Goal: Contribute content: Contribute content

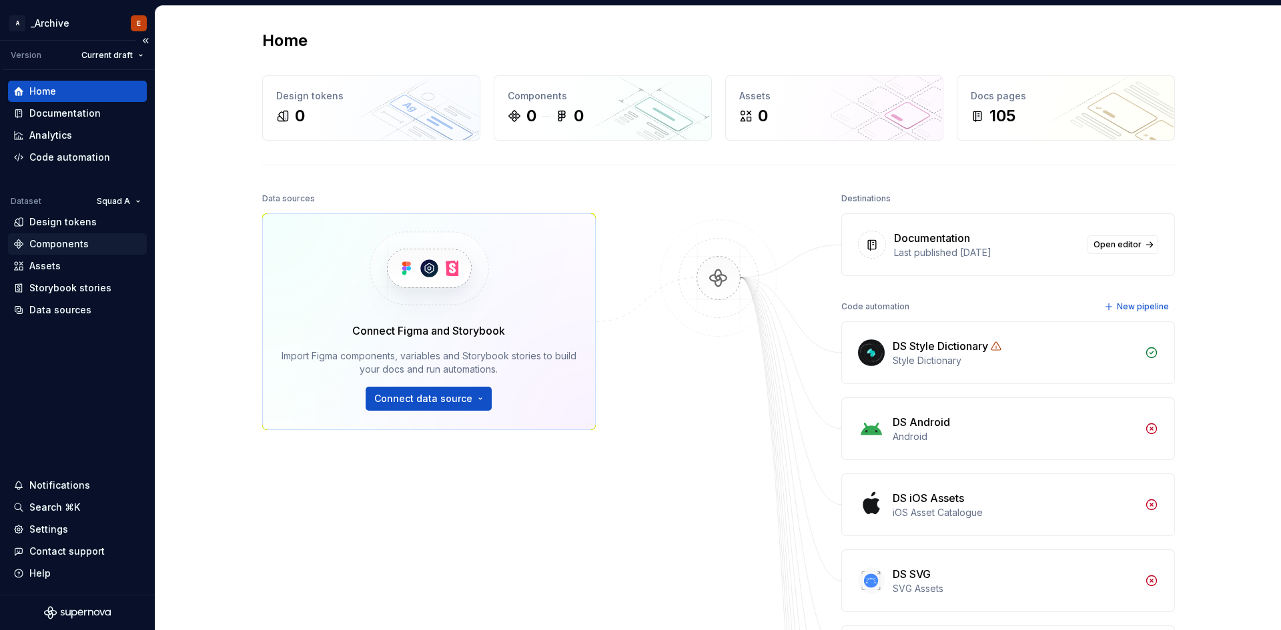
click at [85, 239] on div "Components" at bounding box center [58, 243] width 59 height 13
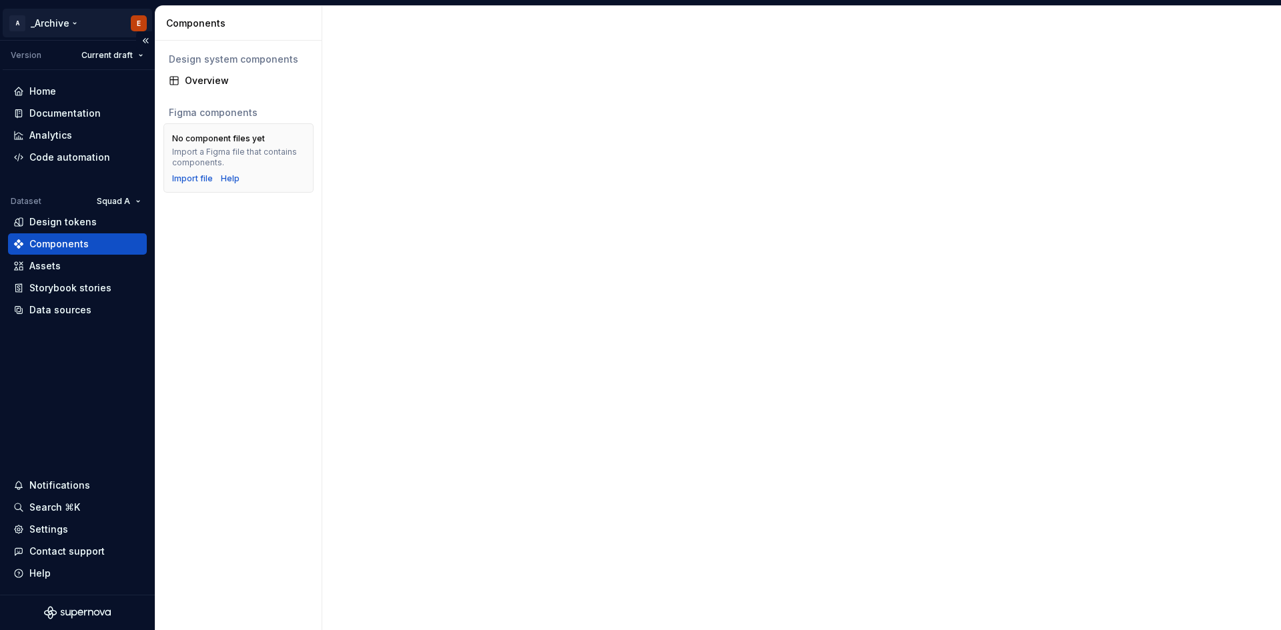
click at [61, 25] on html "A _Archive E Version Current draft Home Documentation Analytics Code automation…" at bounding box center [640, 315] width 1281 height 630
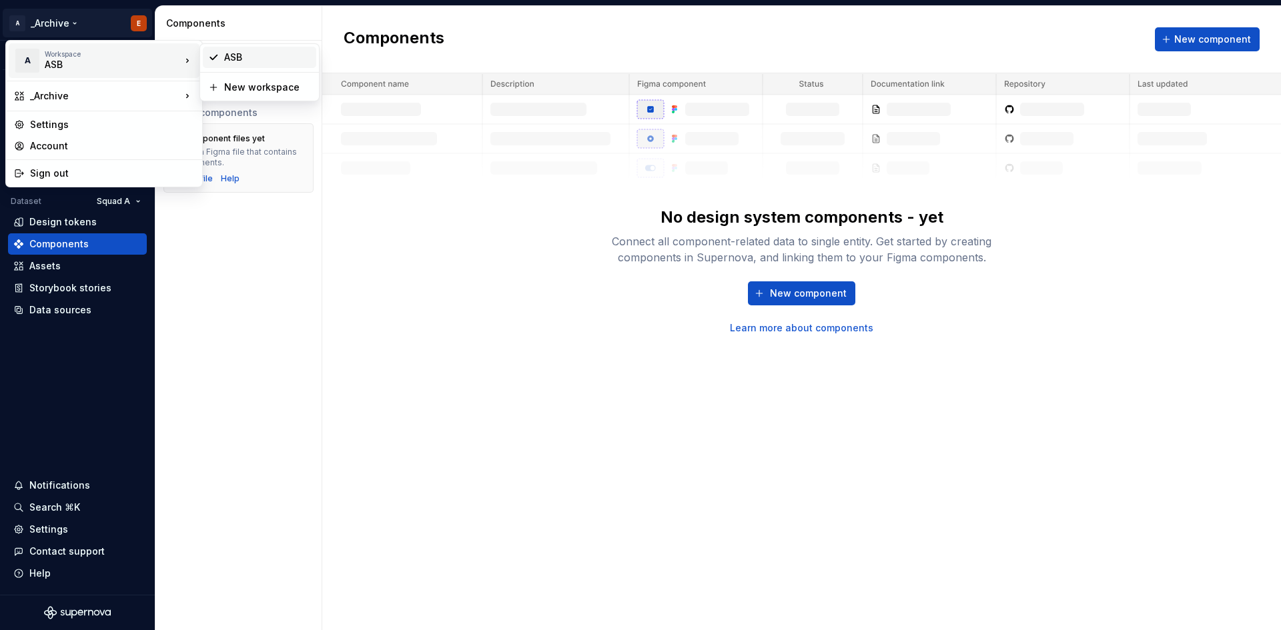
click at [243, 63] on div "ASB" at bounding box center [267, 57] width 87 height 13
click at [61, 29] on html "A _Archive E Version Current draft Home Documentation Analytics Code automation…" at bounding box center [640, 315] width 1281 height 630
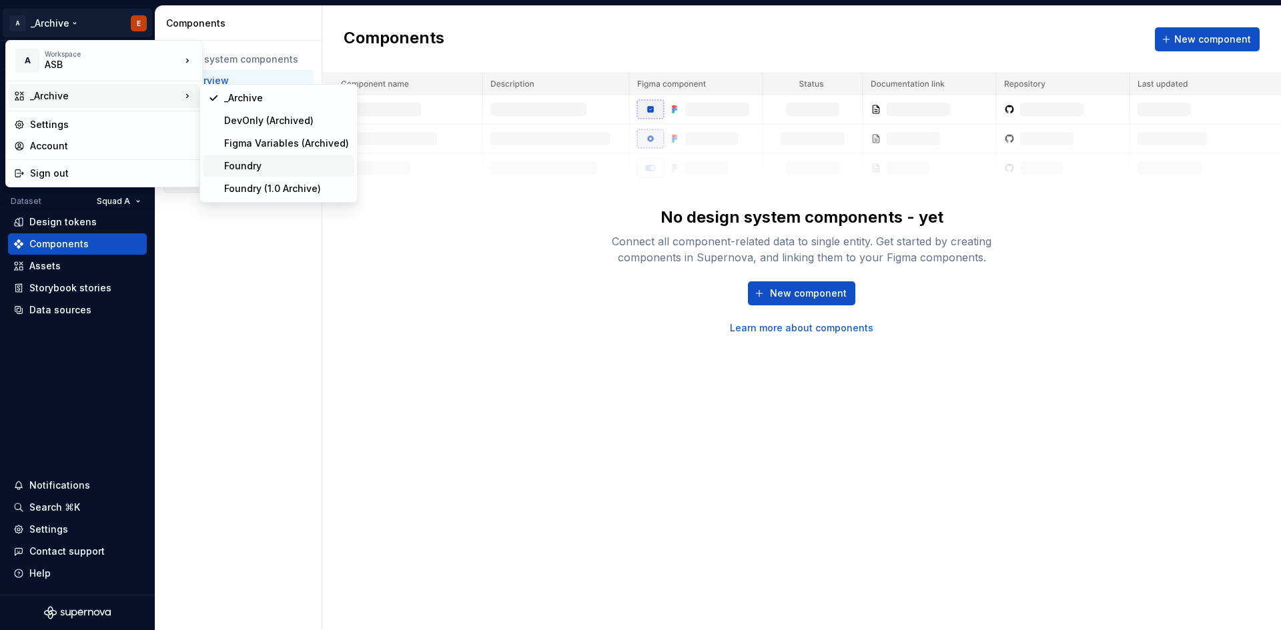
click at [259, 164] on div "Foundry" at bounding box center [286, 165] width 125 height 13
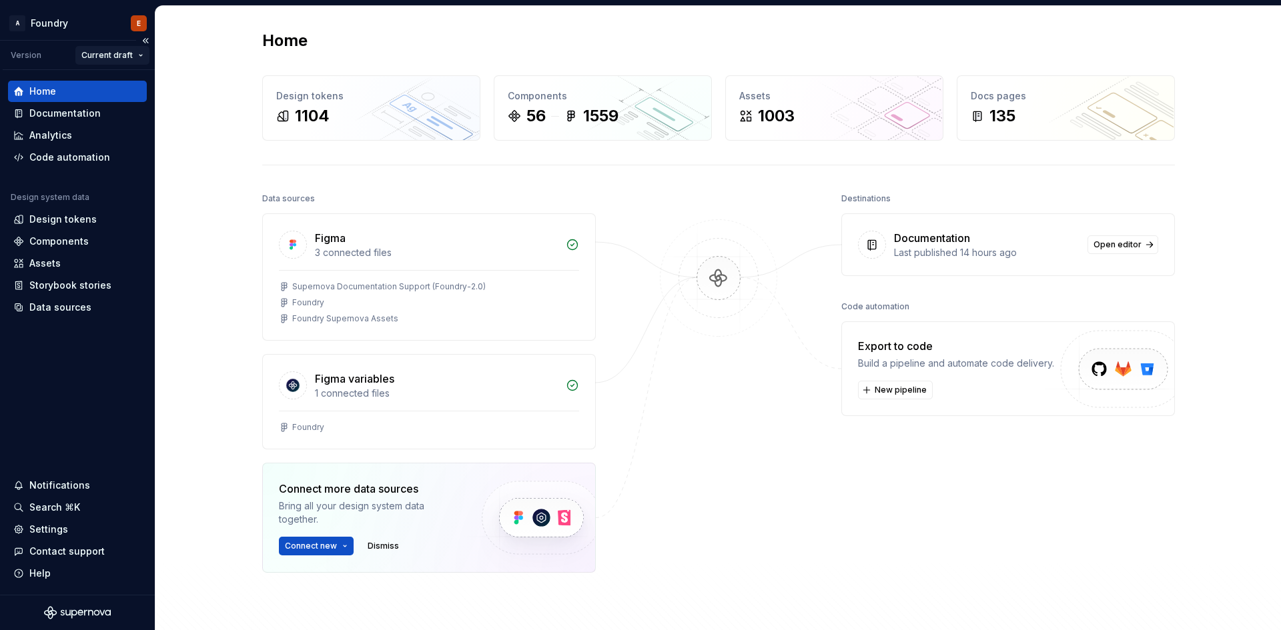
click at [122, 57] on html "A Foundry E Version Current draft Home Documentation Analytics Code automation …" at bounding box center [640, 315] width 1281 height 630
click at [70, 117] on div "Documentation" at bounding box center [64, 113] width 71 height 13
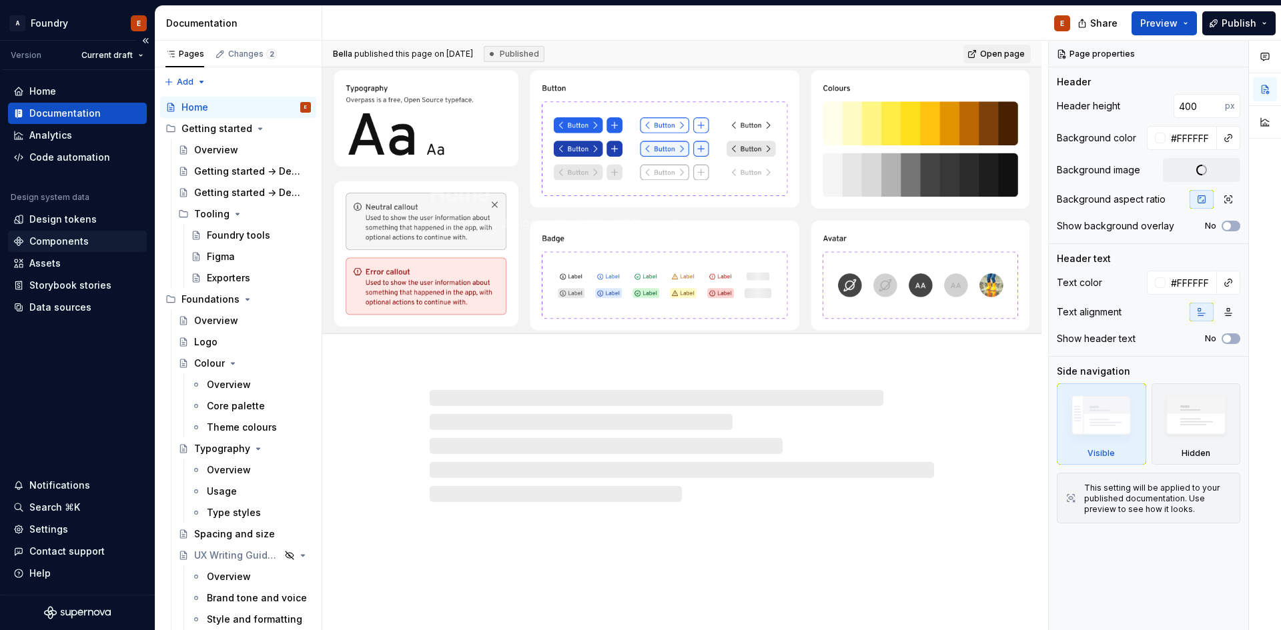
click at [61, 237] on div "Components" at bounding box center [58, 241] width 59 height 13
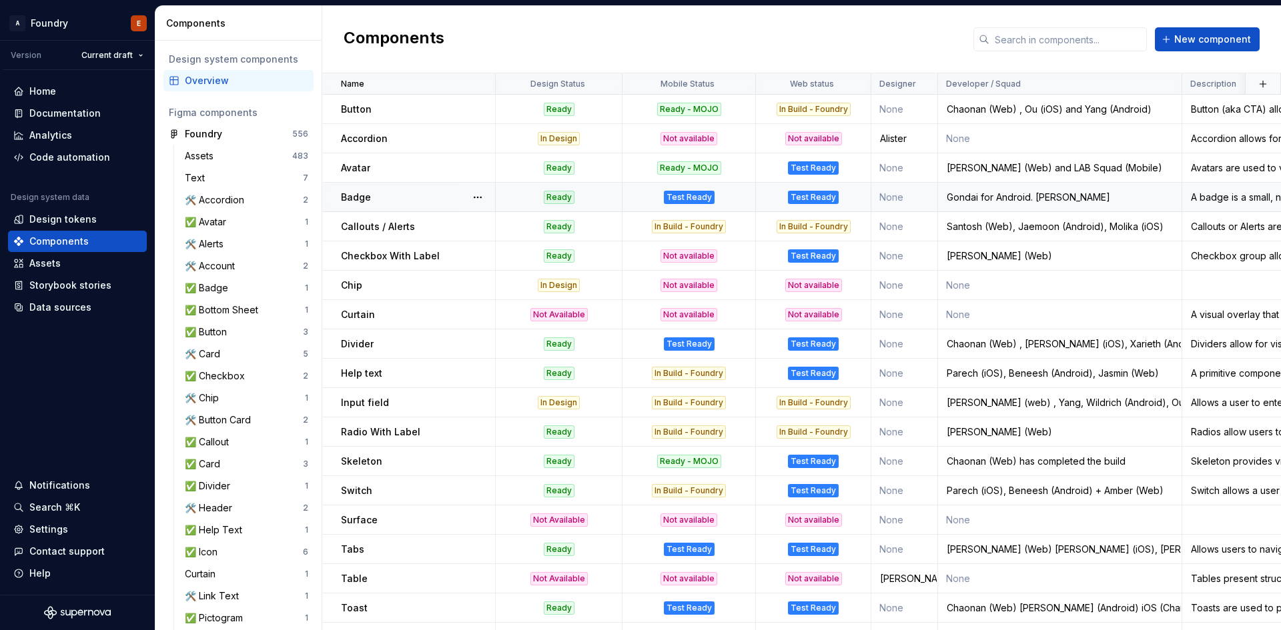
click at [842, 194] on div "Test Ready" at bounding box center [812, 197] width 113 height 13
click at [816, 193] on div "Test Ready" at bounding box center [813, 197] width 51 height 13
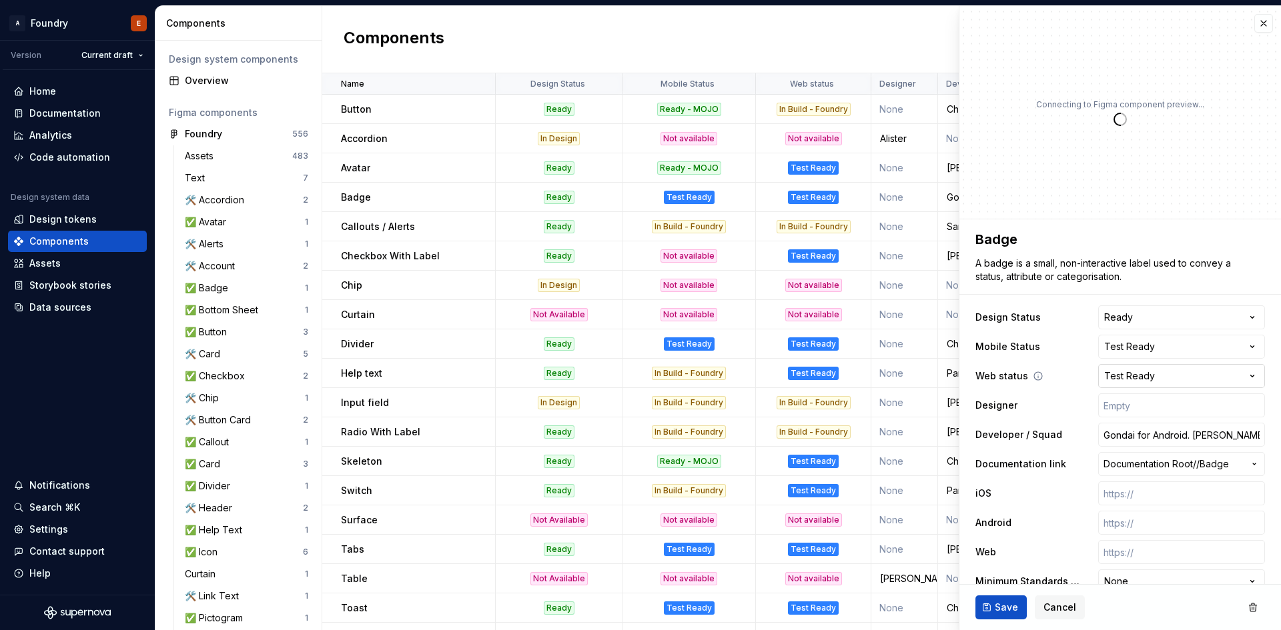
type textarea "*"
click at [1235, 371] on html "A Foundry E Version Current draft Home Documentation Analytics Code automation …" at bounding box center [640, 315] width 1281 height 630
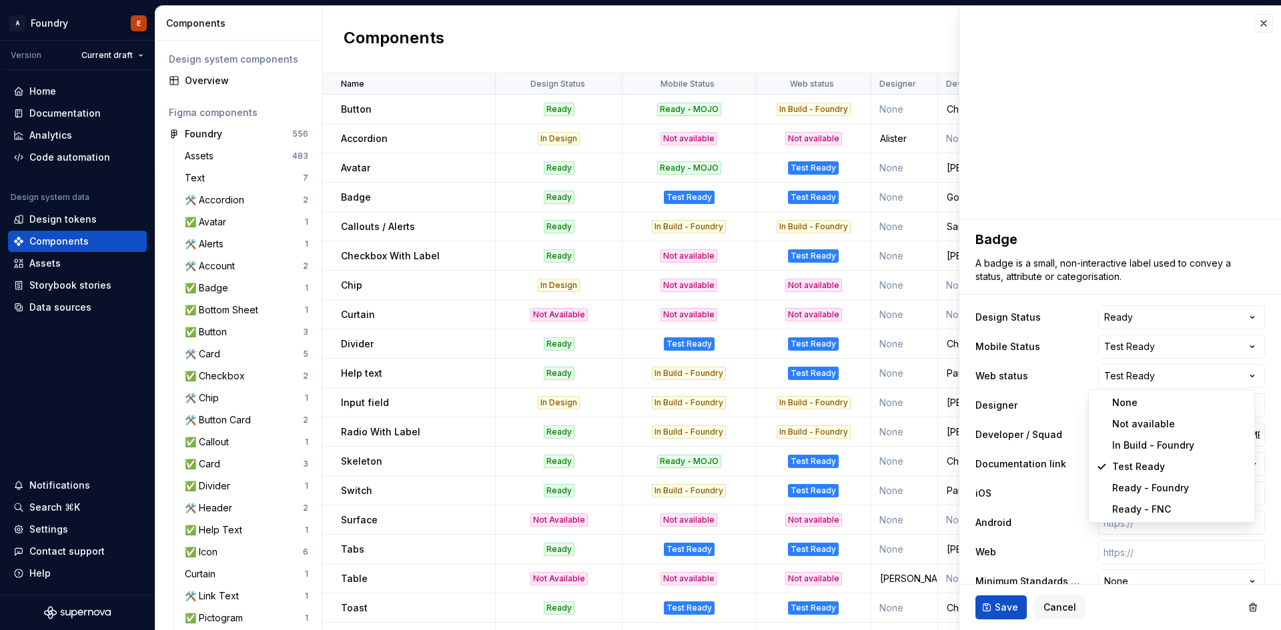
select select "**********"
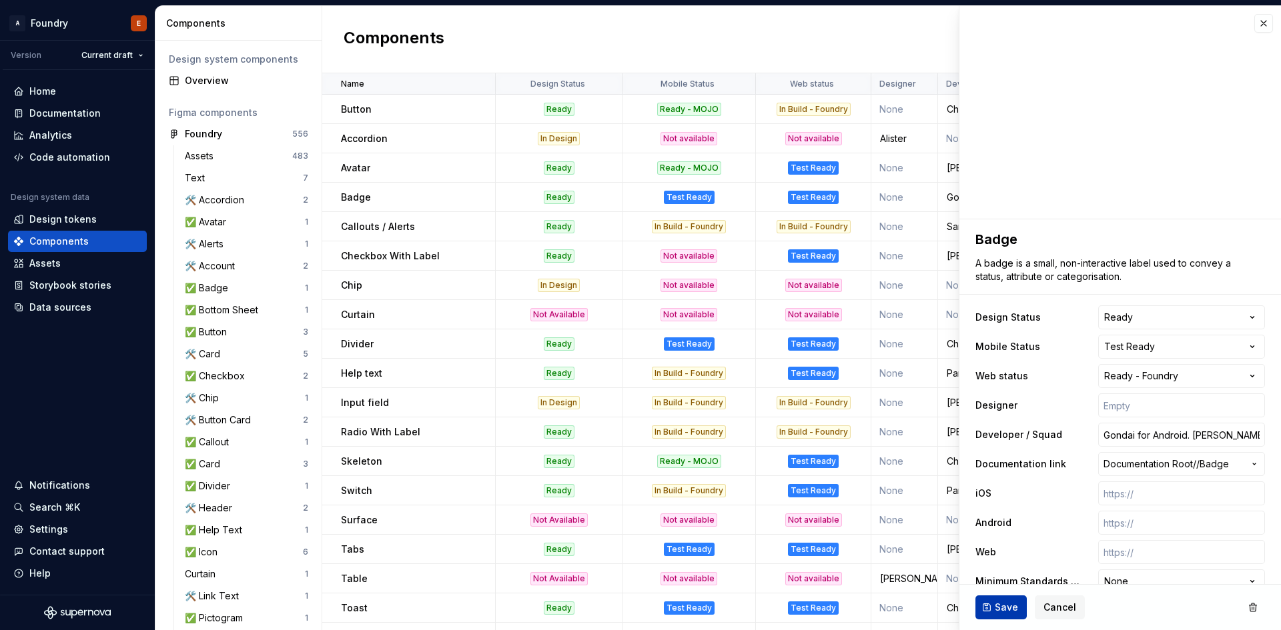
click at [1001, 600] on button "Save" at bounding box center [1000, 608] width 51 height 24
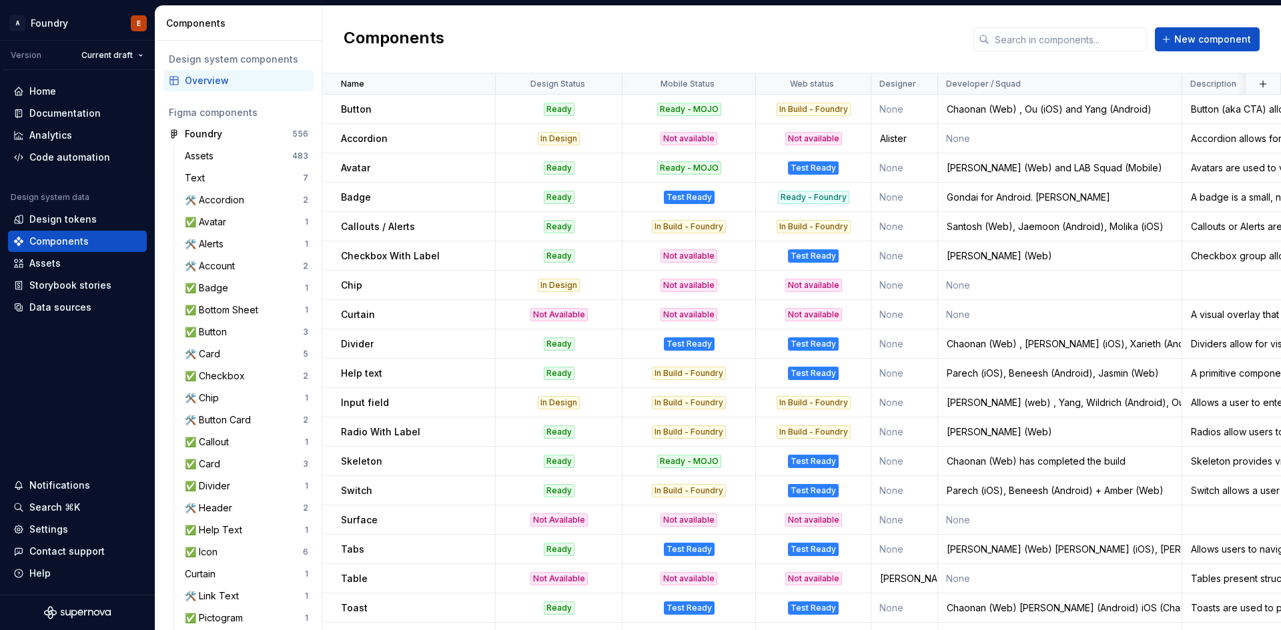
click at [705, 30] on div "Components New component" at bounding box center [801, 39] width 959 height 67
click at [838, 167] on div "Test Ready" at bounding box center [812, 167] width 113 height 13
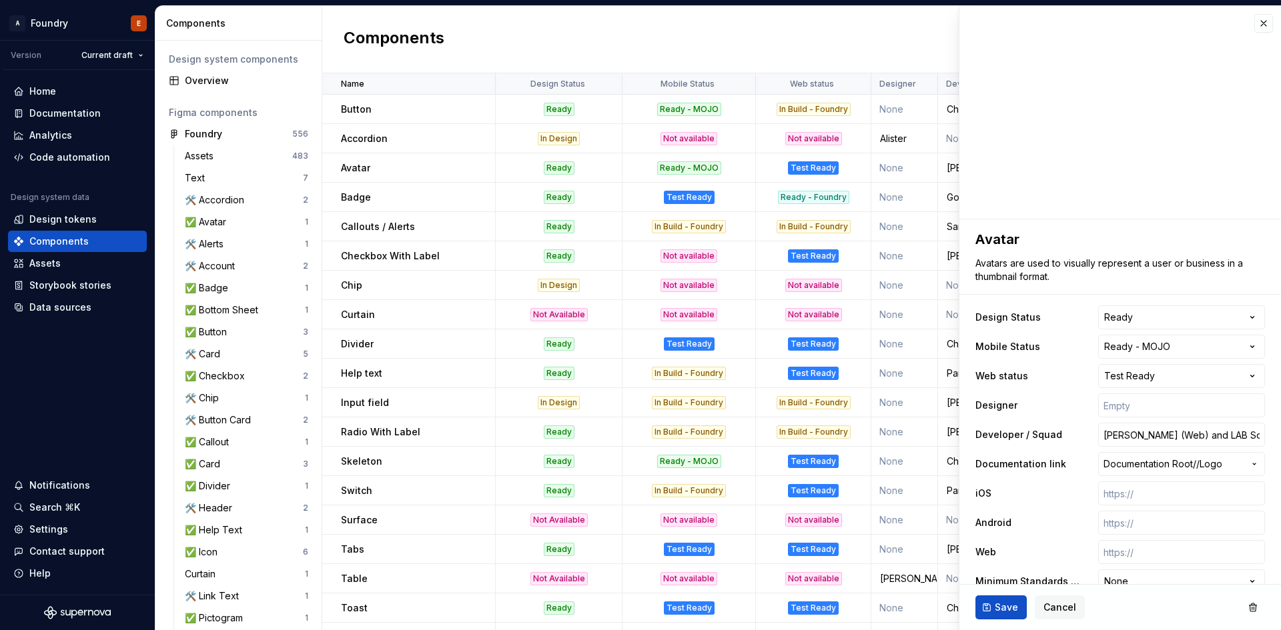
click at [1211, 380] on html "A Foundry E Version Current draft Home Documentation Analytics Code automation …" at bounding box center [640, 315] width 1281 height 630
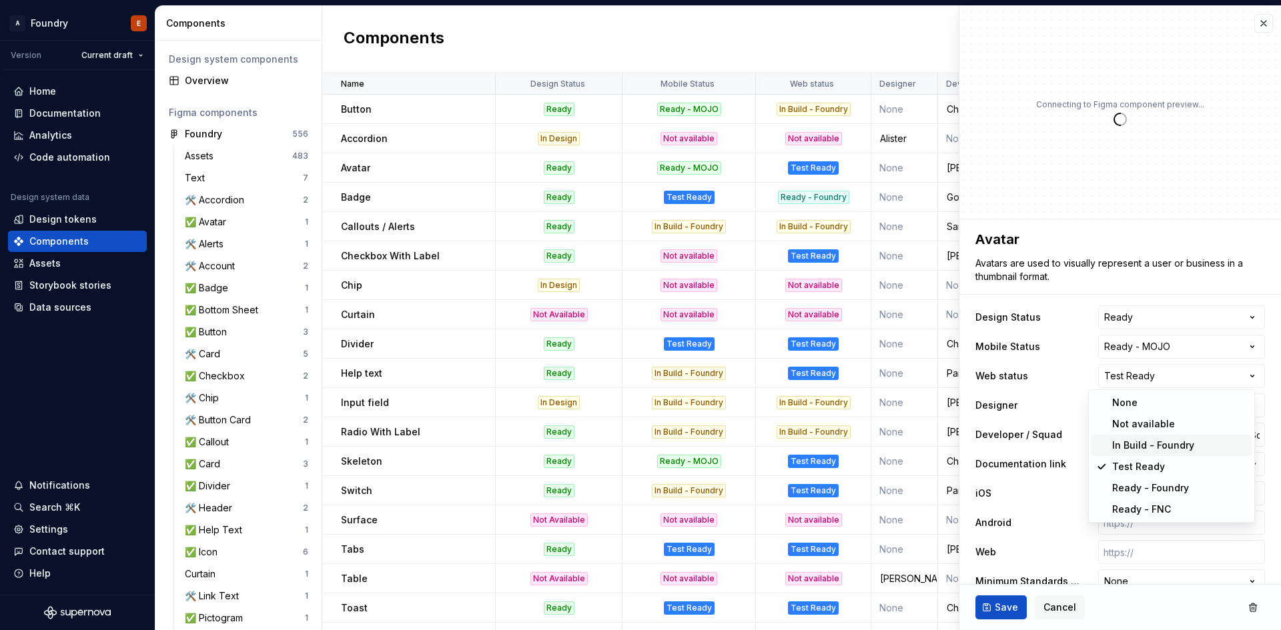
type textarea "*"
select select "**********"
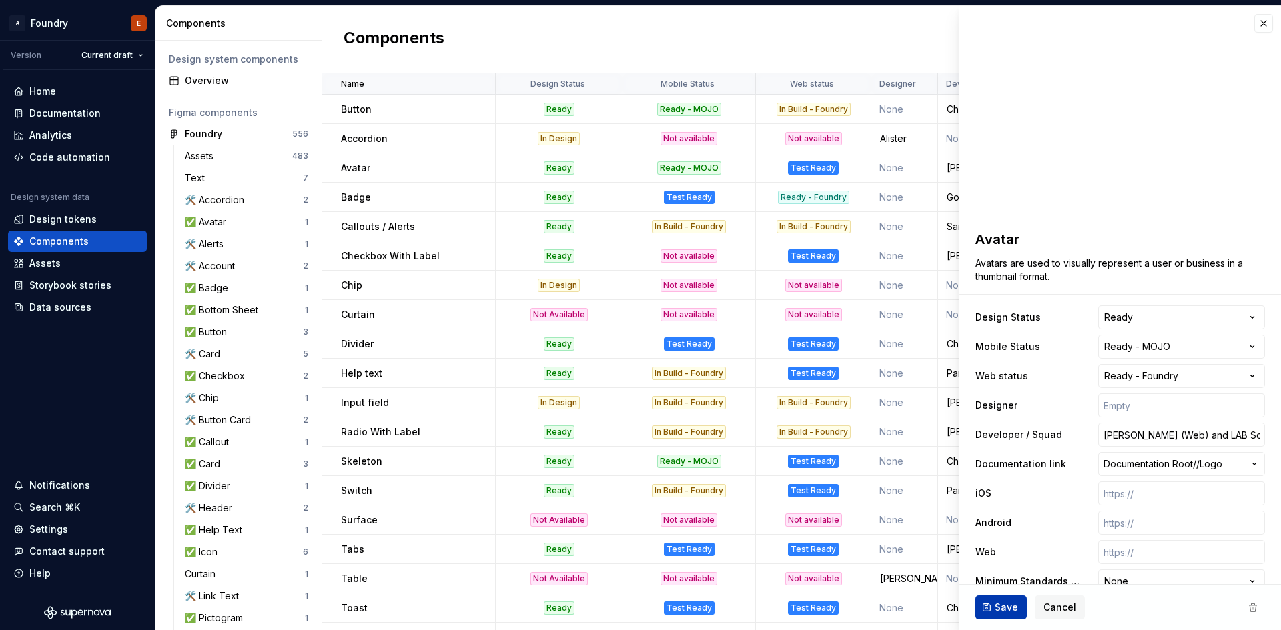
click at [996, 606] on span "Save" at bounding box center [1006, 607] width 23 height 13
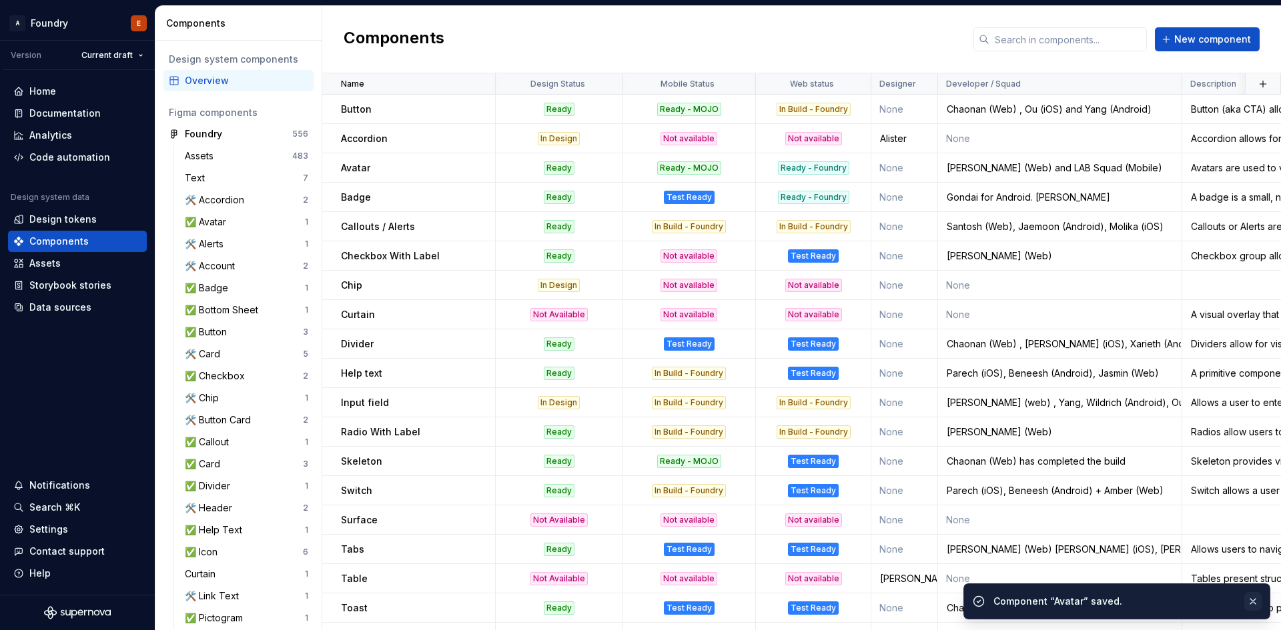
click at [1253, 601] on button "button" at bounding box center [1252, 601] width 17 height 19
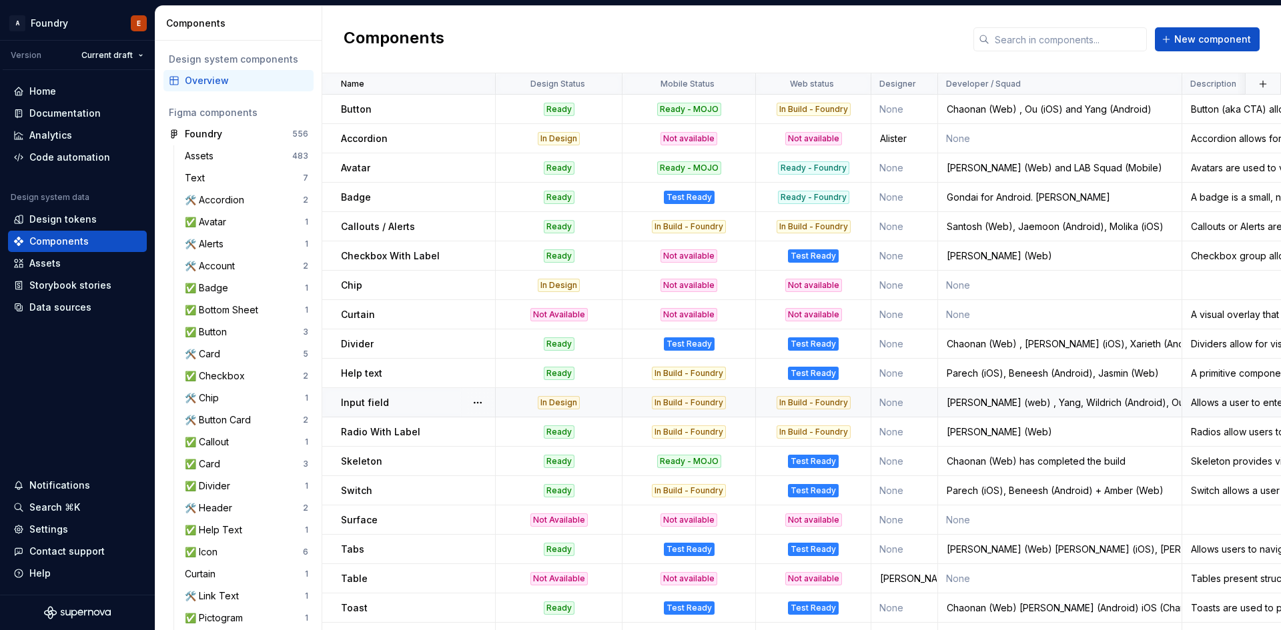
scroll to position [67, 0]
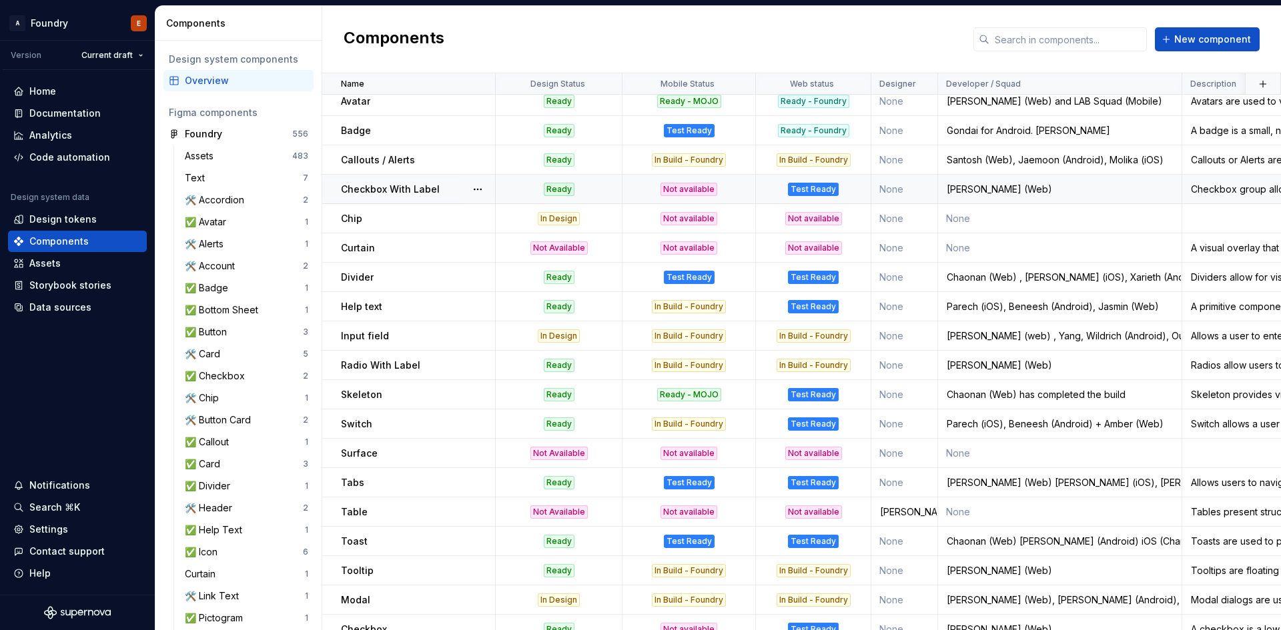
click at [825, 190] on div "Test Ready" at bounding box center [813, 189] width 51 height 13
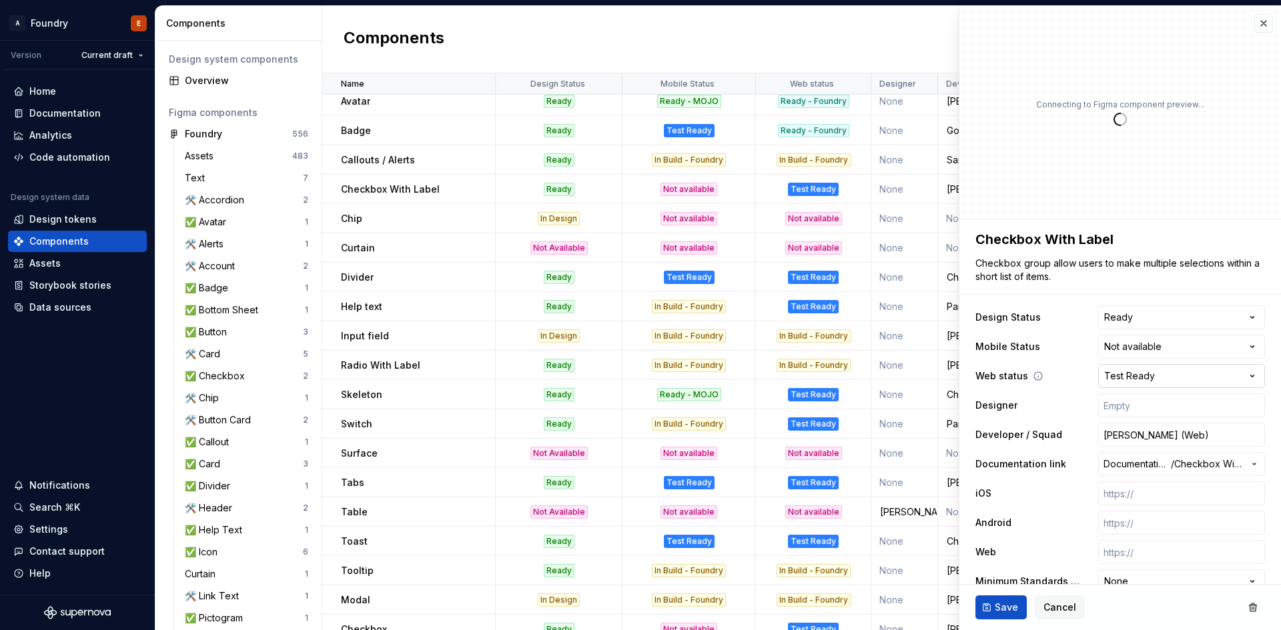
type textarea "*"
click at [1205, 381] on html "A Foundry E Version Current draft Home Documentation Analytics Code automation …" at bounding box center [640, 315] width 1281 height 630
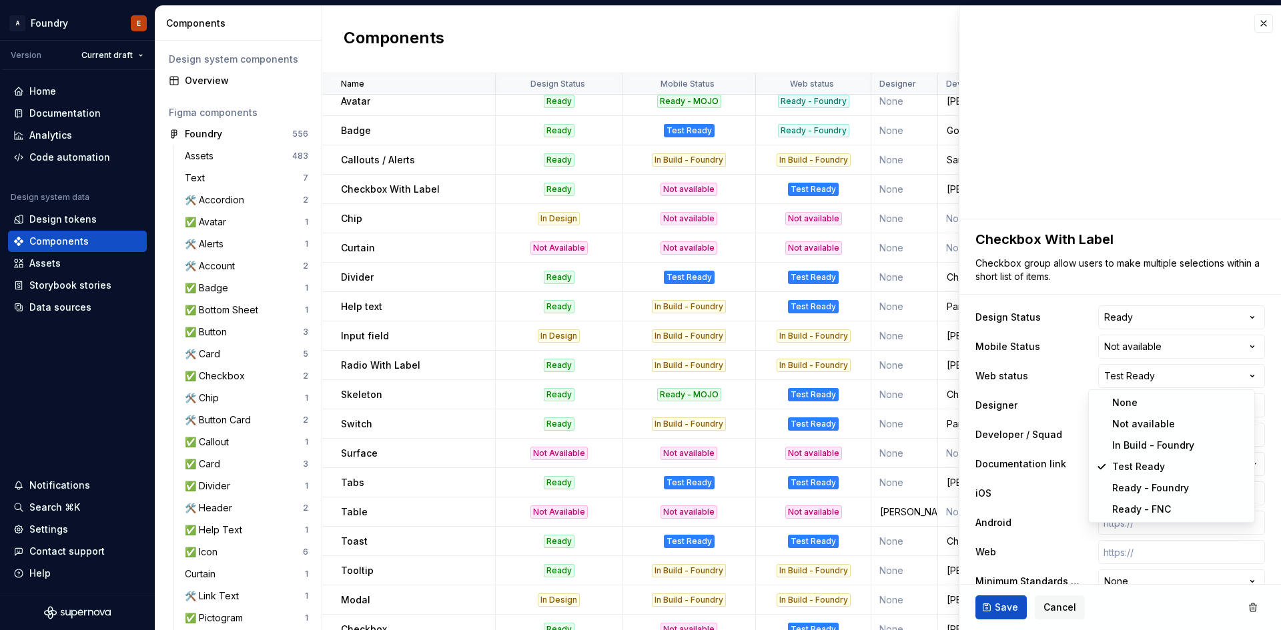
select select "**********"
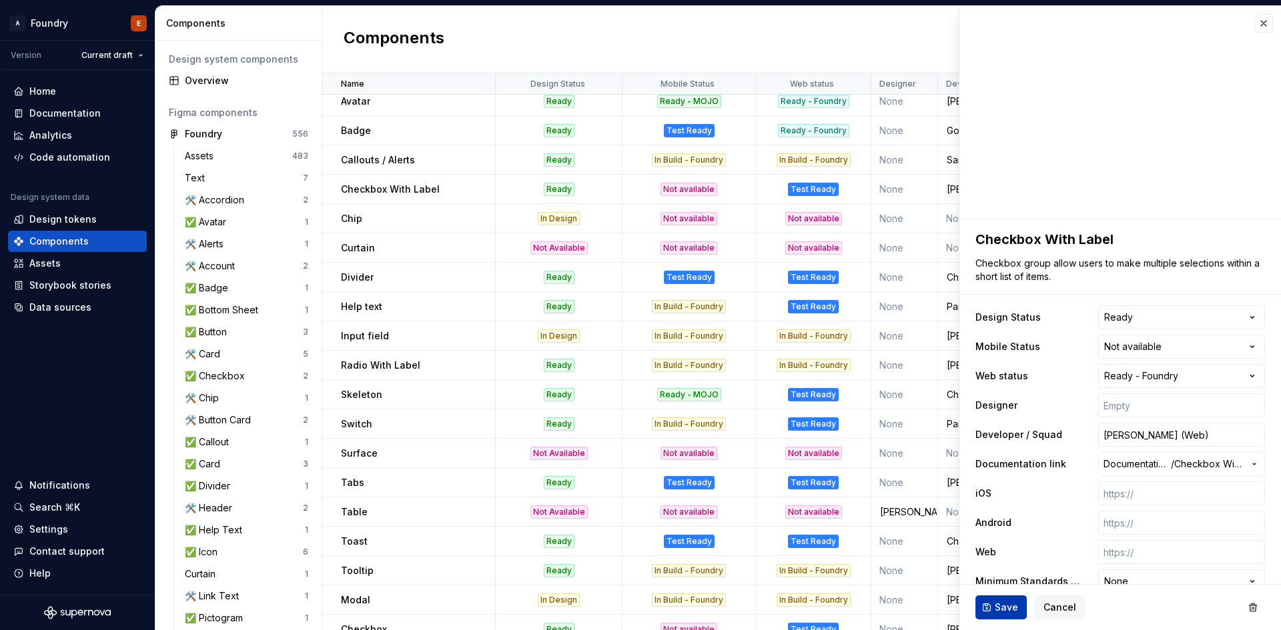
click at [1003, 607] on span "Save" at bounding box center [1006, 607] width 23 height 13
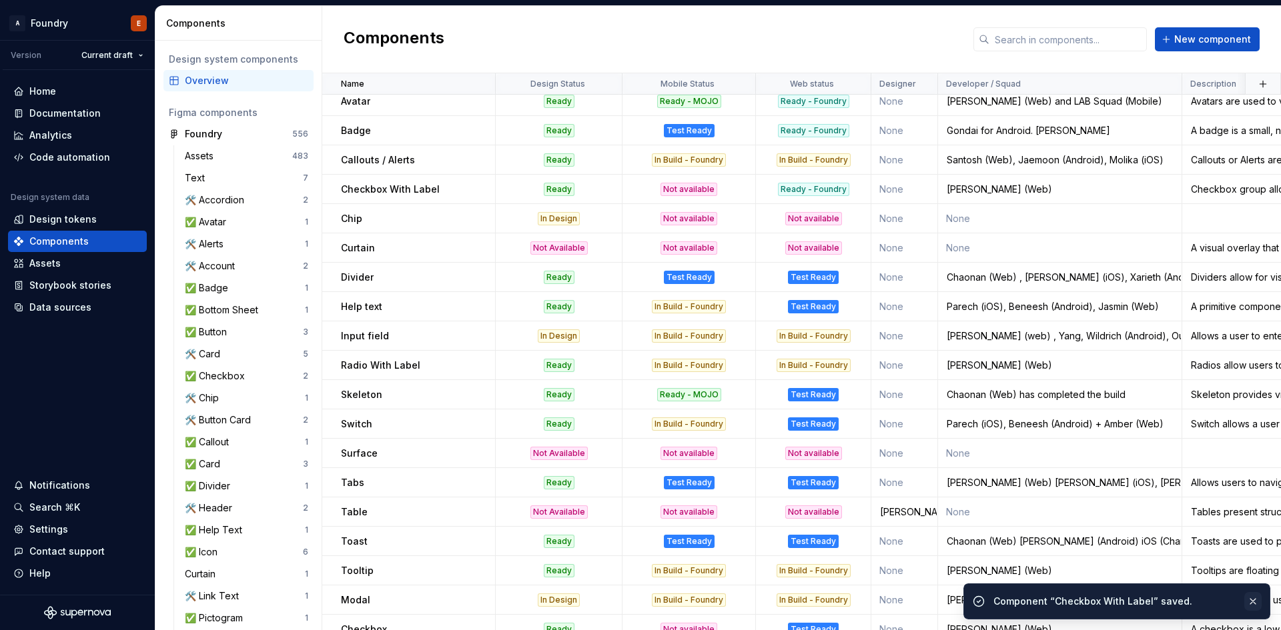
click at [1253, 598] on button "button" at bounding box center [1252, 601] width 17 height 19
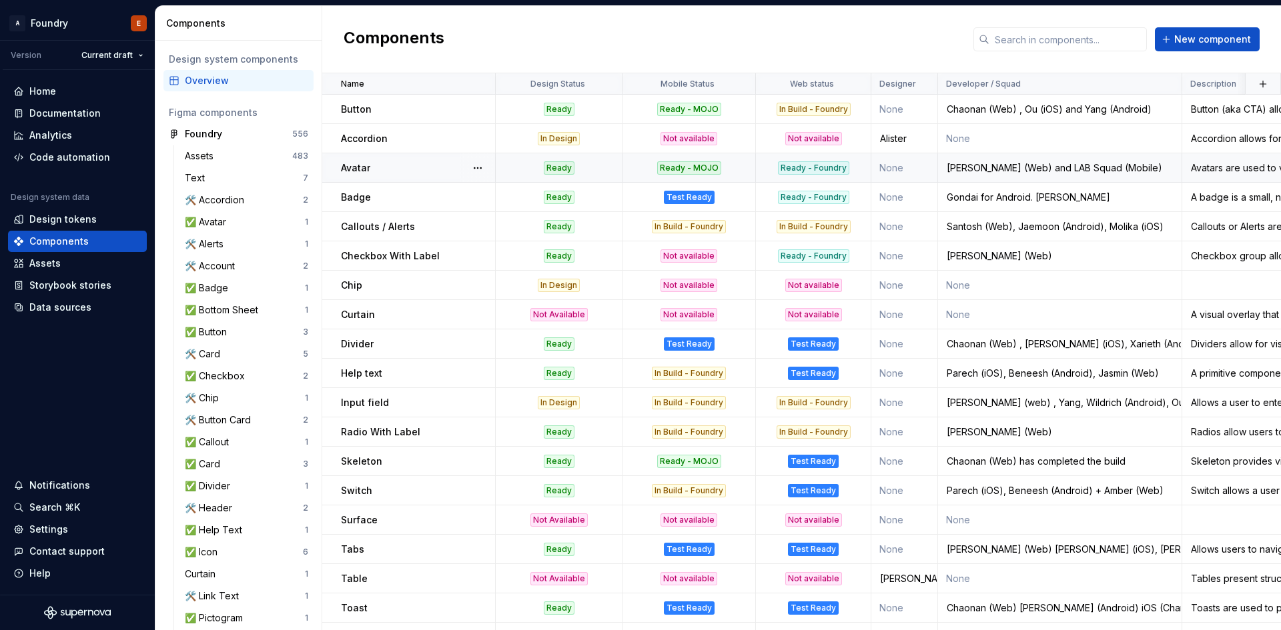
click at [831, 169] on div "Ready - Foundry" at bounding box center [813, 167] width 71 height 13
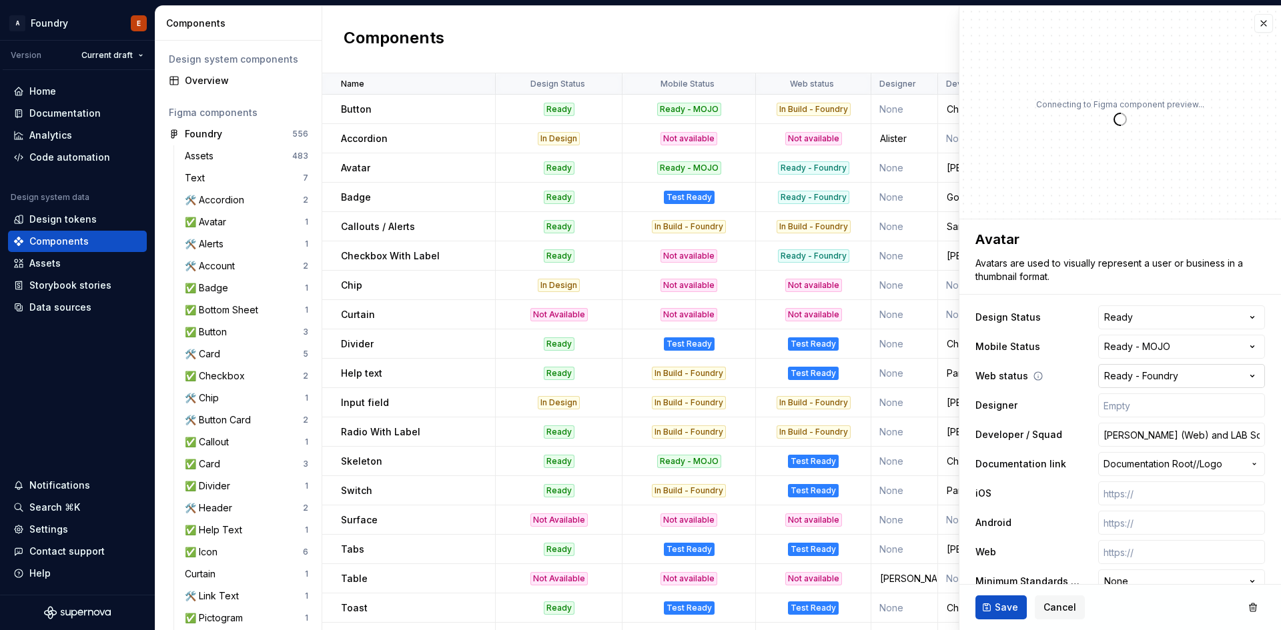
click at [1160, 379] on html "A Foundry E Version Current draft Home Documentation Analytics Code automation …" at bounding box center [640, 315] width 1281 height 630
click at [1137, 378] on html "A Foundry E Version Current draft Home Documentation Analytics Code automation …" at bounding box center [640, 315] width 1281 height 630
type textarea "*"
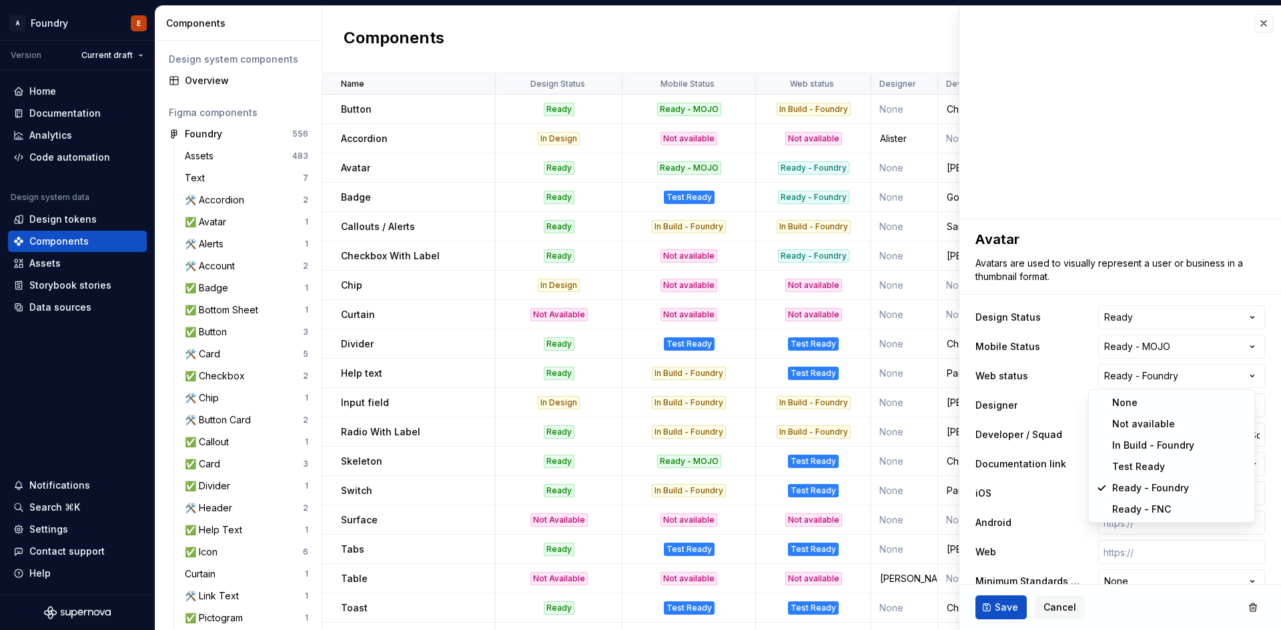
select select "**********"
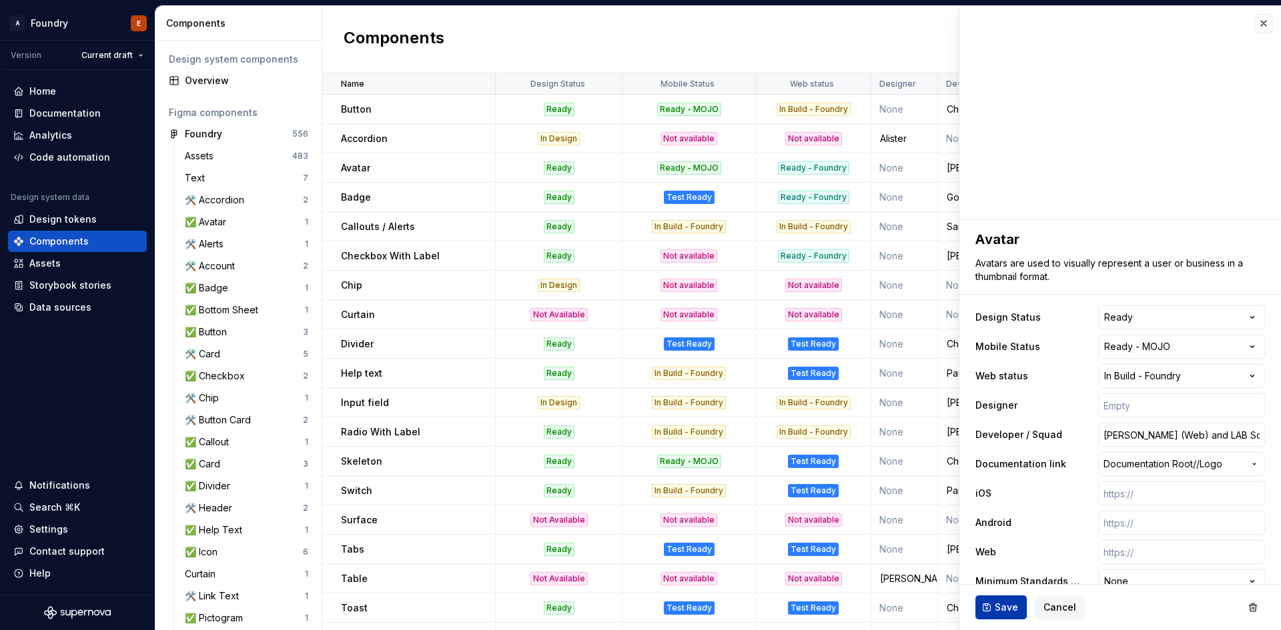
click at [989, 603] on button "Save" at bounding box center [1000, 608] width 51 height 24
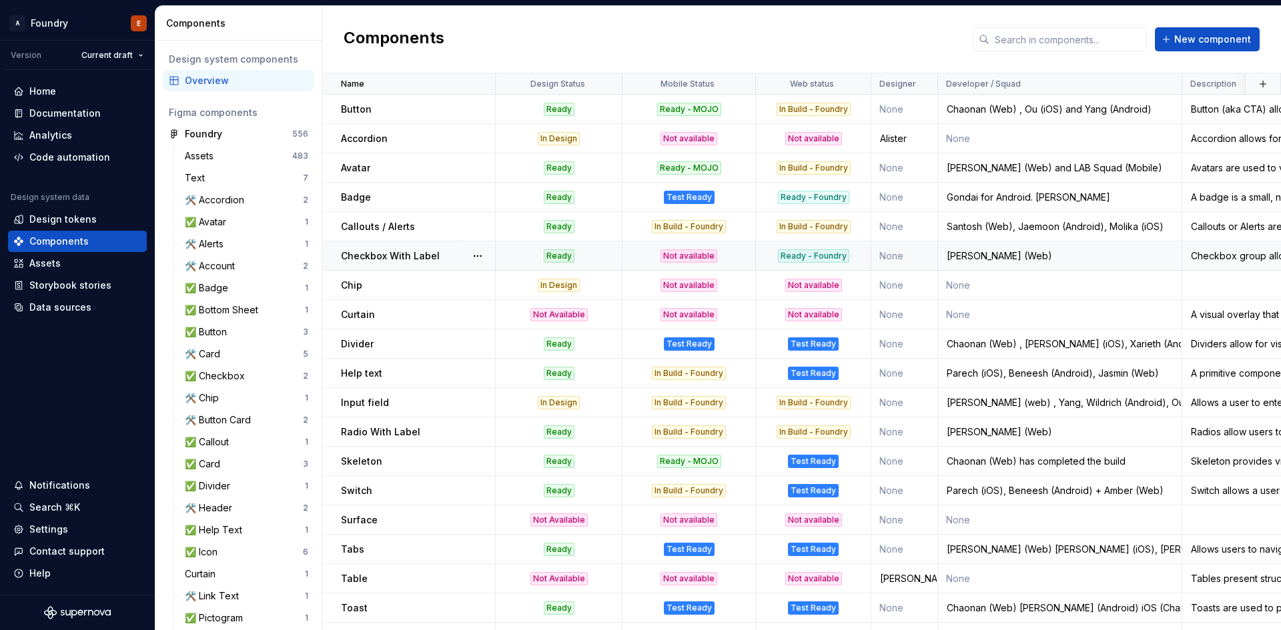
click at [822, 247] on td "Ready - Foundry" at bounding box center [813, 255] width 115 height 29
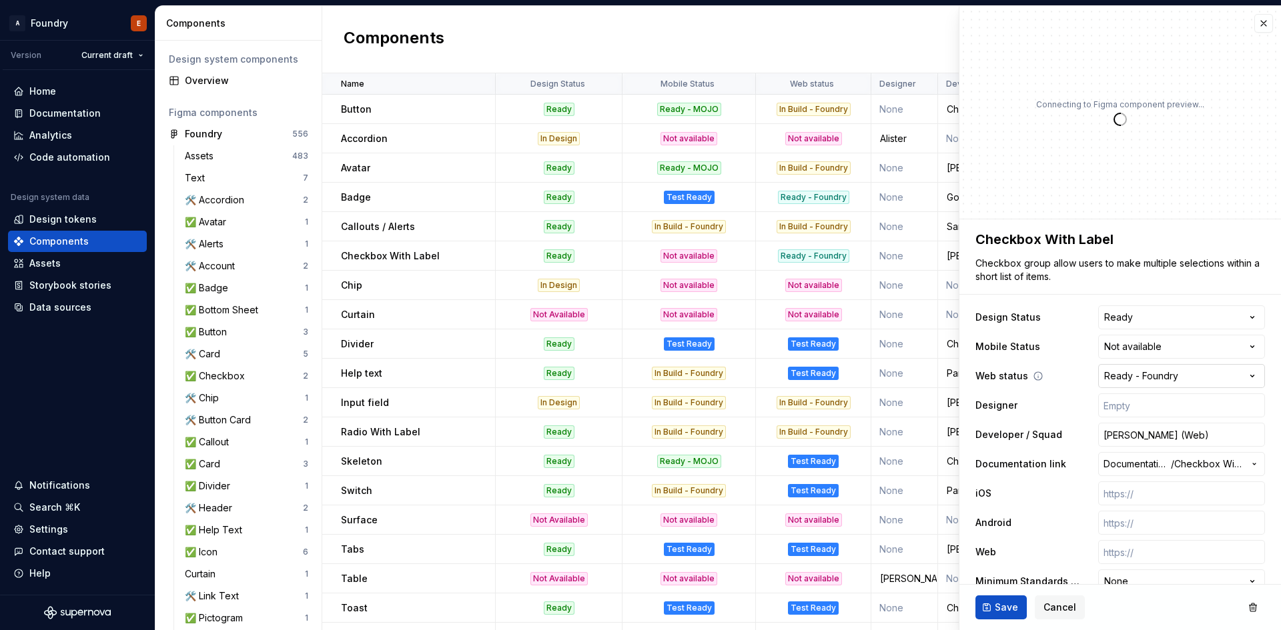
click at [1160, 378] on html "A Foundry E Version Current draft Home Documentation Analytics Code automation …" at bounding box center [640, 315] width 1281 height 630
type textarea "*"
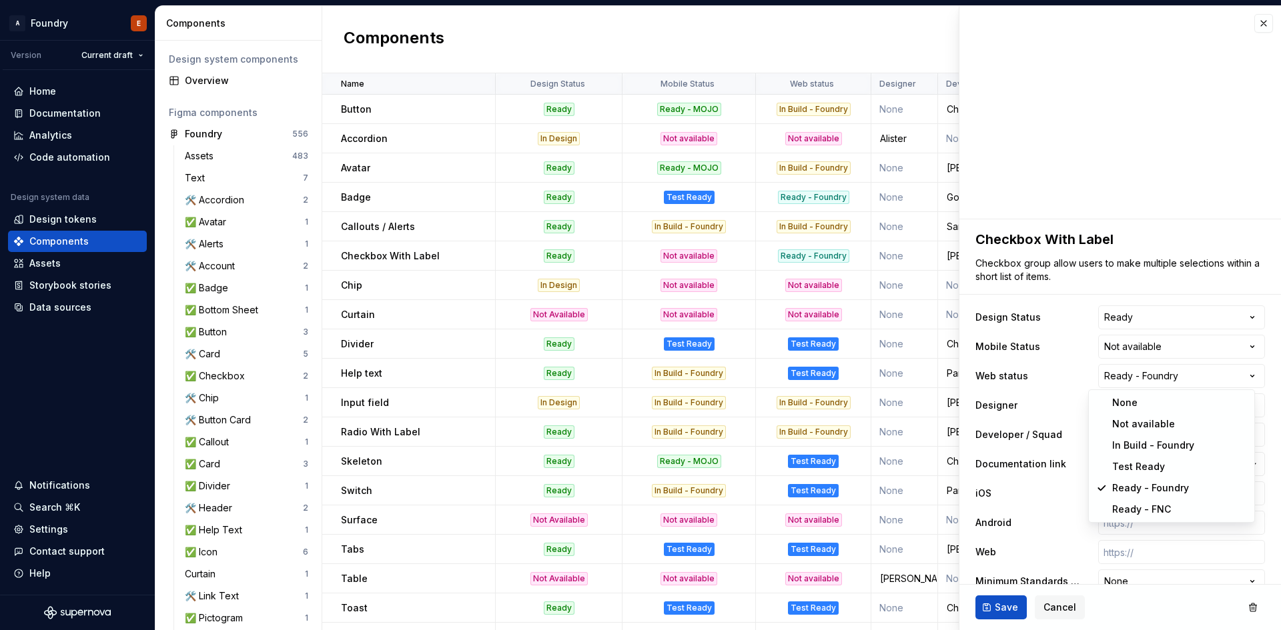
select select "**********"
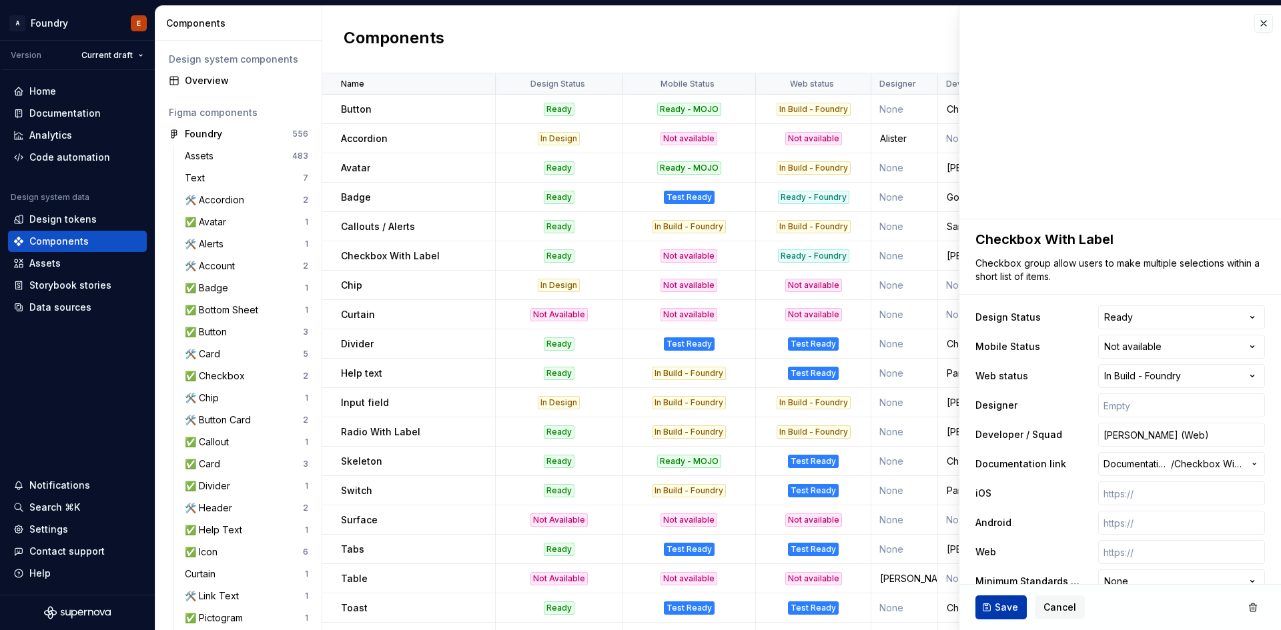
click at [993, 606] on button "Save" at bounding box center [1000, 608] width 51 height 24
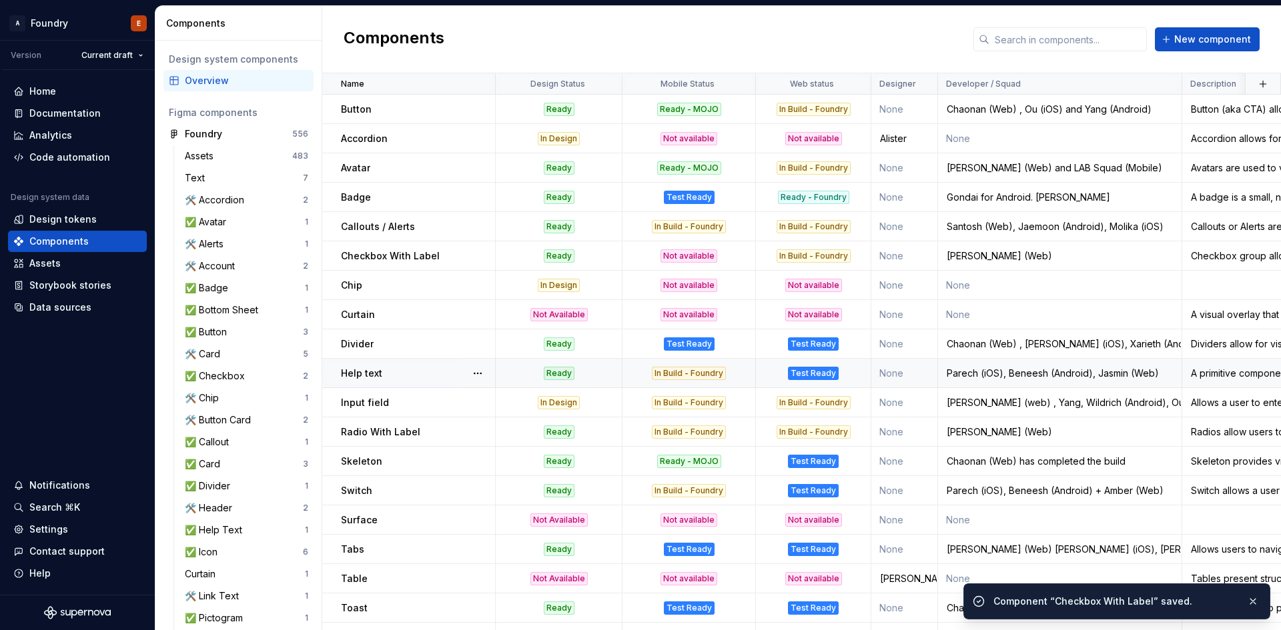
click at [826, 370] on div "Test Ready" at bounding box center [813, 373] width 51 height 13
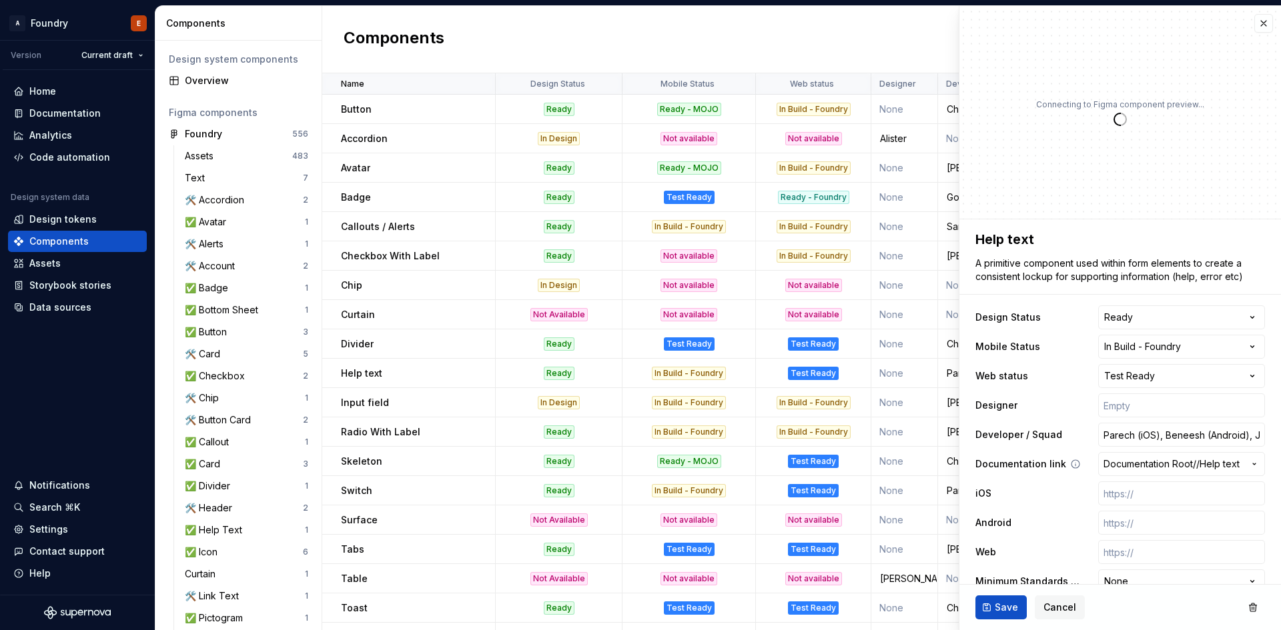
type textarea "*"
click at [1186, 374] on html "A Foundry E Version Current draft Home Documentation Analytics Code automation …" at bounding box center [640, 315] width 1281 height 630
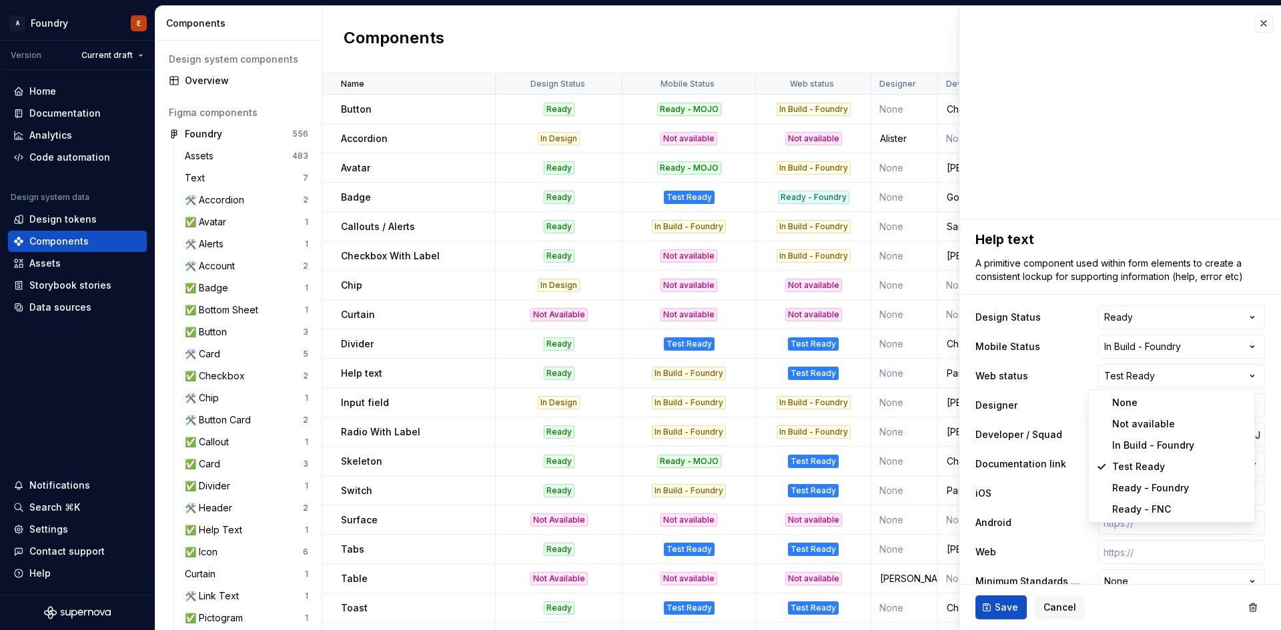
select select "**********"
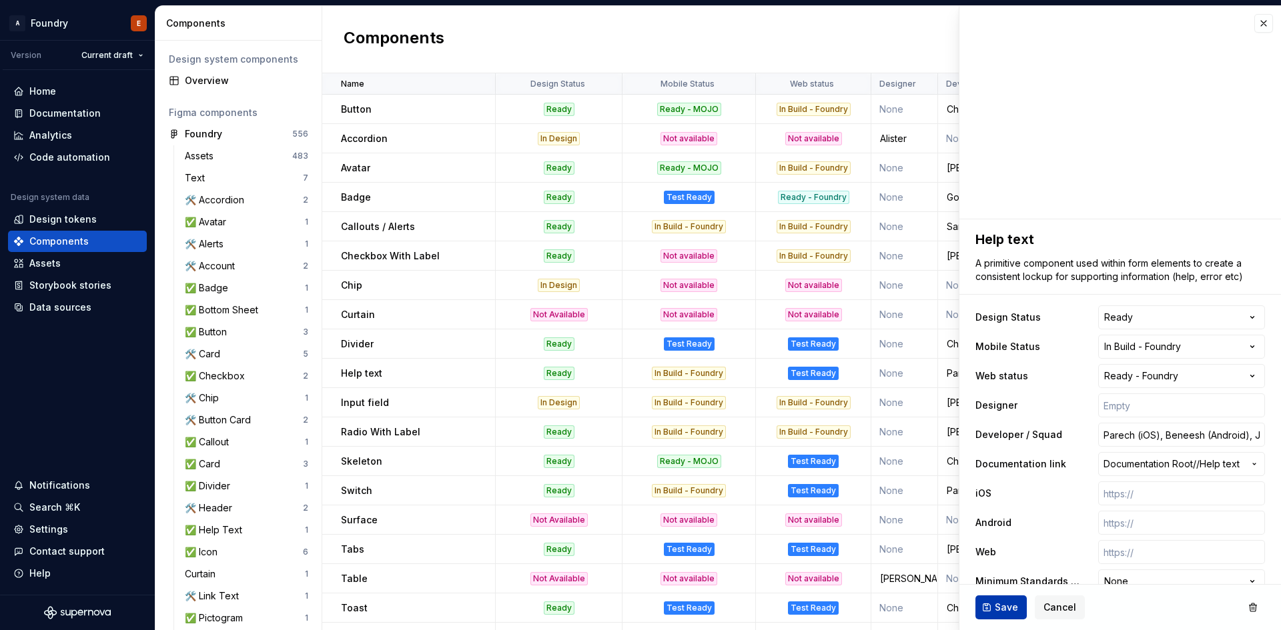
click at [1005, 606] on span "Save" at bounding box center [1006, 607] width 23 height 13
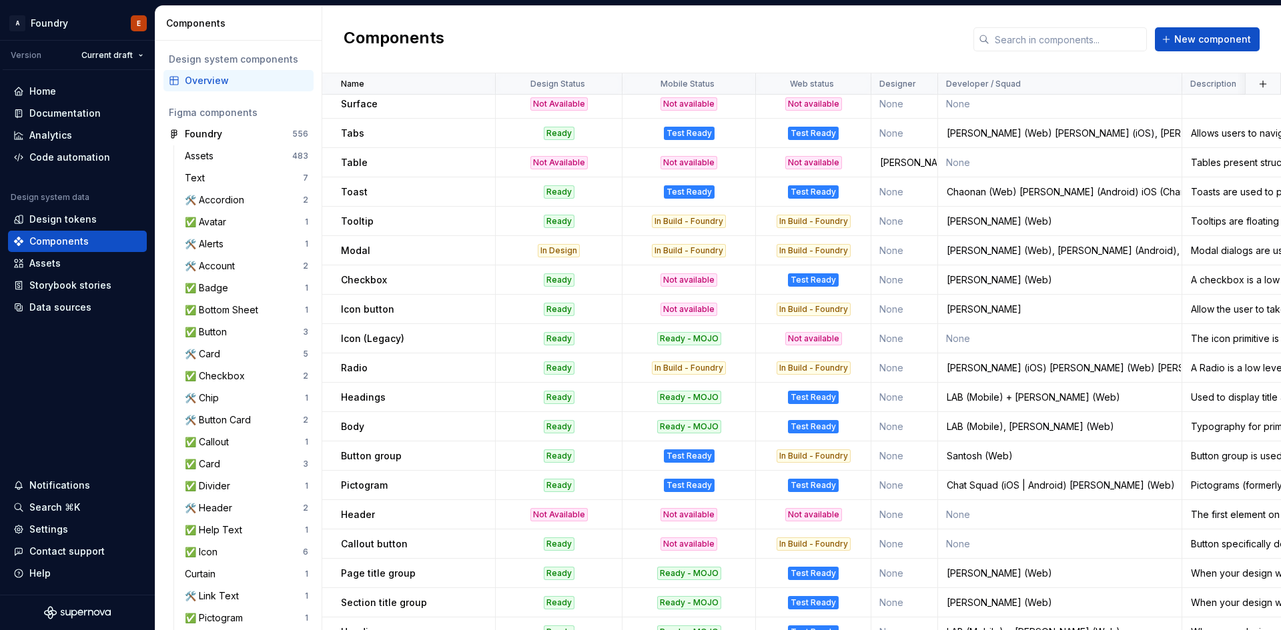
scroll to position [467, 0]
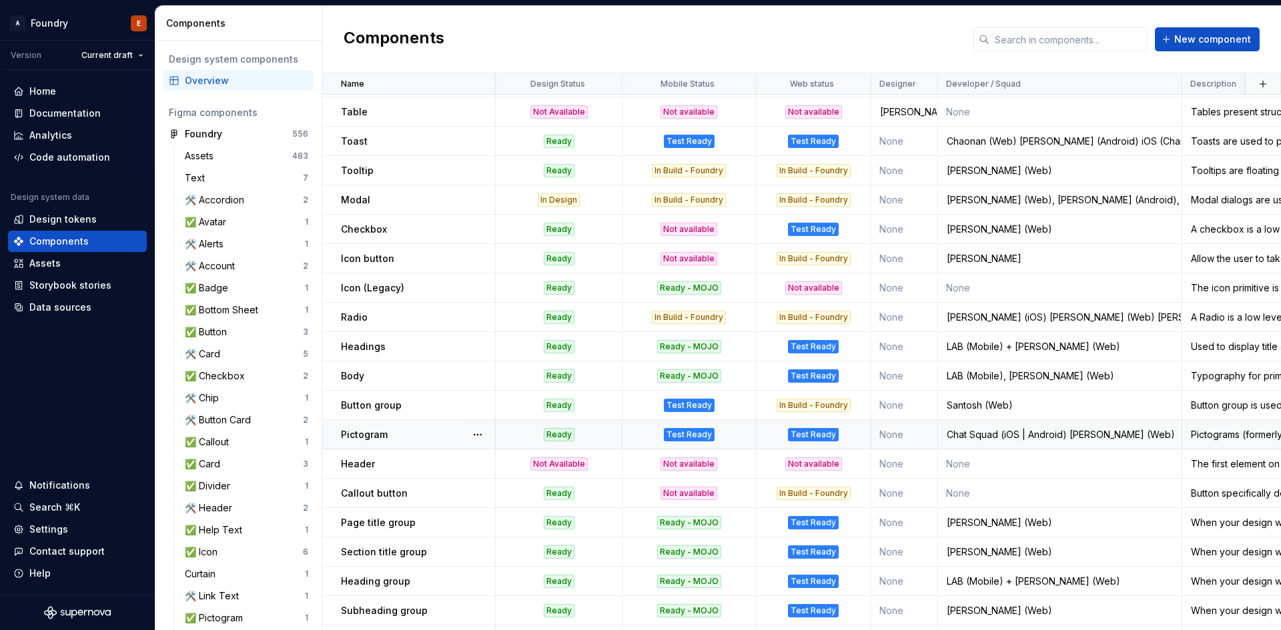
click at [833, 436] on div "Test Ready" at bounding box center [813, 434] width 51 height 13
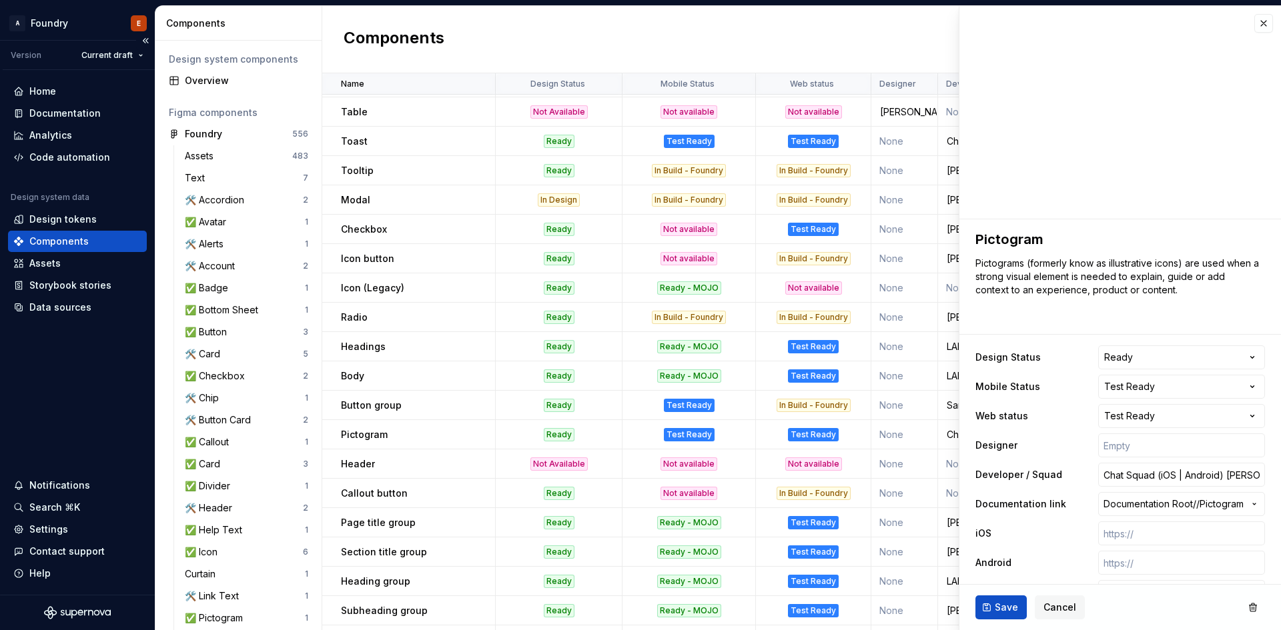
type textarea "*"
click at [1158, 415] on html "A Foundry E Version Current draft Home Documentation Analytics Code automation …" at bounding box center [640, 315] width 1281 height 630
select select "**********"
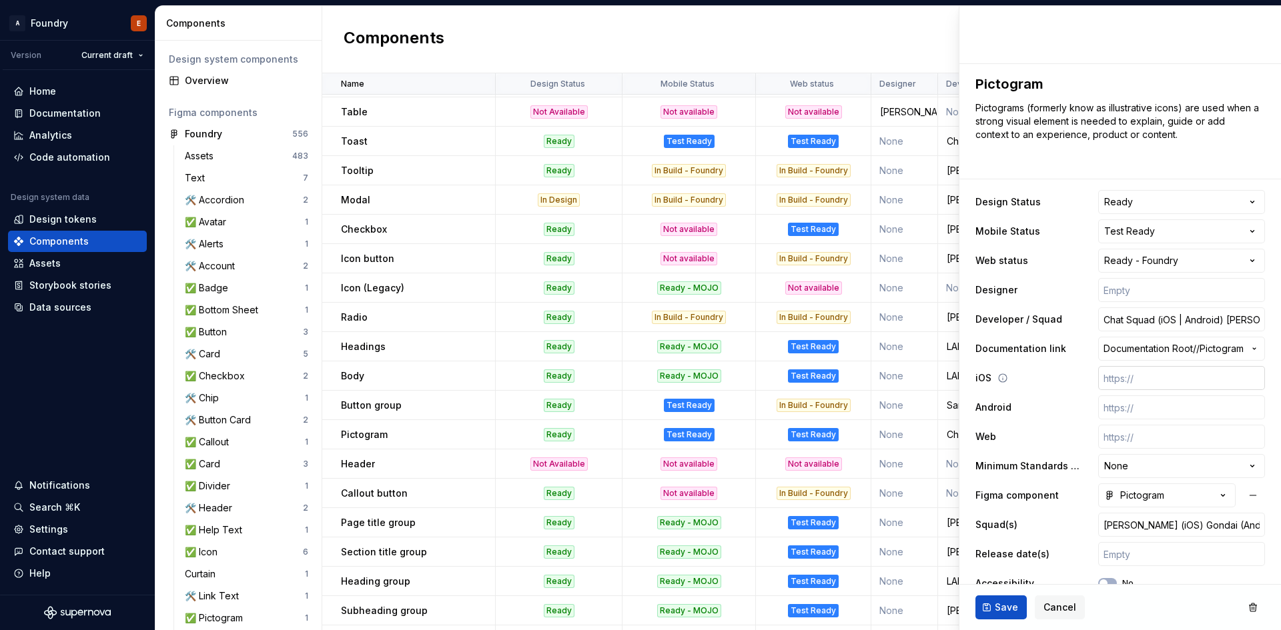
scroll to position [177, 0]
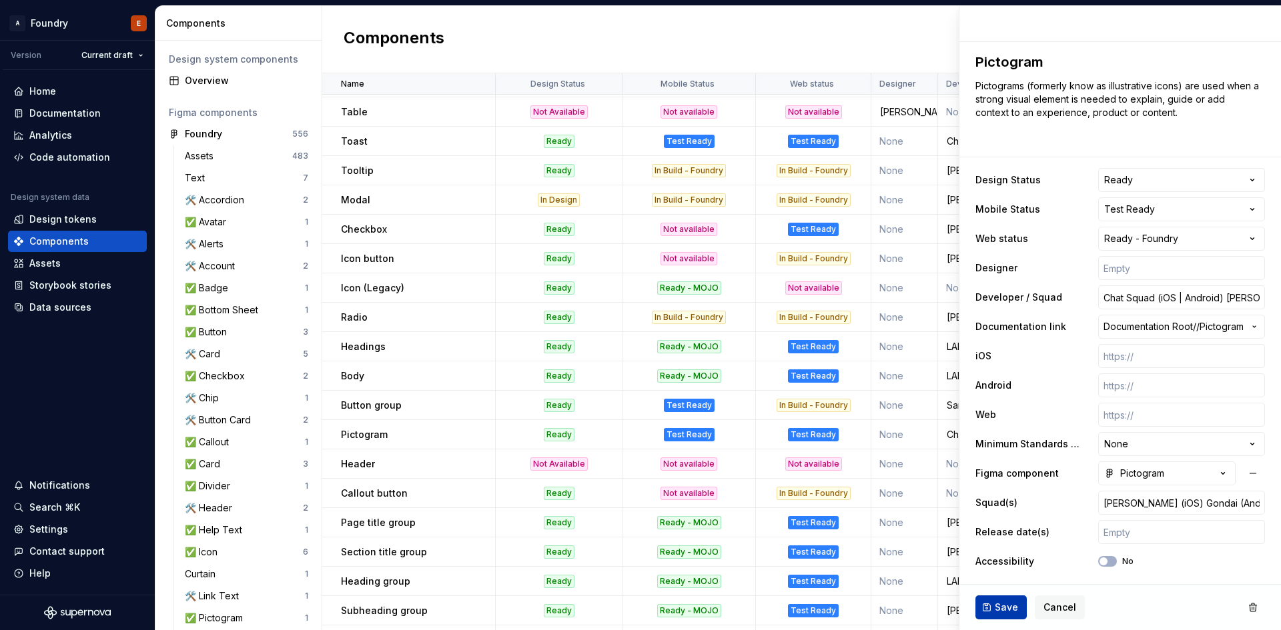
click at [1001, 603] on span "Save" at bounding box center [1006, 607] width 23 height 13
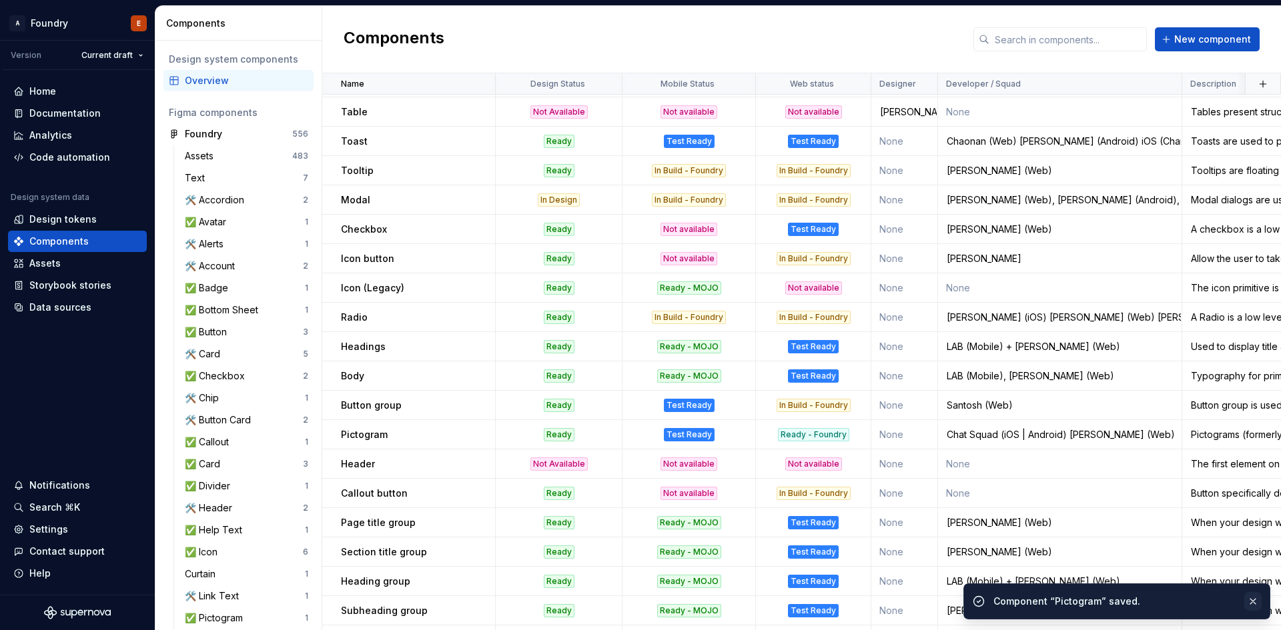
click at [1249, 604] on button "button" at bounding box center [1252, 601] width 17 height 19
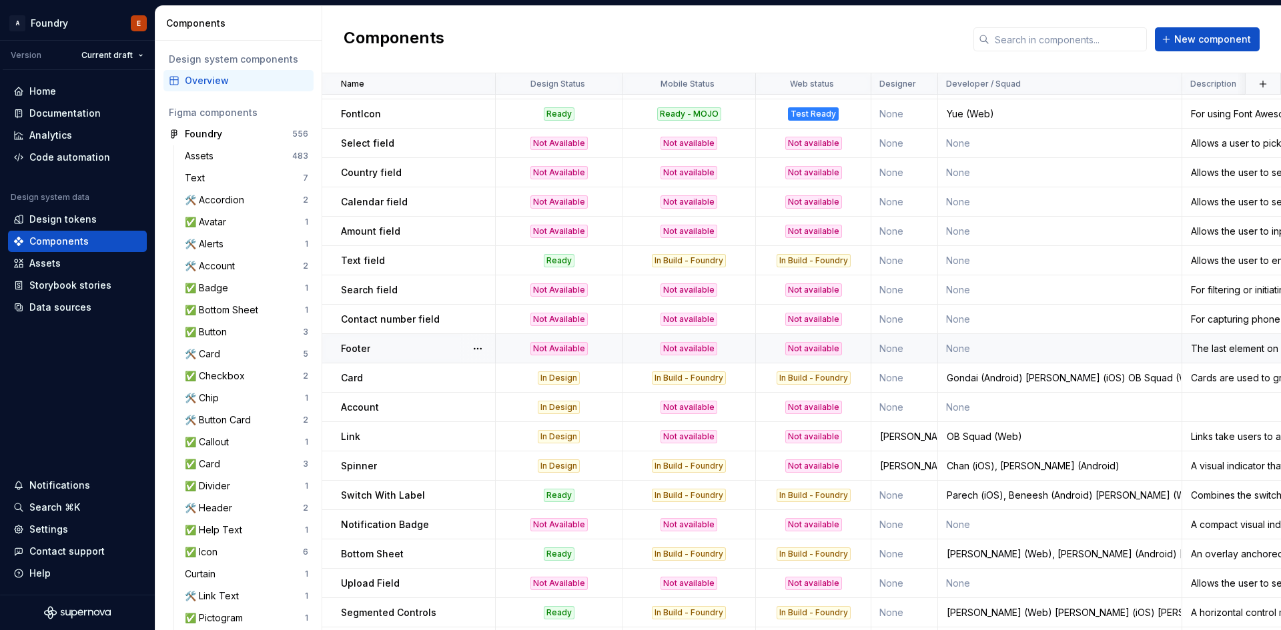
scroll to position [1115, 0]
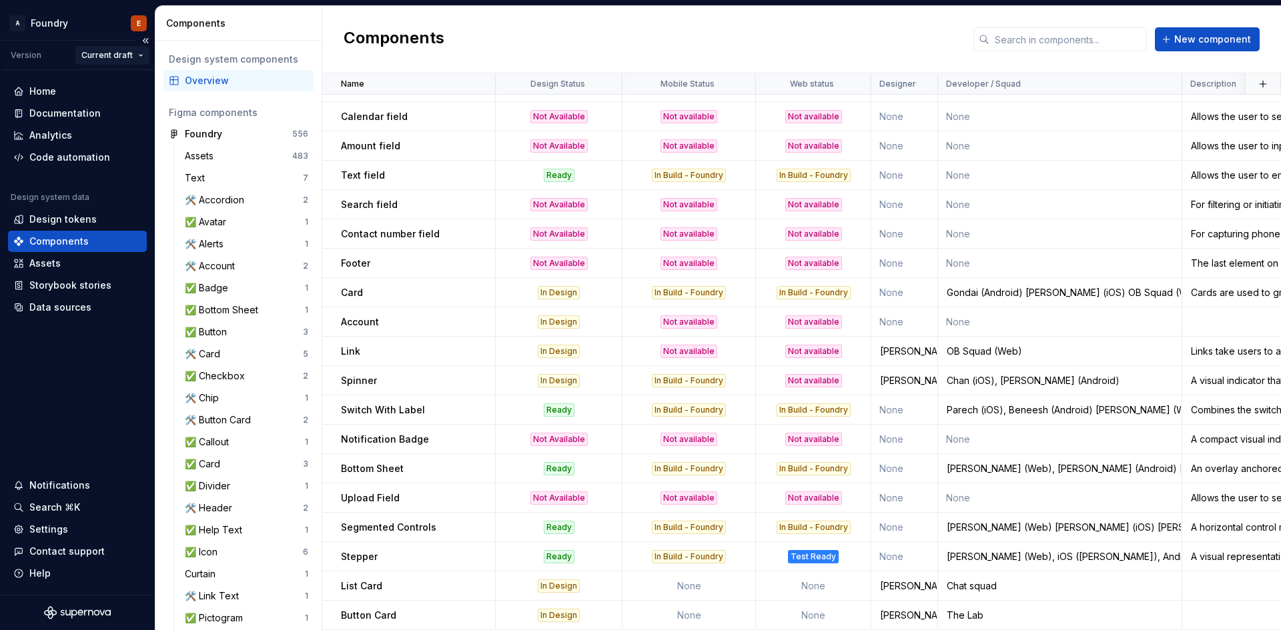
click at [133, 54] on html "A Foundry E Version Current draft Home Documentation Analytics Code automation …" at bounding box center [640, 315] width 1281 height 630
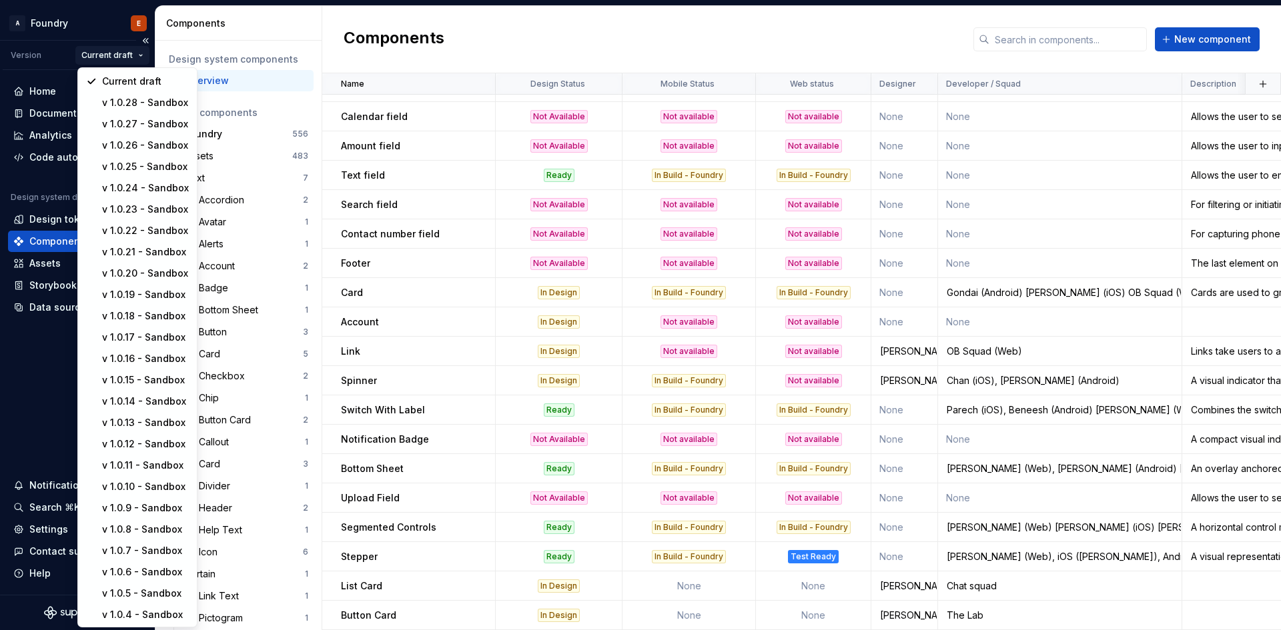
click at [133, 54] on html "A Foundry E Version Current draft Home Documentation Analytics Code automation …" at bounding box center [640, 315] width 1281 height 630
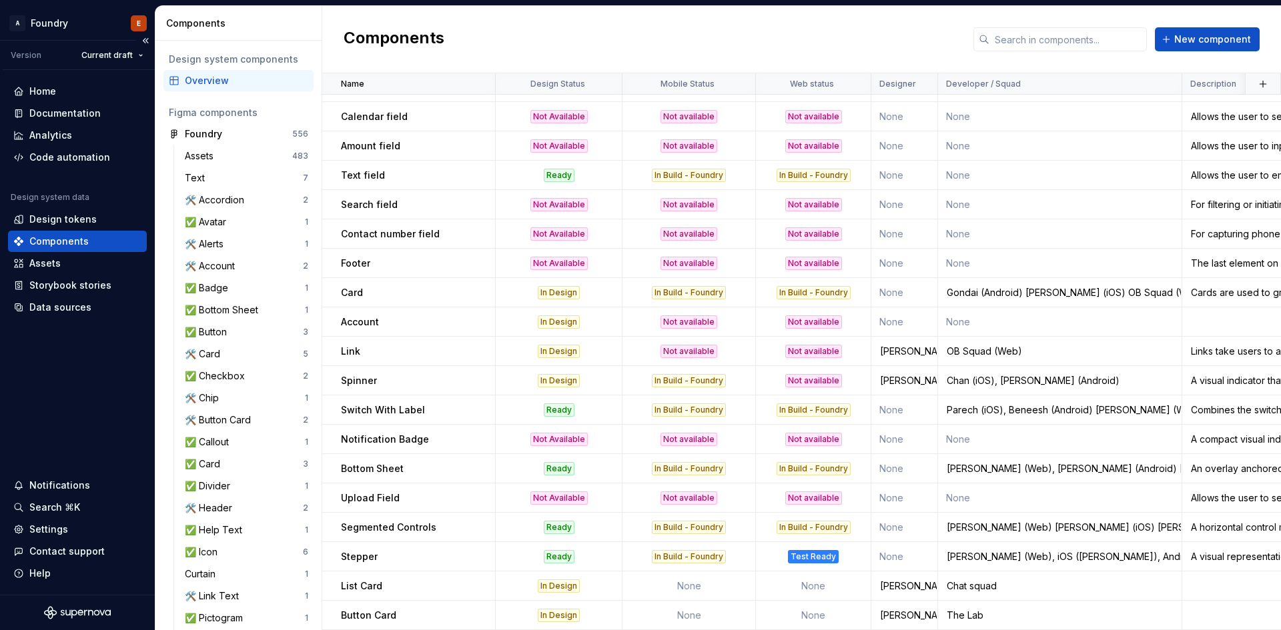
click at [71, 366] on div "Home Documentation Analytics Code automation Design system data Design tokens C…" at bounding box center [77, 332] width 155 height 525
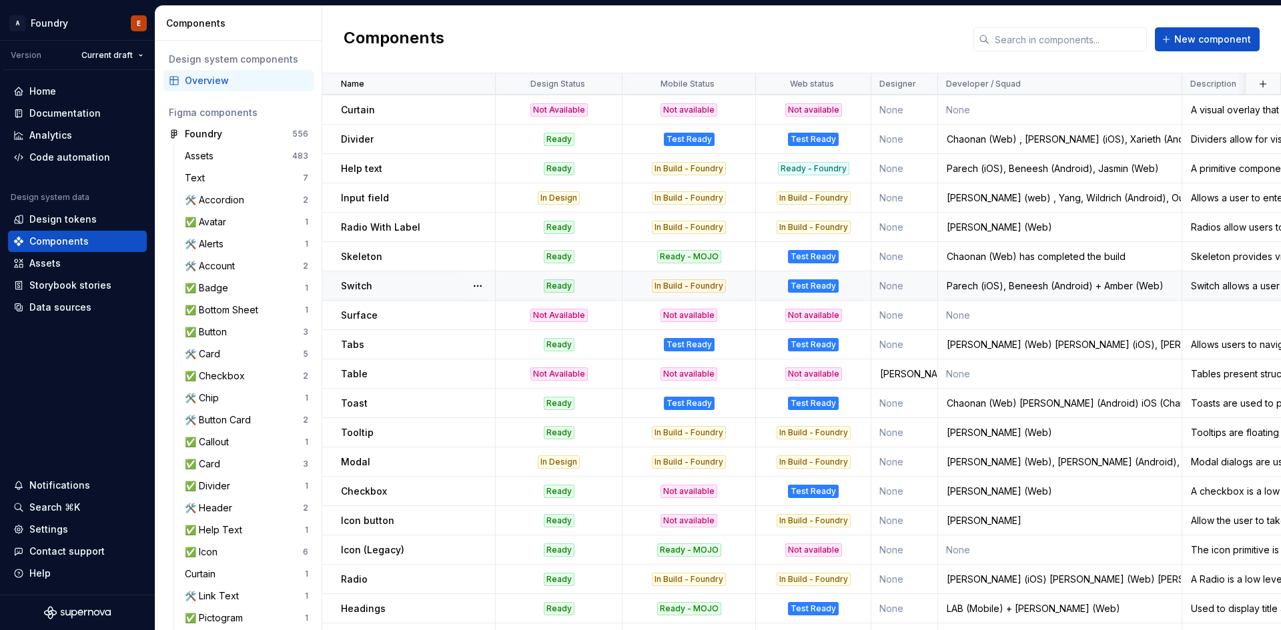
scroll to position [247, 0]
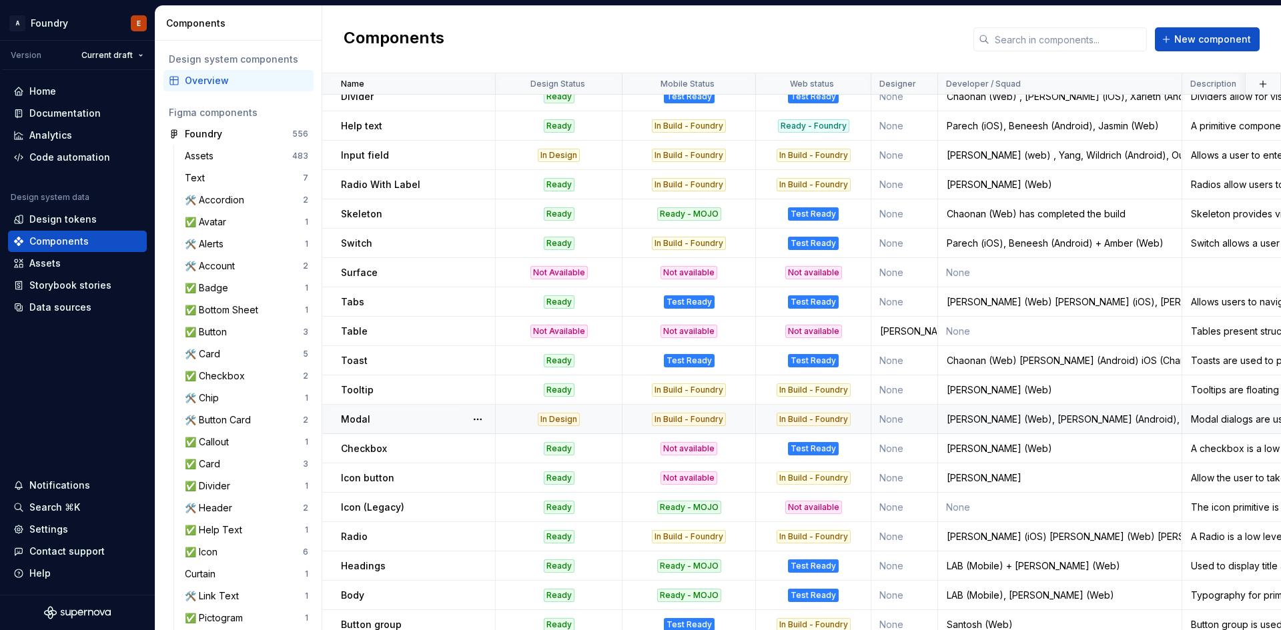
click at [849, 418] on div "In Build - Foundry" at bounding box center [813, 419] width 74 height 13
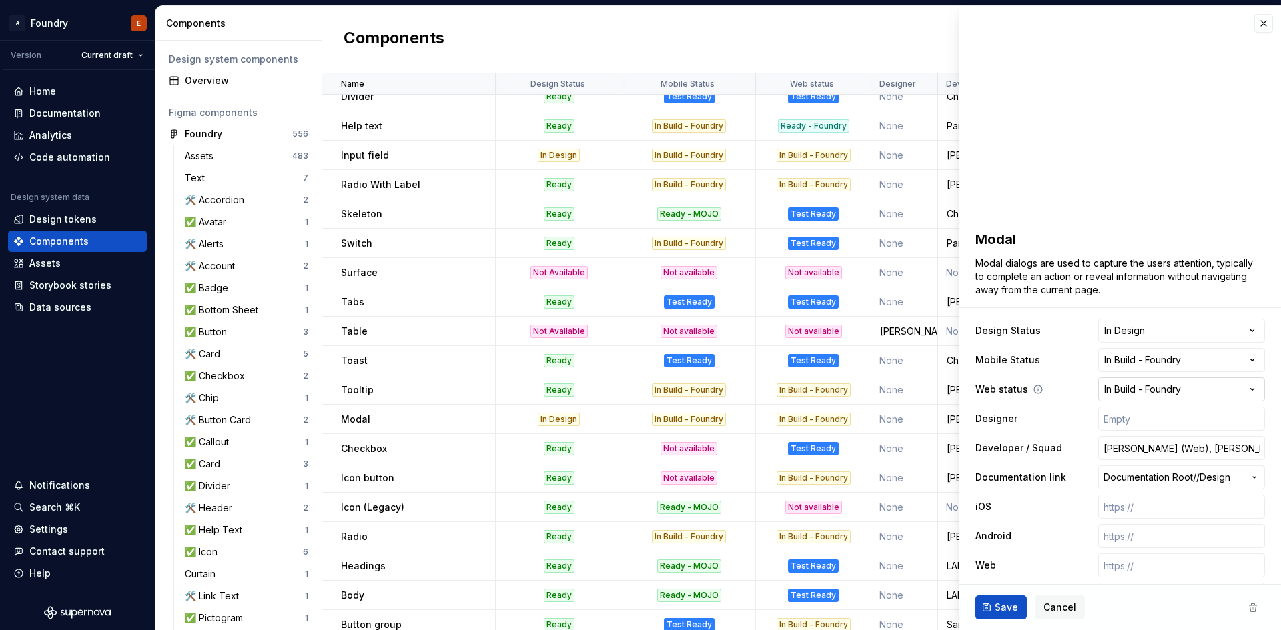
click at [1195, 388] on html "A Foundry E Version Current draft Home Documentation Analytics Code automation …" at bounding box center [640, 315] width 1281 height 630
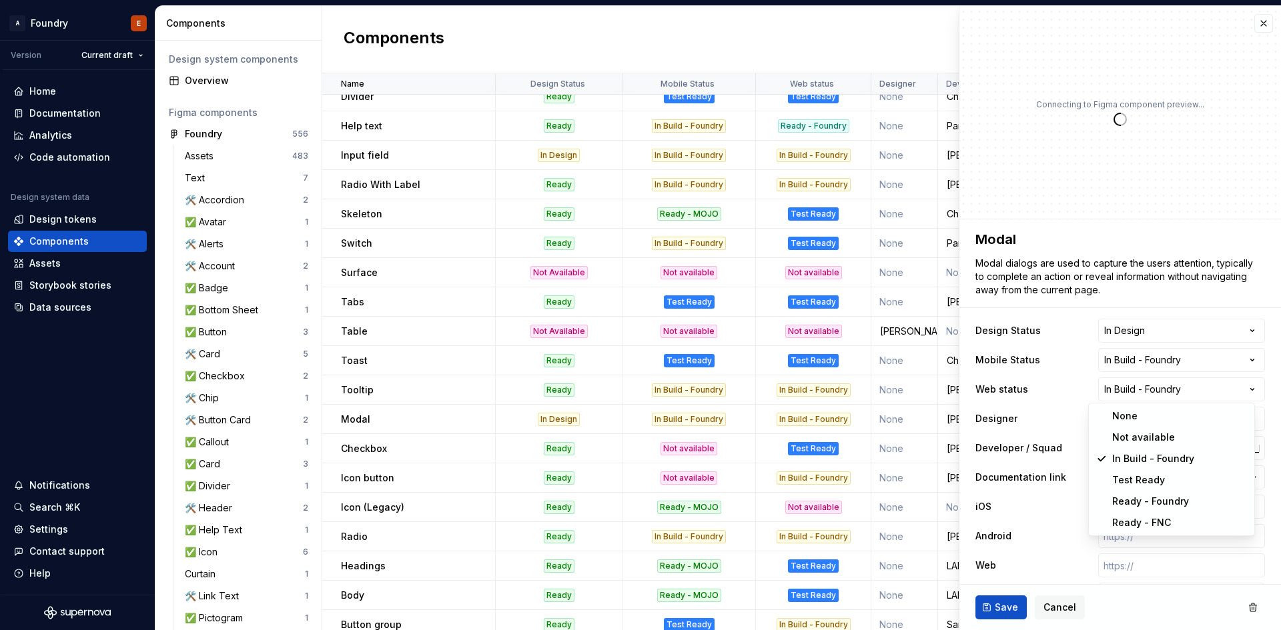
click at [1057, 611] on html "A Foundry E Version Current draft Home Documentation Analytics Code automation …" at bounding box center [640, 315] width 1281 height 630
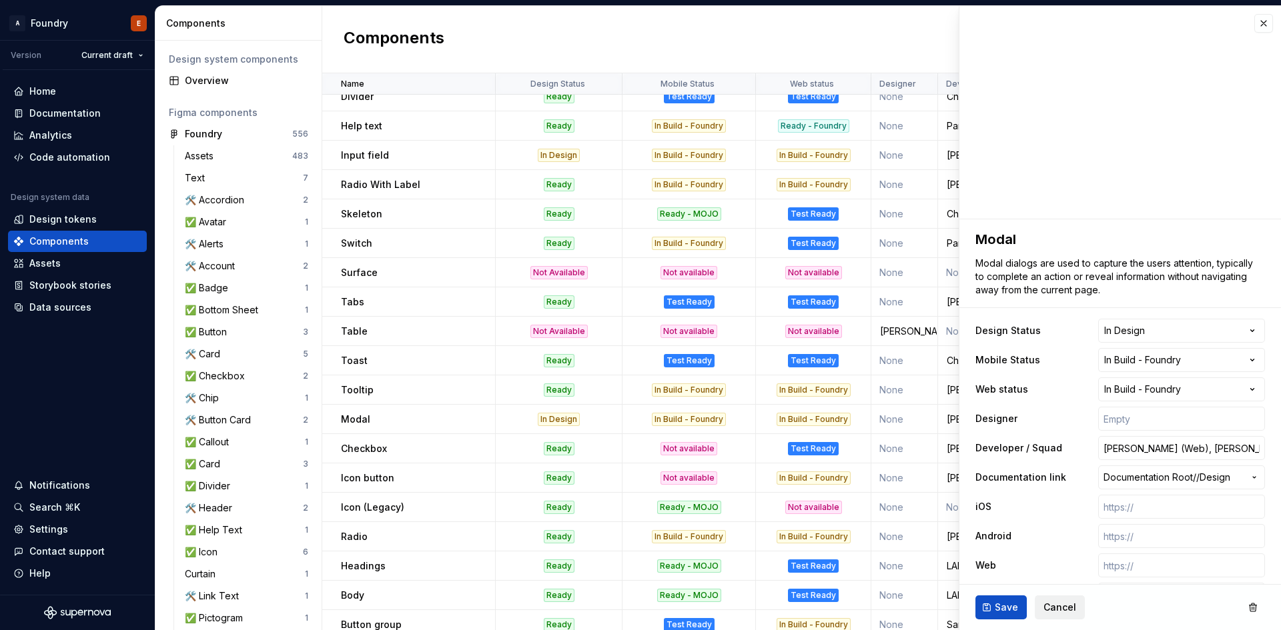
click at [1057, 606] on span "Cancel" at bounding box center [1059, 607] width 33 height 13
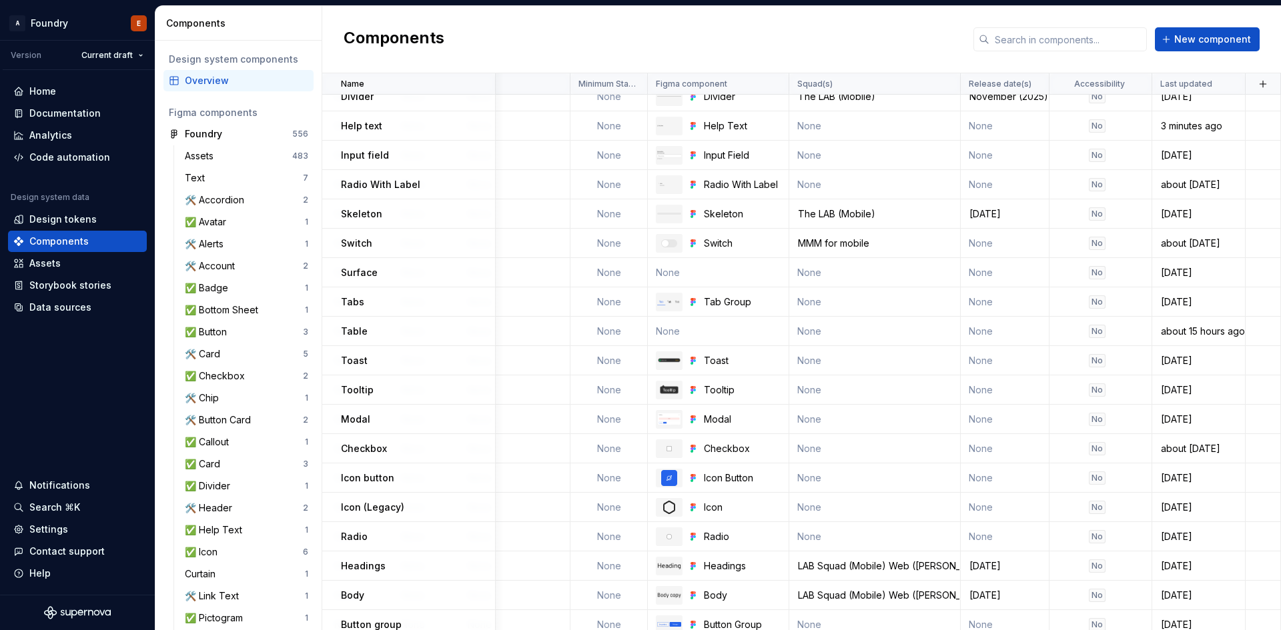
scroll to position [247, 1137]
click at [546, 426] on td "None" at bounding box center [515, 419] width 111 height 29
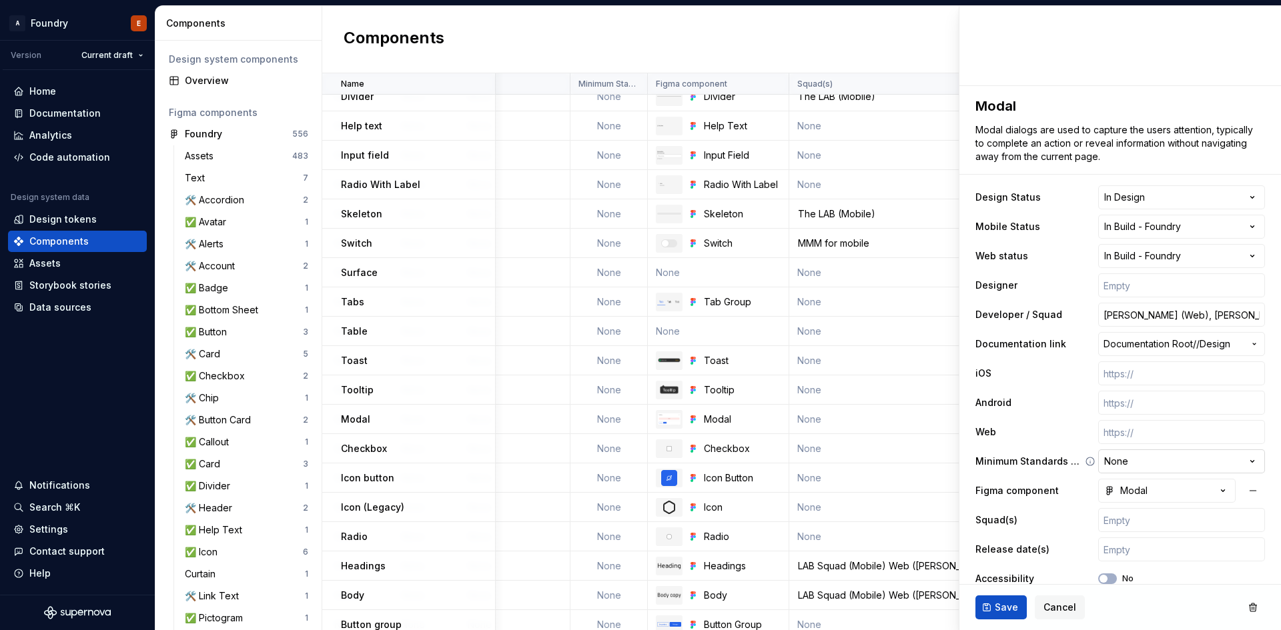
scroll to position [151, 0]
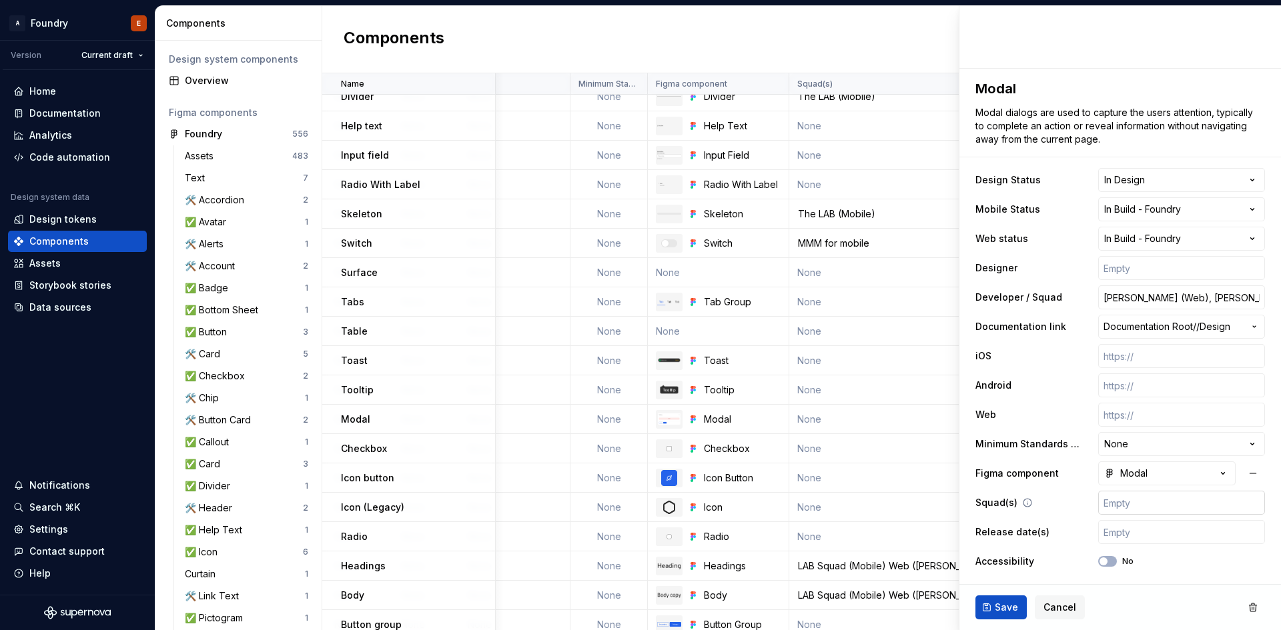
click at [1136, 508] on input "text" at bounding box center [1181, 503] width 167 height 24
type textarea "*"
type input "H"
type textarea "*"
type input "HO"
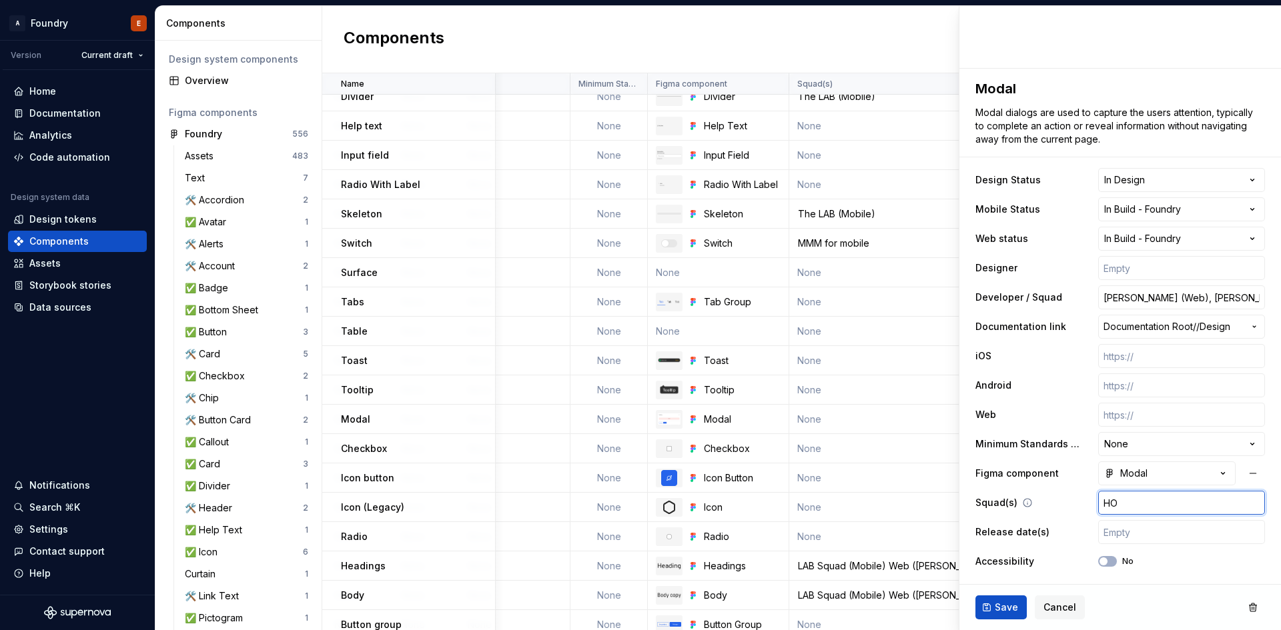
type textarea "*"
type input "HOM"
type textarea "*"
type input "HOME"
type textarea "*"
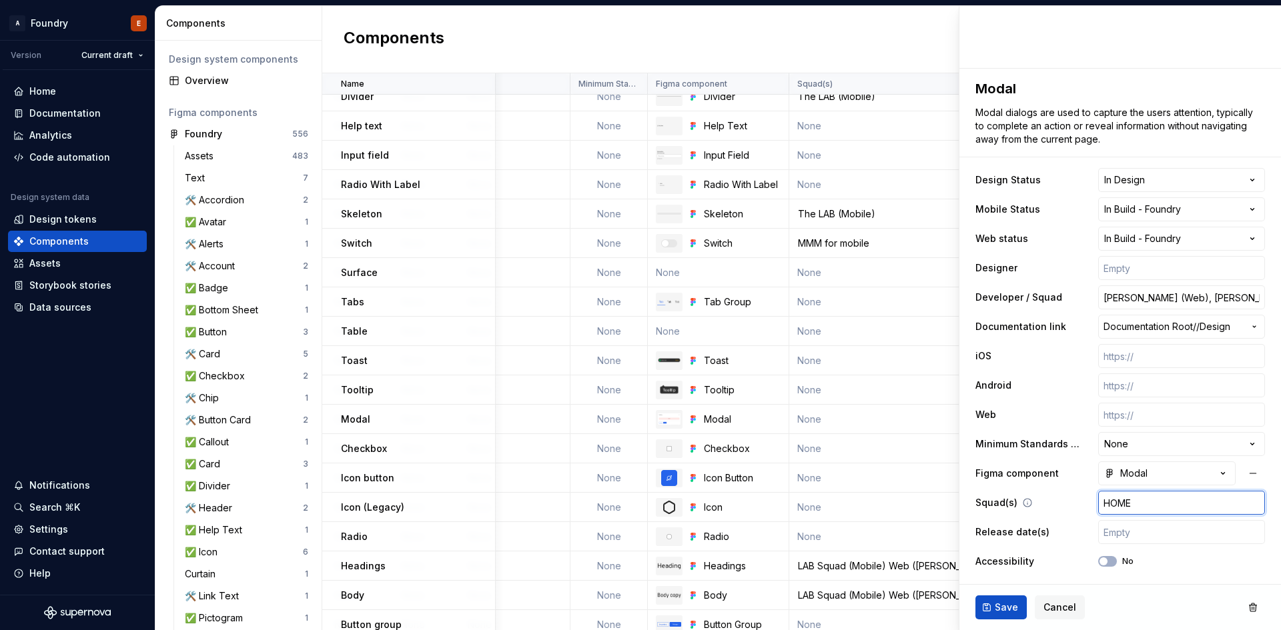
type input "HOME"
type textarea "*"
type input "HOME S"
type textarea "*"
type input "HOME Sq"
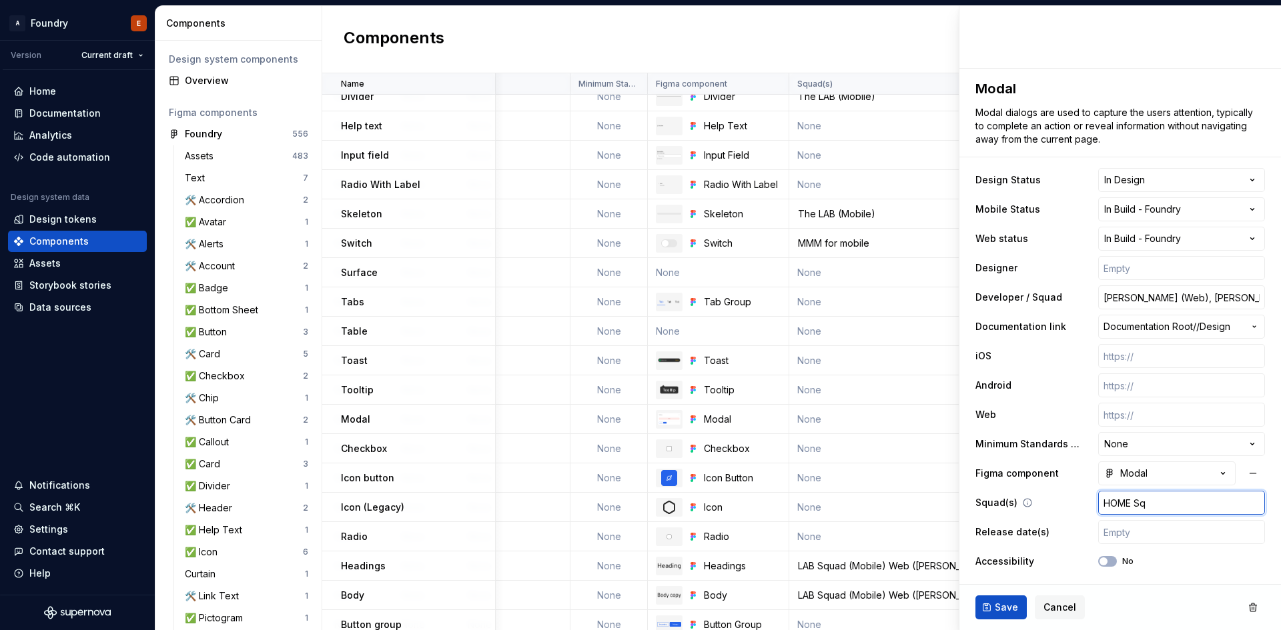
type textarea "*"
type input "HOME Squ"
type textarea "*"
type input "HOME Squa"
type textarea "*"
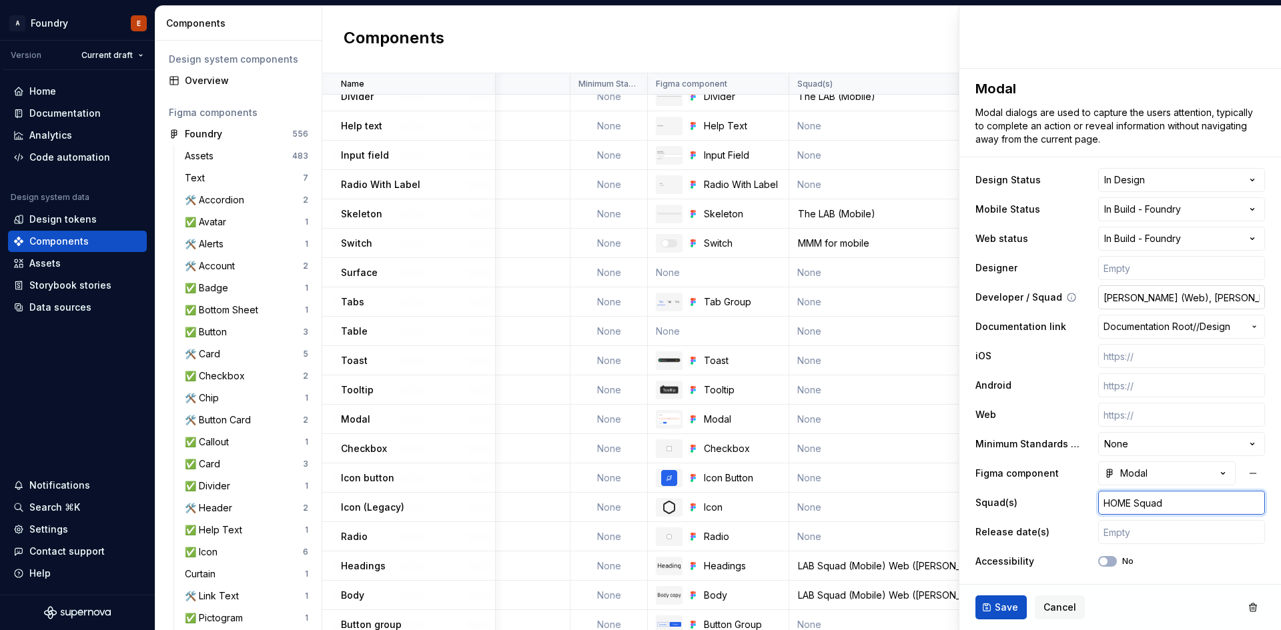
type input "HOME Squad"
click at [1109, 300] on input "[PERSON_NAME] (Web), [PERSON_NAME] (Android), [PERSON_NAME] (iOS)" at bounding box center [1181, 298] width 167 height 24
click at [1112, 293] on input "[PERSON_NAME] (Web), [PERSON_NAME] (Android), [PERSON_NAME] (iOS)" at bounding box center [1181, 298] width 167 height 24
drag, startPoint x: 1117, startPoint y: 296, endPoint x: 1019, endPoint y: 295, distance: 98.1
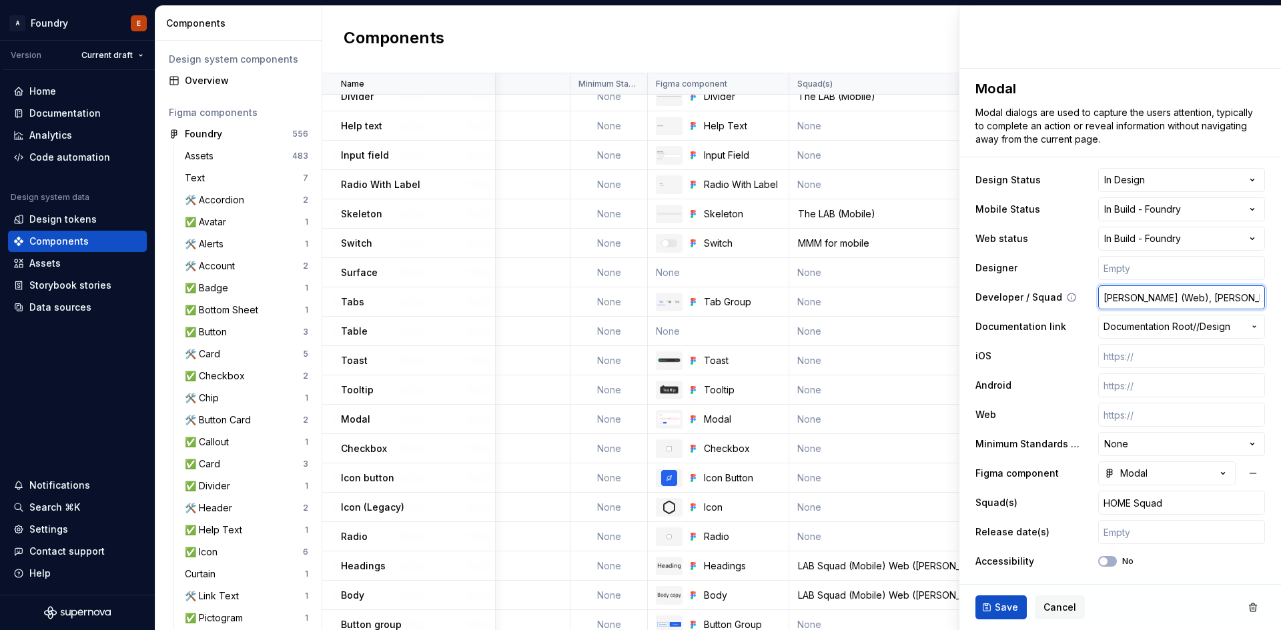
click at [1020, 295] on div "Developer / Squad [PERSON_NAME] (Web), [PERSON_NAME] (Android), [PERSON_NAME] (…" at bounding box center [1120, 298] width 290 height 24
type textarea "*"
type input "P (Web), Weiyi (Android), [PERSON_NAME] (iOS)"
type textarea "*"
type input "Ph (Web), Weiyi (Android), [PERSON_NAME] (iOS)"
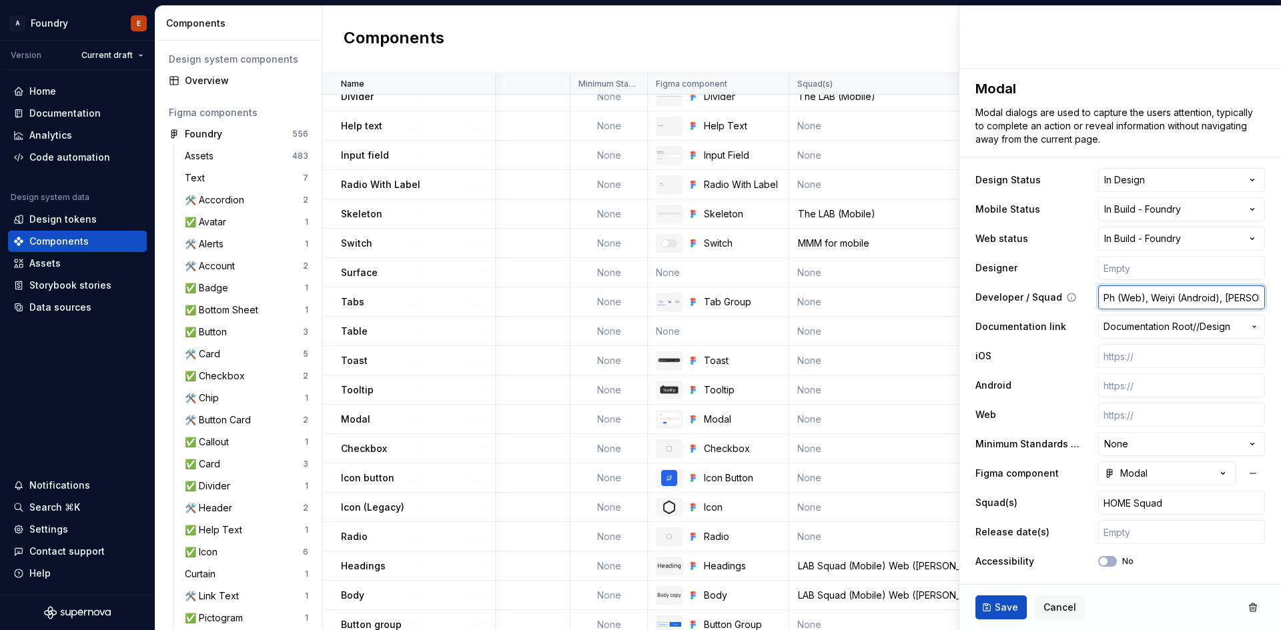
type textarea "*"
type input "Phu (Web), Weiyi (Android), [PERSON_NAME] (iOS)"
type textarea "*"
type input "Phuon (Web), Weiyi (Android), [PERSON_NAME] (iOS)"
type textarea "*"
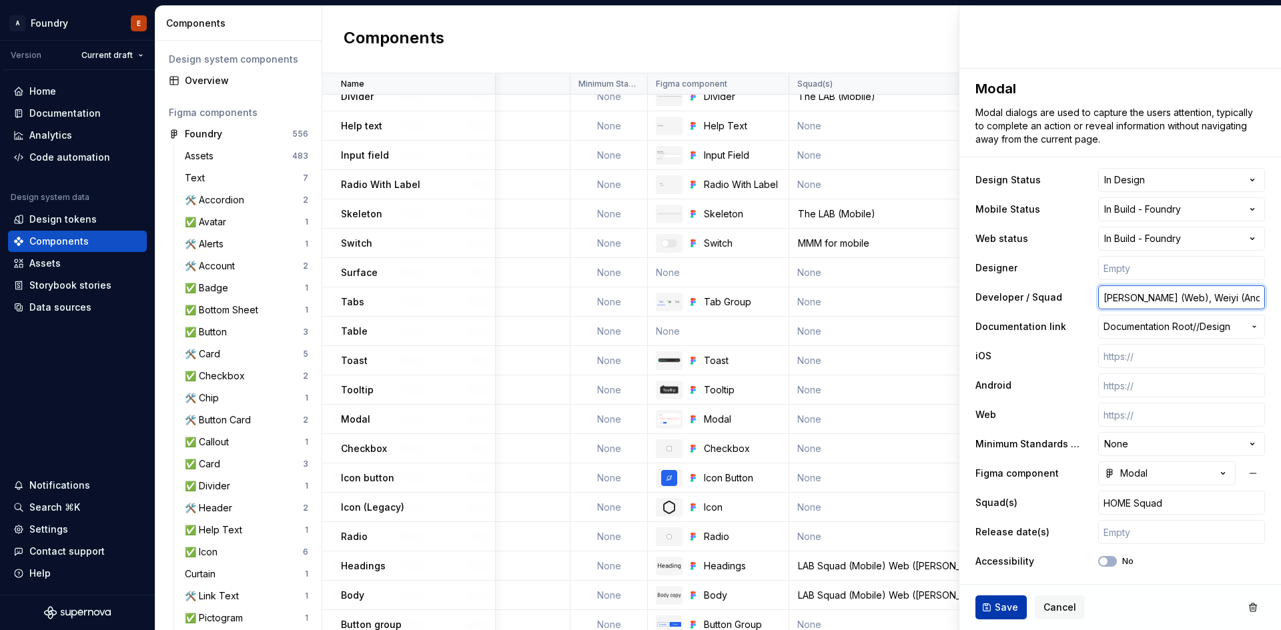
type input "[PERSON_NAME] (Web), Weiyi (Android), [PERSON_NAME] (iOS)"
click at [1009, 610] on span "Save" at bounding box center [1006, 607] width 23 height 13
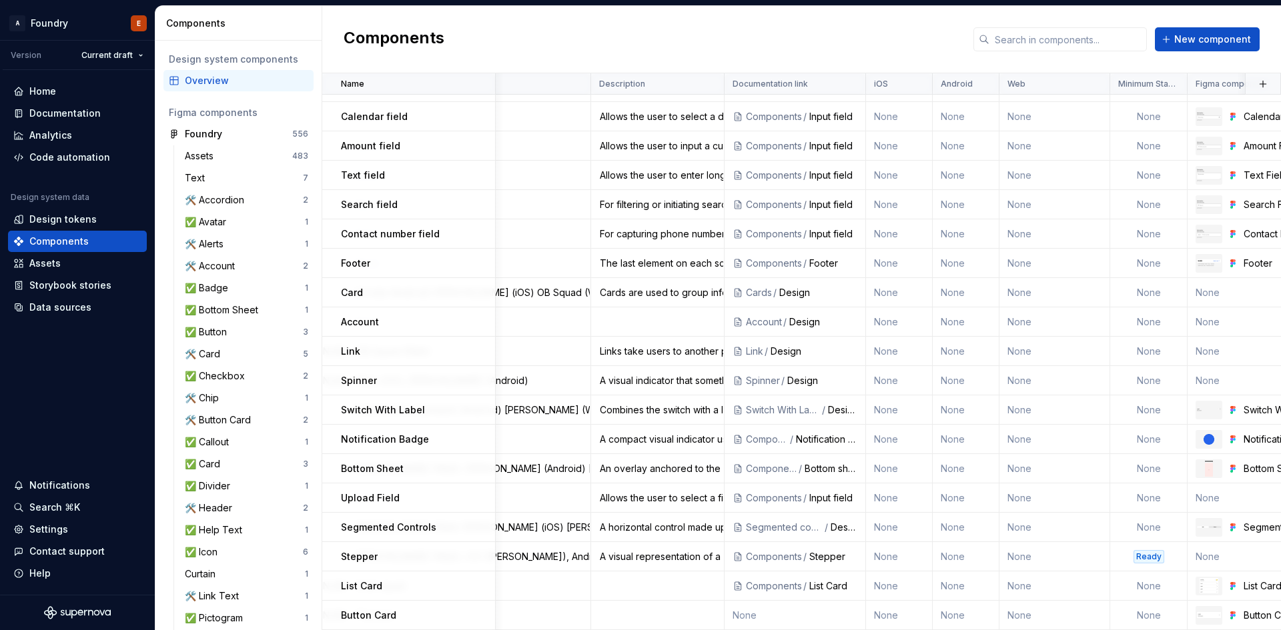
scroll to position [1115, 576]
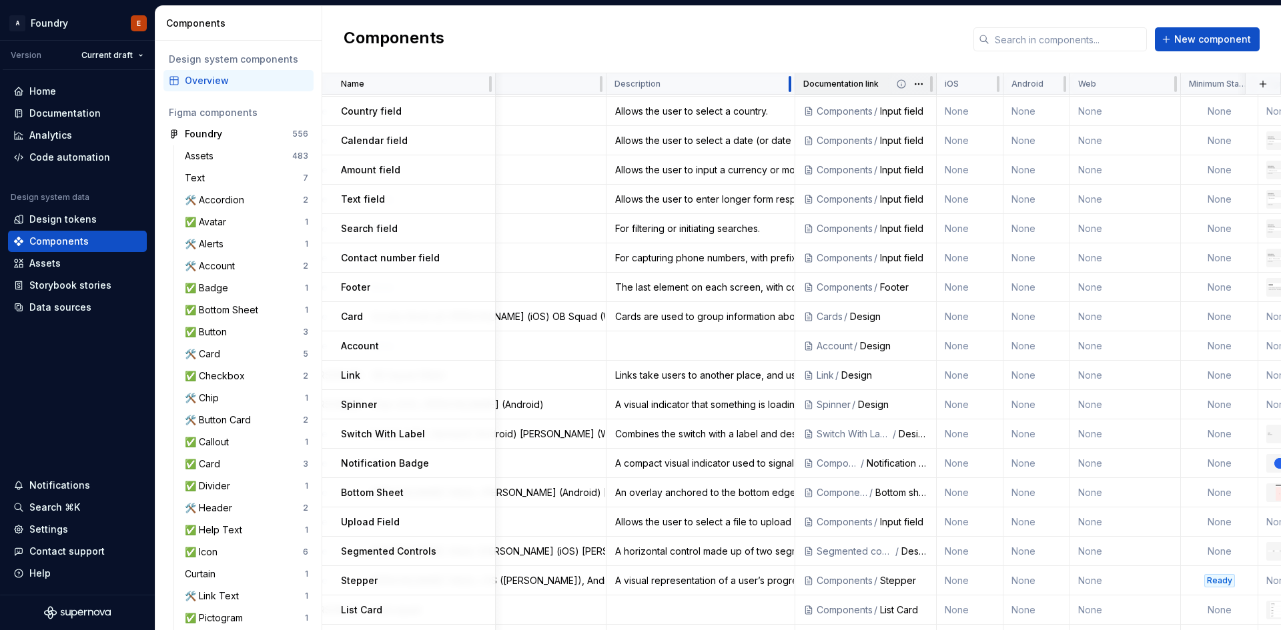
drag, startPoint x: 737, startPoint y: 85, endPoint x: 792, endPoint y: 87, distance: 55.4
click at [792, 87] on div at bounding box center [789, 83] width 11 height 21
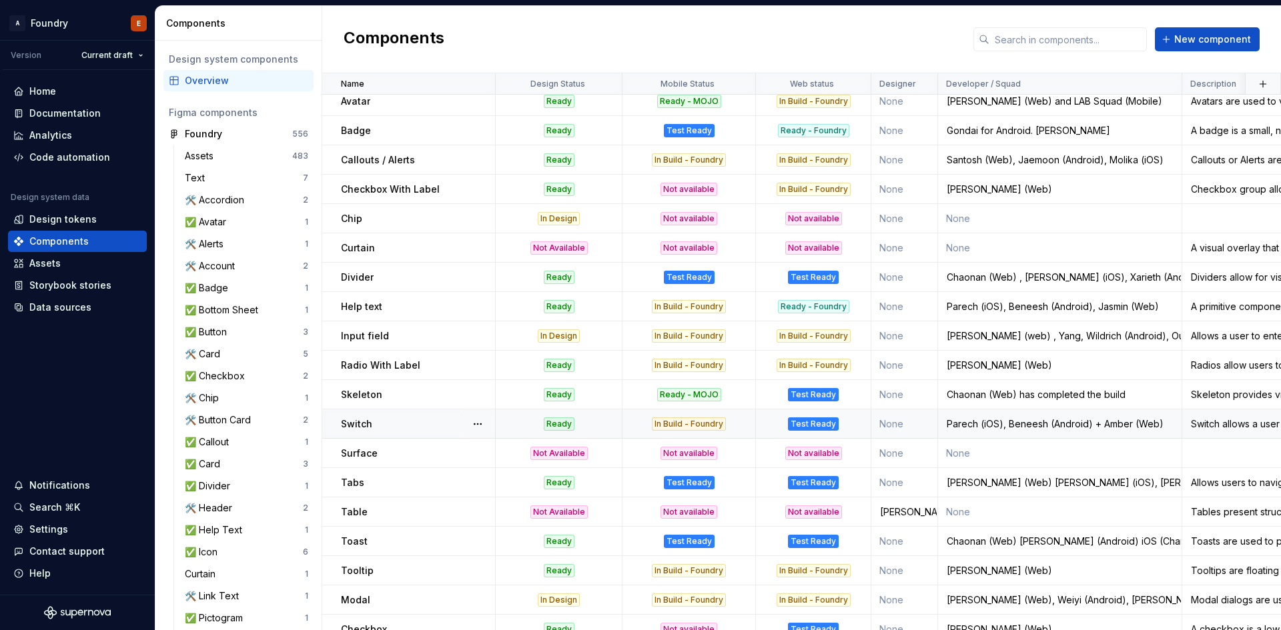
scroll to position [0, 0]
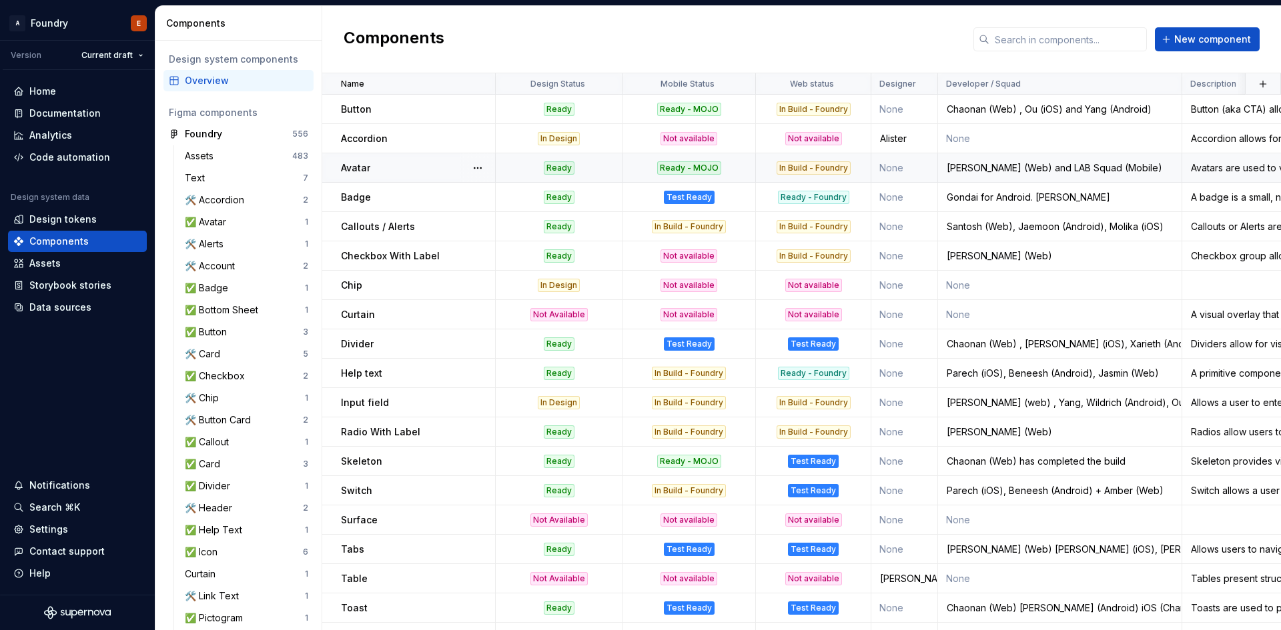
click at [814, 167] on div "In Build - Foundry" at bounding box center [813, 167] width 74 height 13
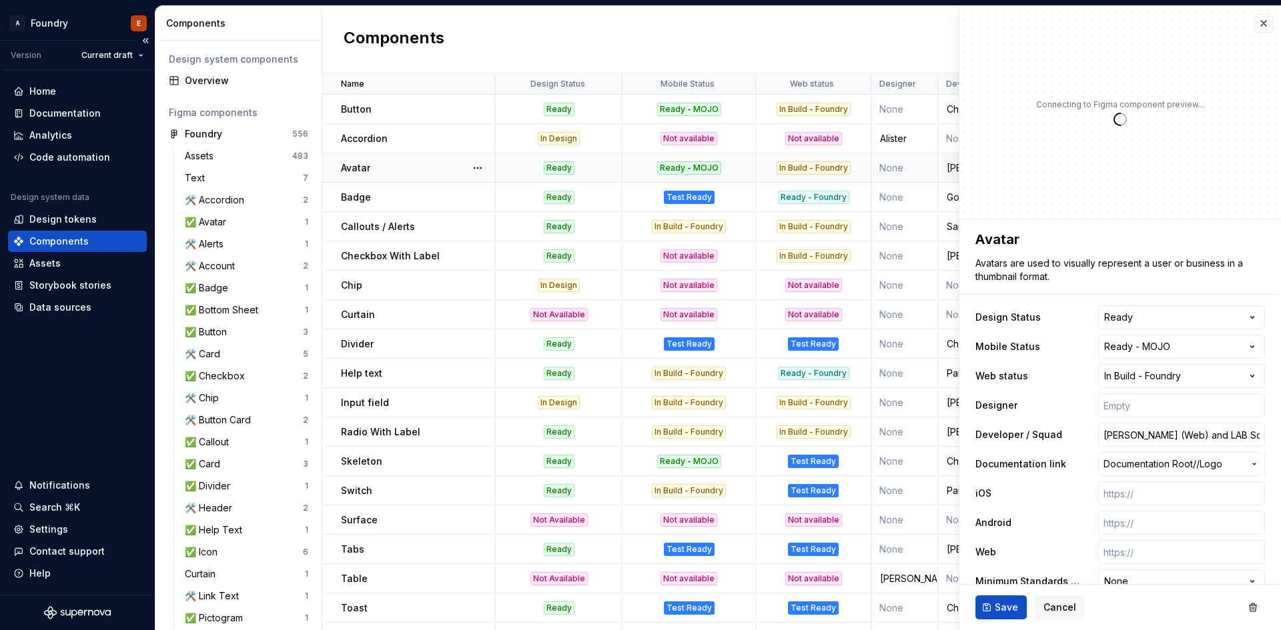
type textarea "*"
click at [1192, 377] on html "A Foundry E Version Current draft Home Documentation Analytics Code automation …" at bounding box center [640, 315] width 1281 height 630
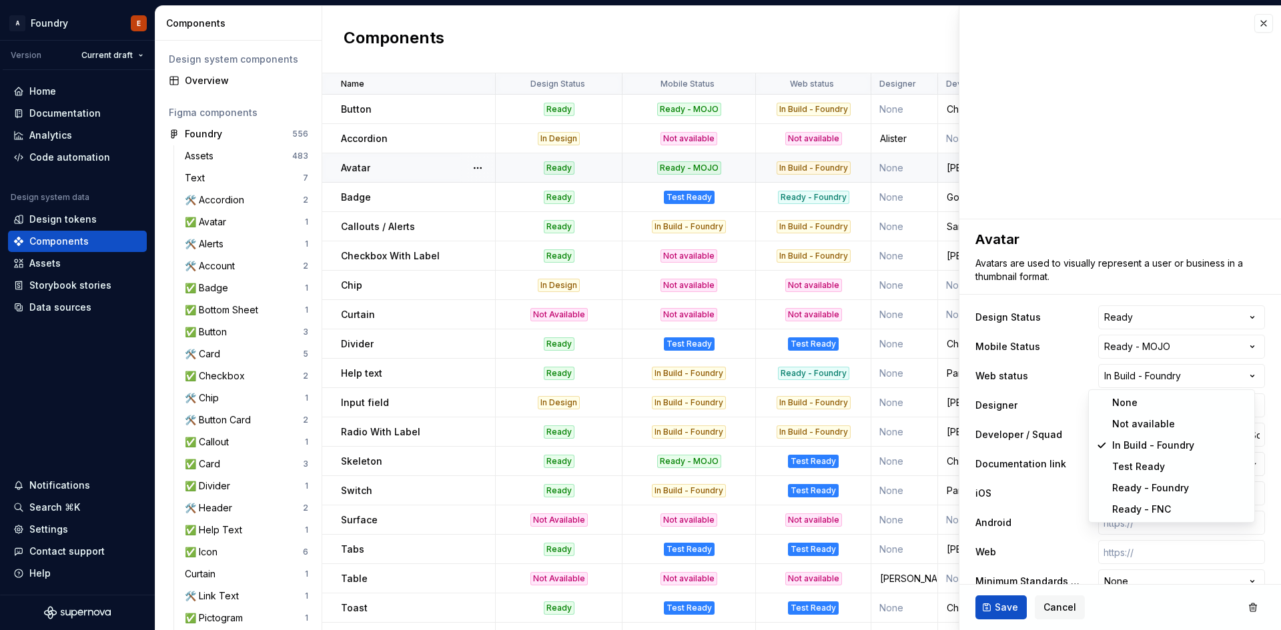
select select "**********"
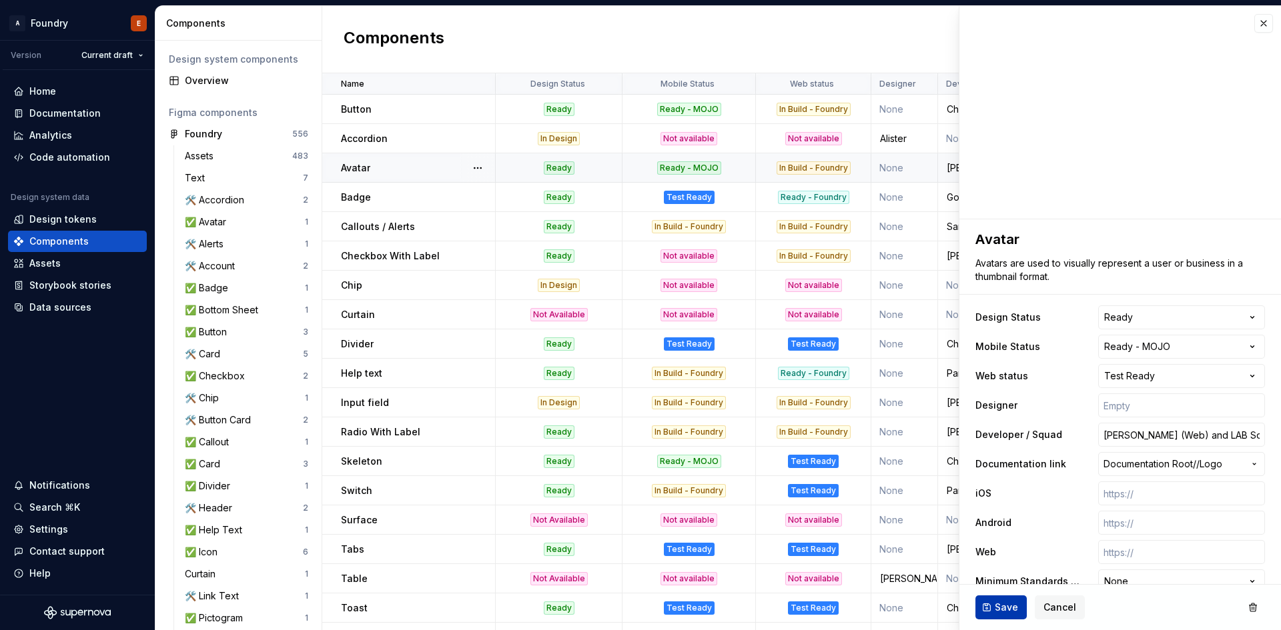
click at [1001, 602] on span "Save" at bounding box center [1006, 607] width 23 height 13
type textarea "*"
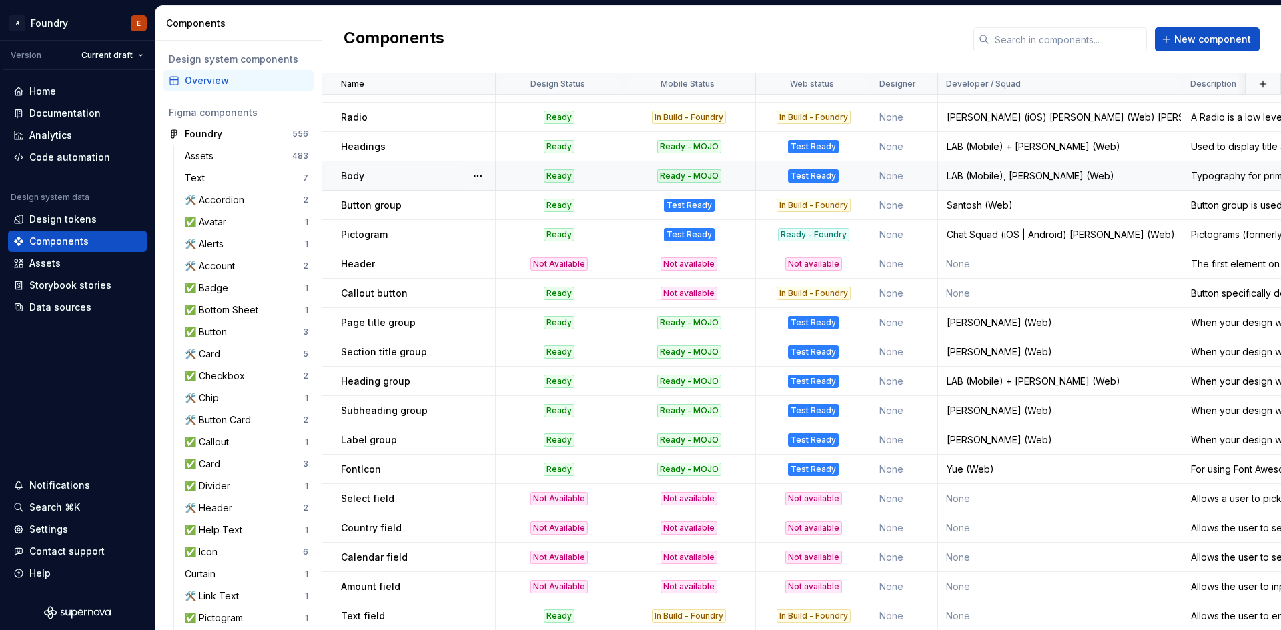
scroll to position [867, 0]
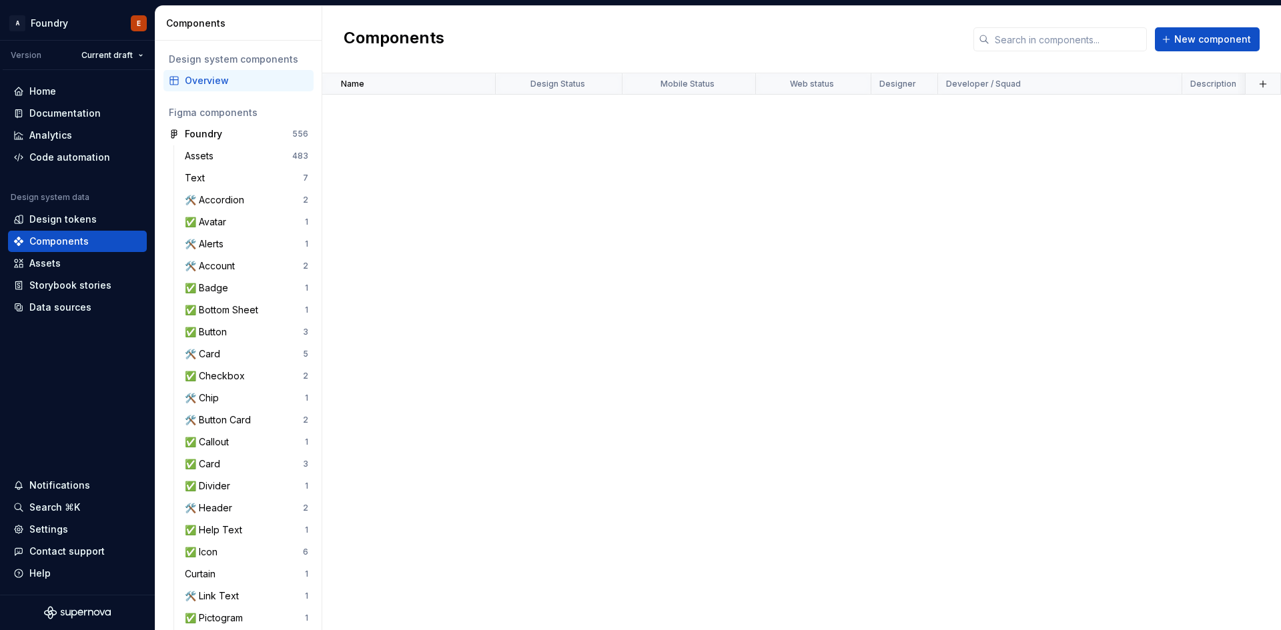
scroll to position [934, 0]
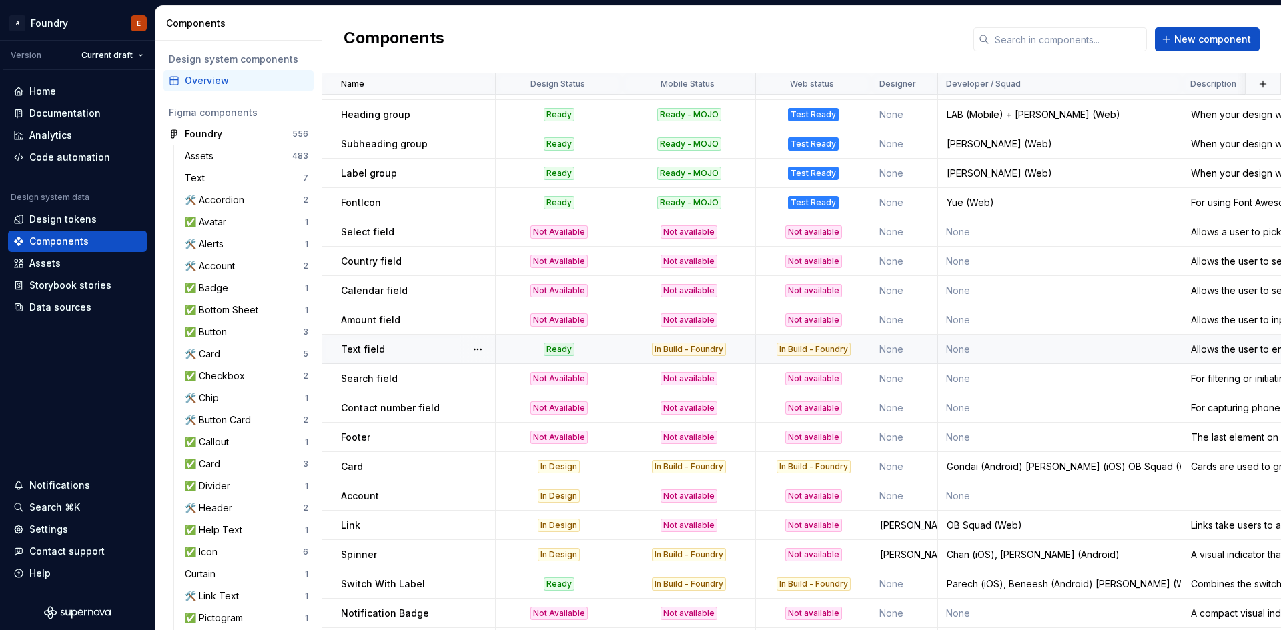
click at [821, 353] on div "In Build - Foundry" at bounding box center [813, 349] width 74 height 13
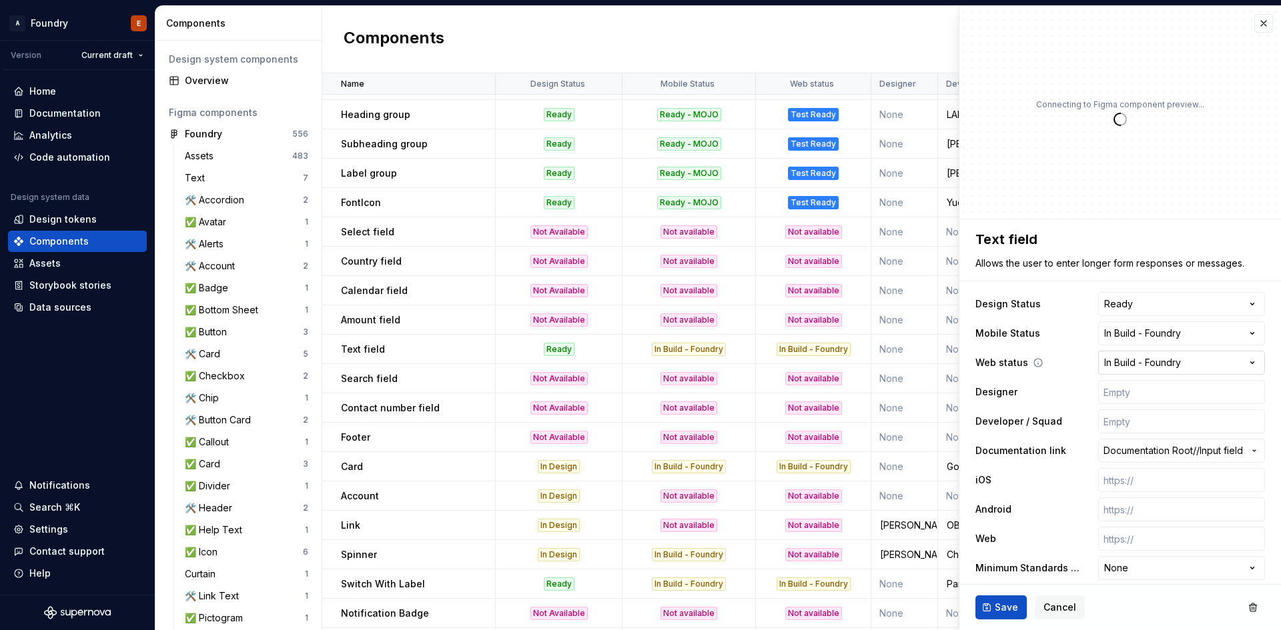
click at [1159, 368] on html "A Foundry E Version Current draft Home Documentation Analytics Code automation …" at bounding box center [640, 315] width 1281 height 630
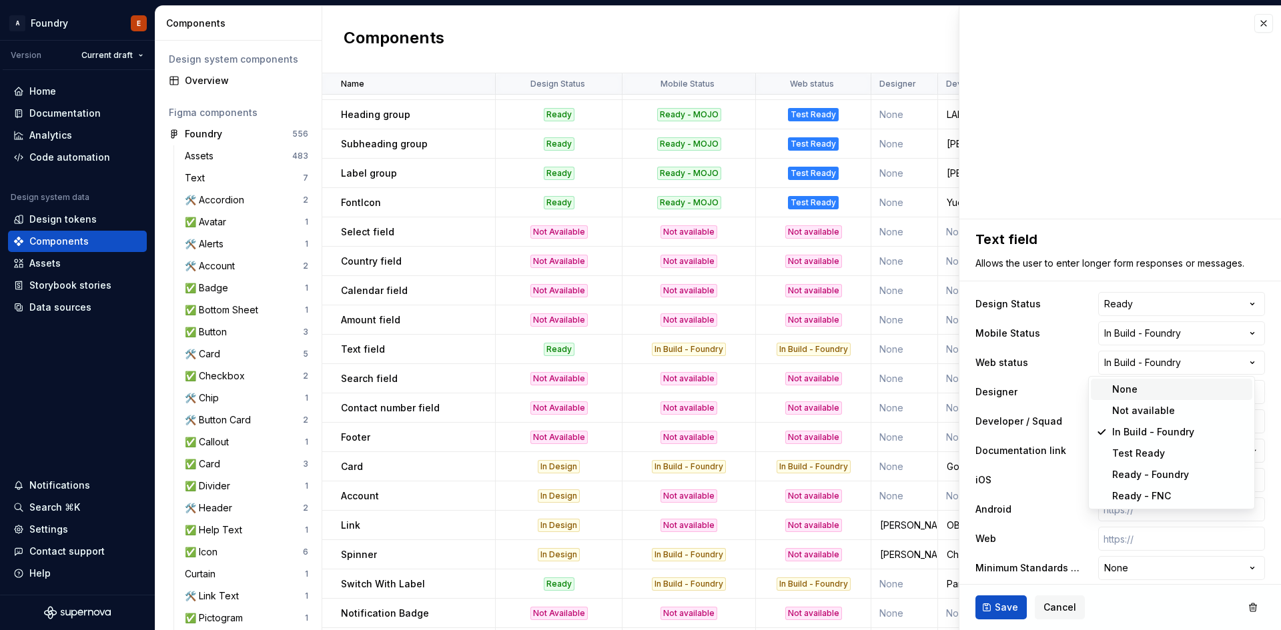
type textarea "*"
select select "**********"
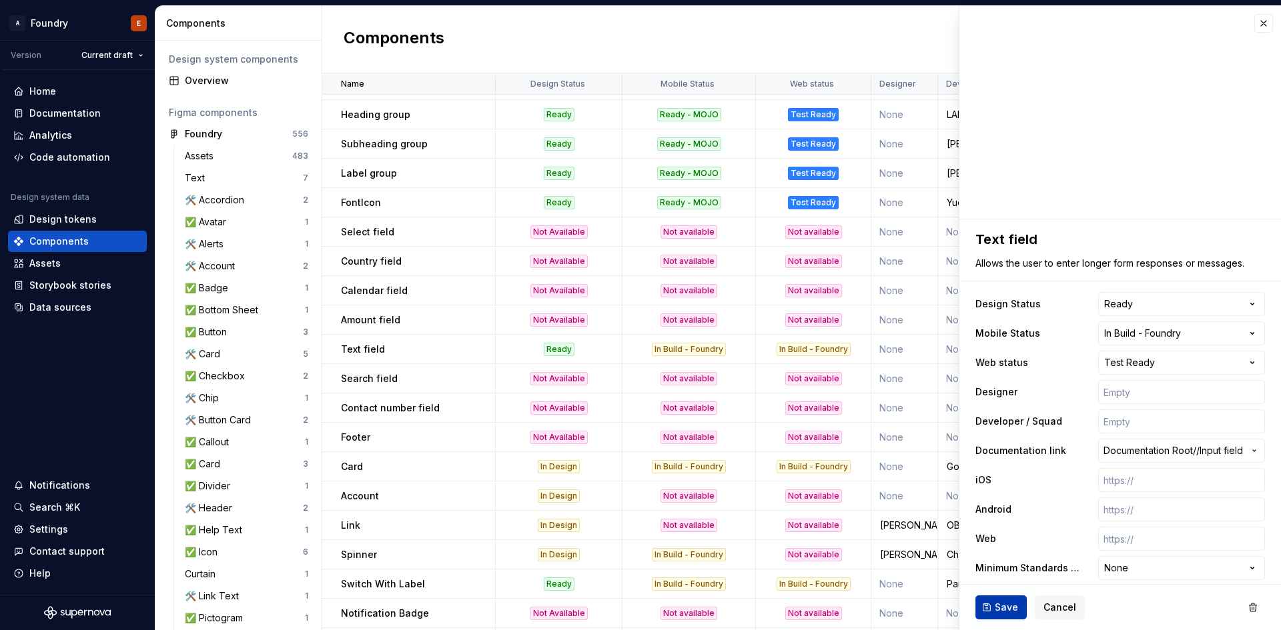
click at [1005, 603] on span "Save" at bounding box center [1006, 607] width 23 height 13
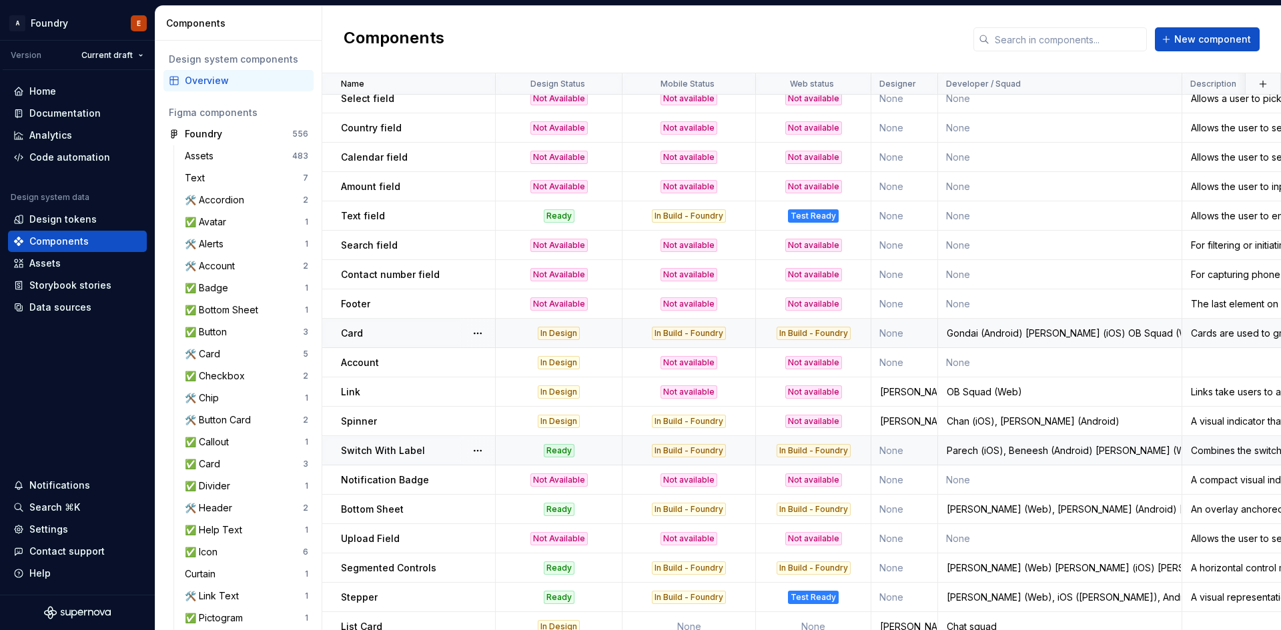
scroll to position [1115, 0]
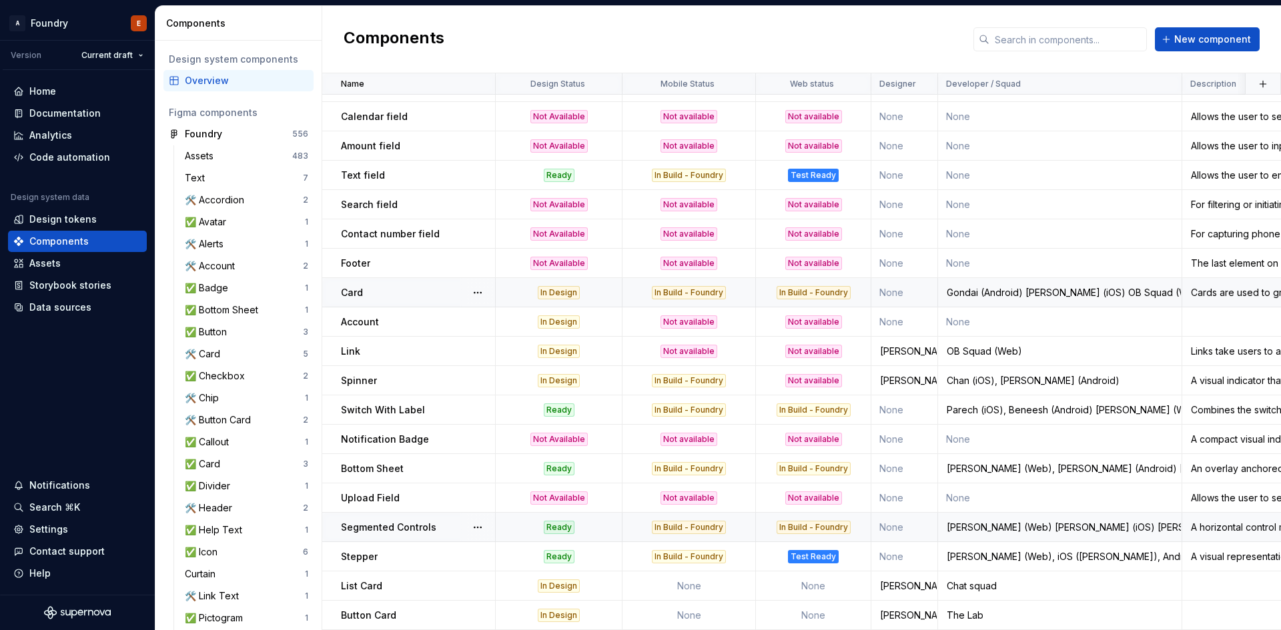
click at [831, 521] on div "In Build - Foundry" at bounding box center [813, 527] width 74 height 13
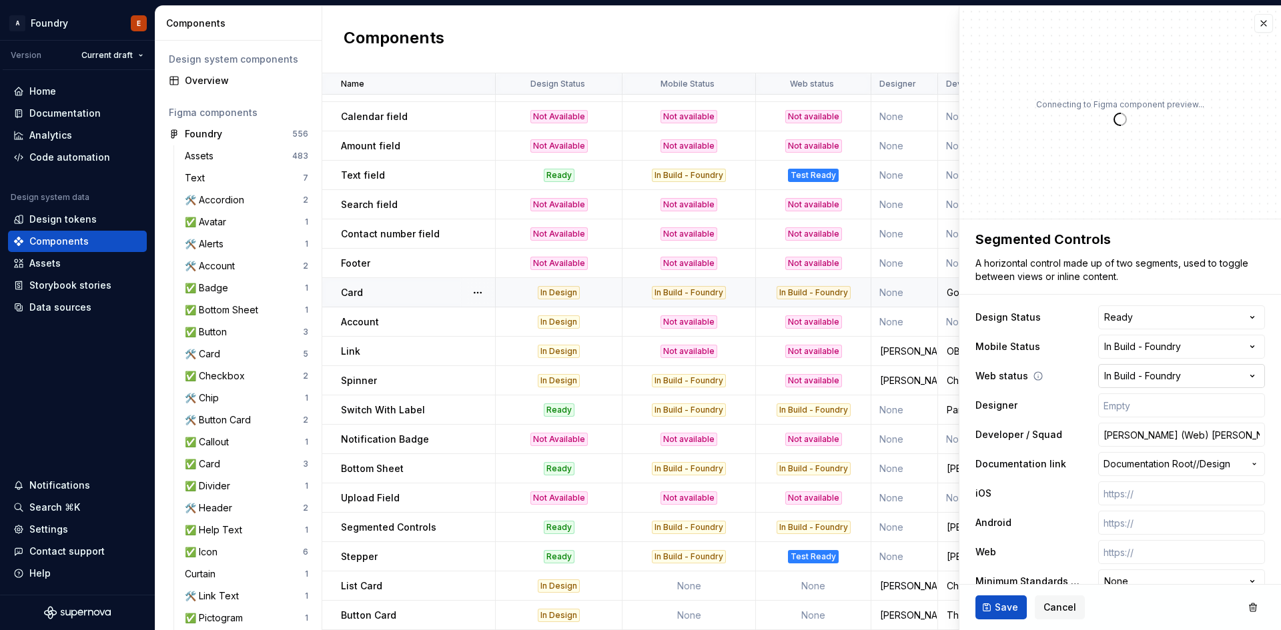
click at [1193, 378] on html "A Foundry E Version Current draft Home Documentation Analytics Code automation …" at bounding box center [640, 315] width 1281 height 630
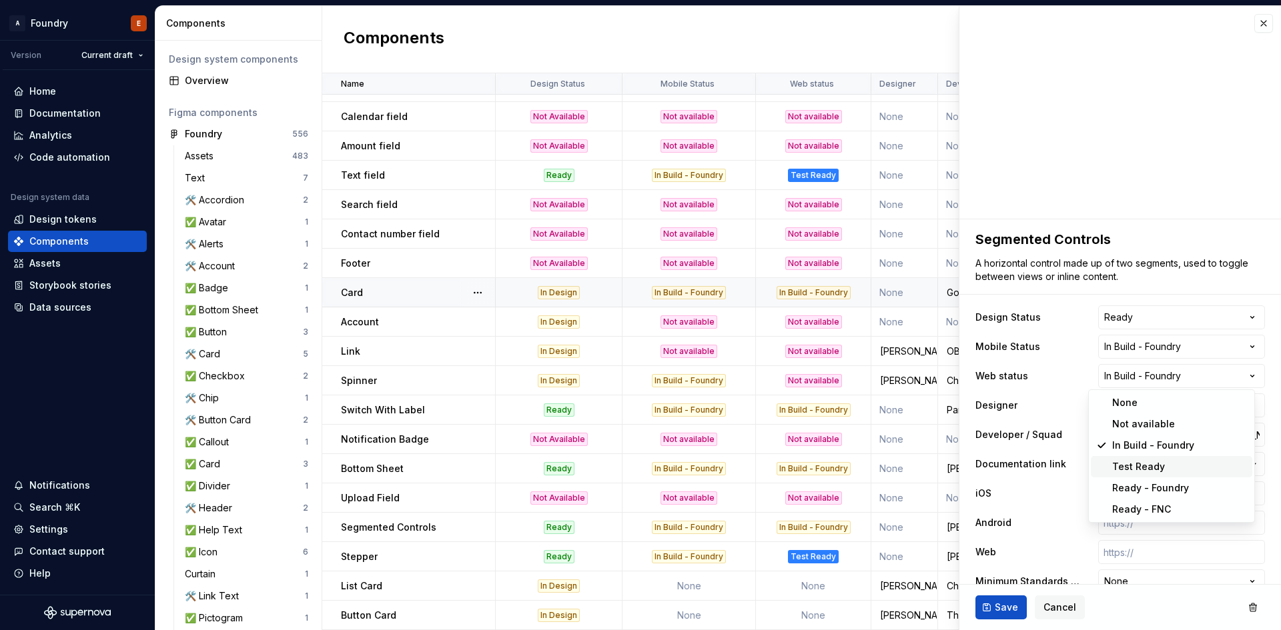
type textarea "*"
select select "**********"
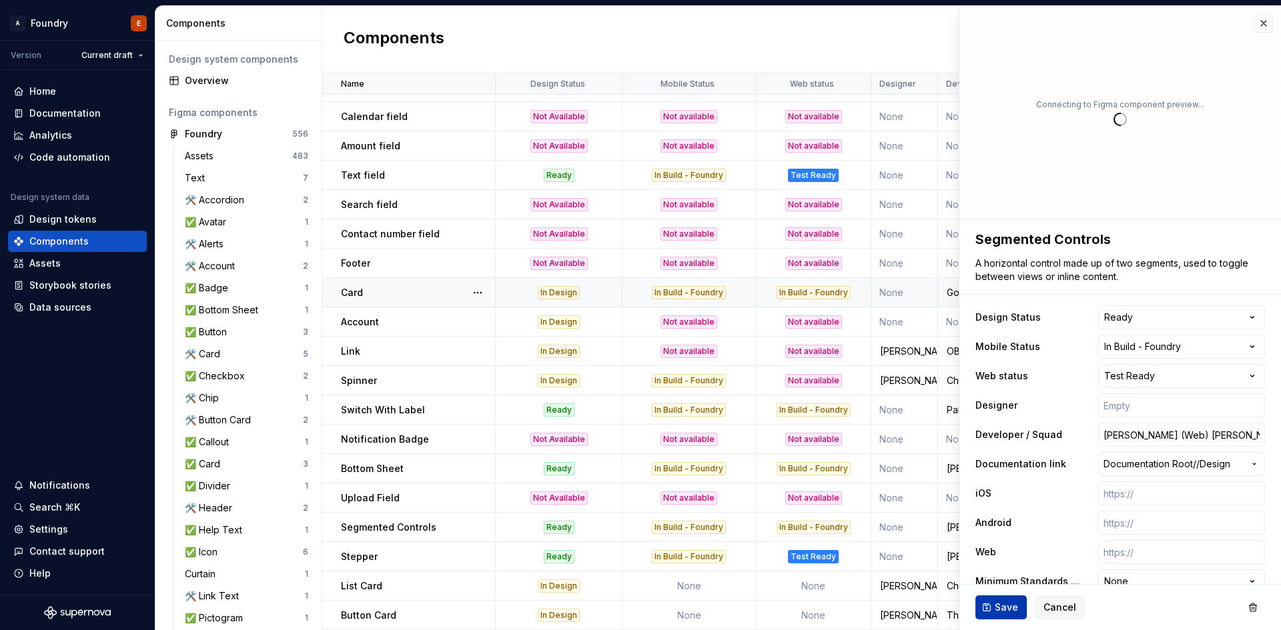
click at [999, 608] on span "Save" at bounding box center [1006, 607] width 23 height 13
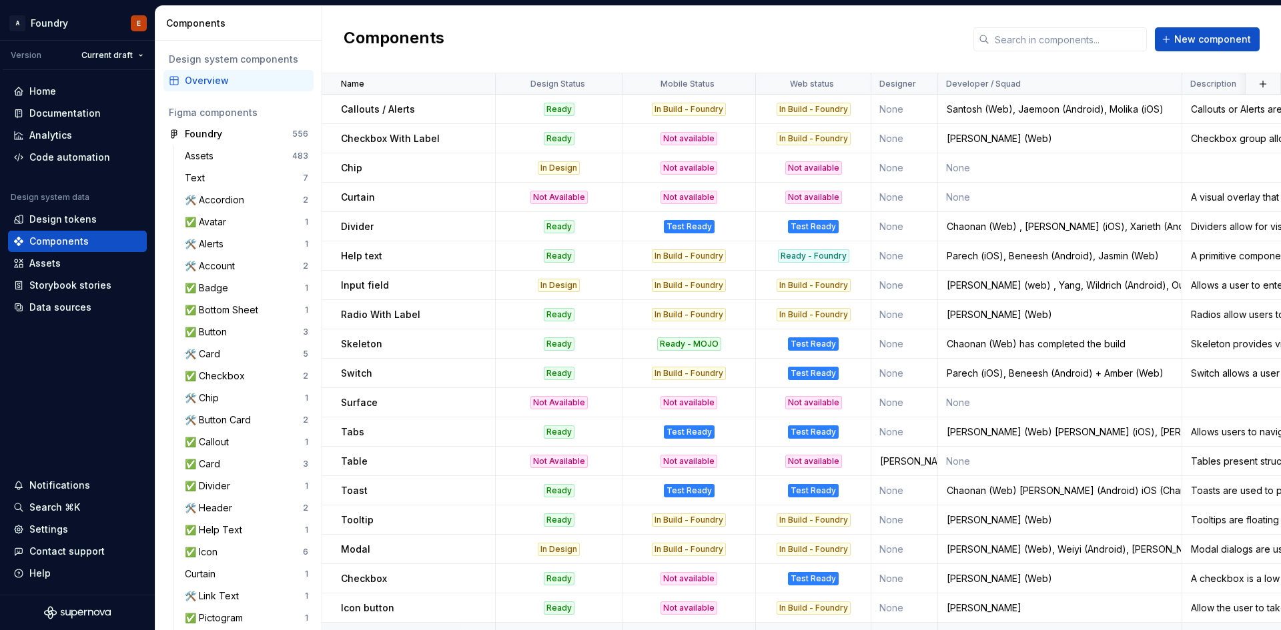
scroll to position [114, 0]
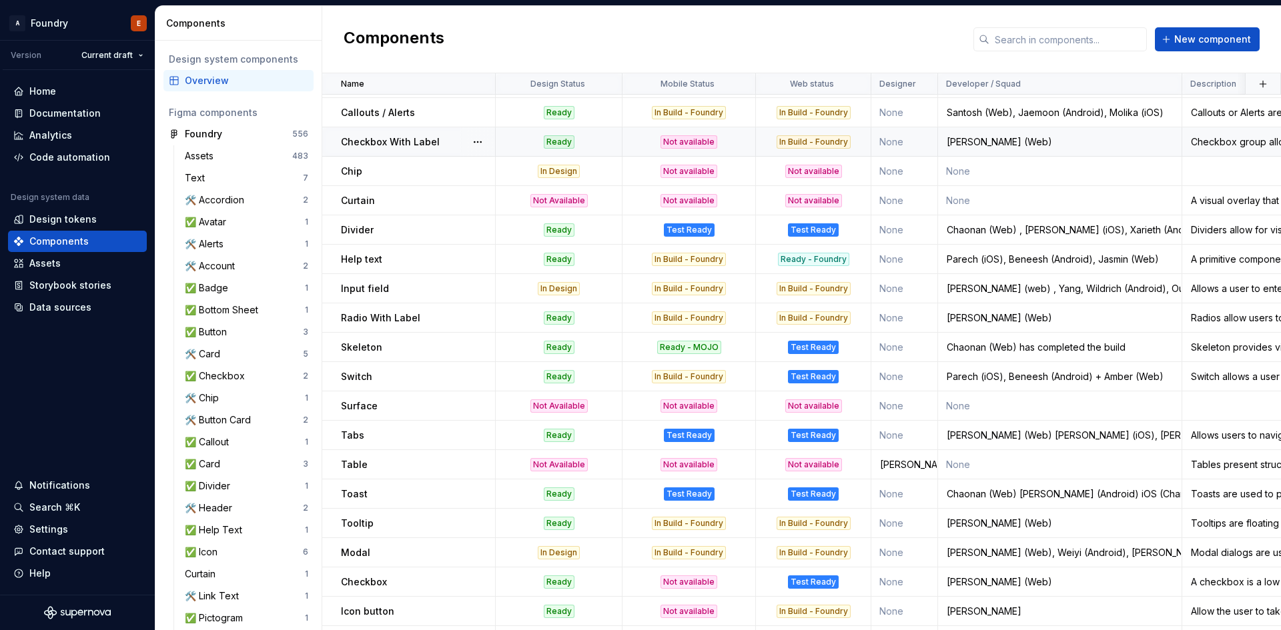
click at [828, 144] on div "In Build - Foundry" at bounding box center [813, 141] width 74 height 13
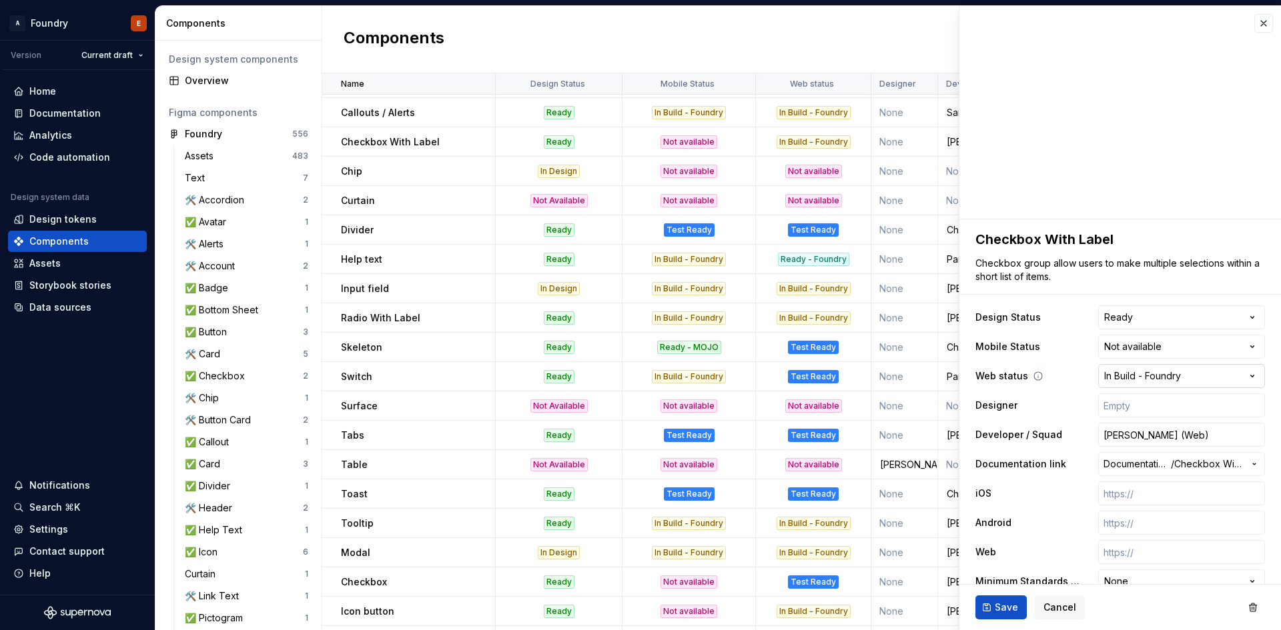
click at [1179, 379] on html "A Foundry E Version Current draft Home Documentation Analytics Code automation …" at bounding box center [640, 315] width 1281 height 630
click at [999, 598] on button "Save" at bounding box center [1000, 608] width 51 height 24
type textarea "*"
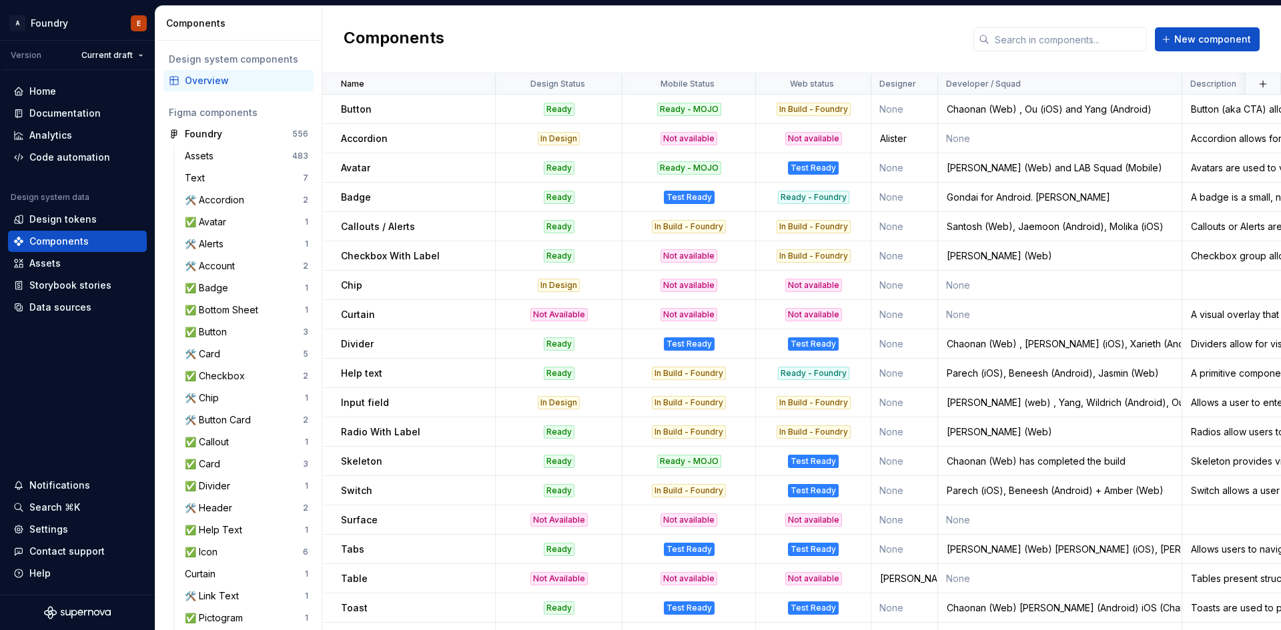
click at [821, 223] on div "In Build - Foundry" at bounding box center [813, 226] width 74 height 13
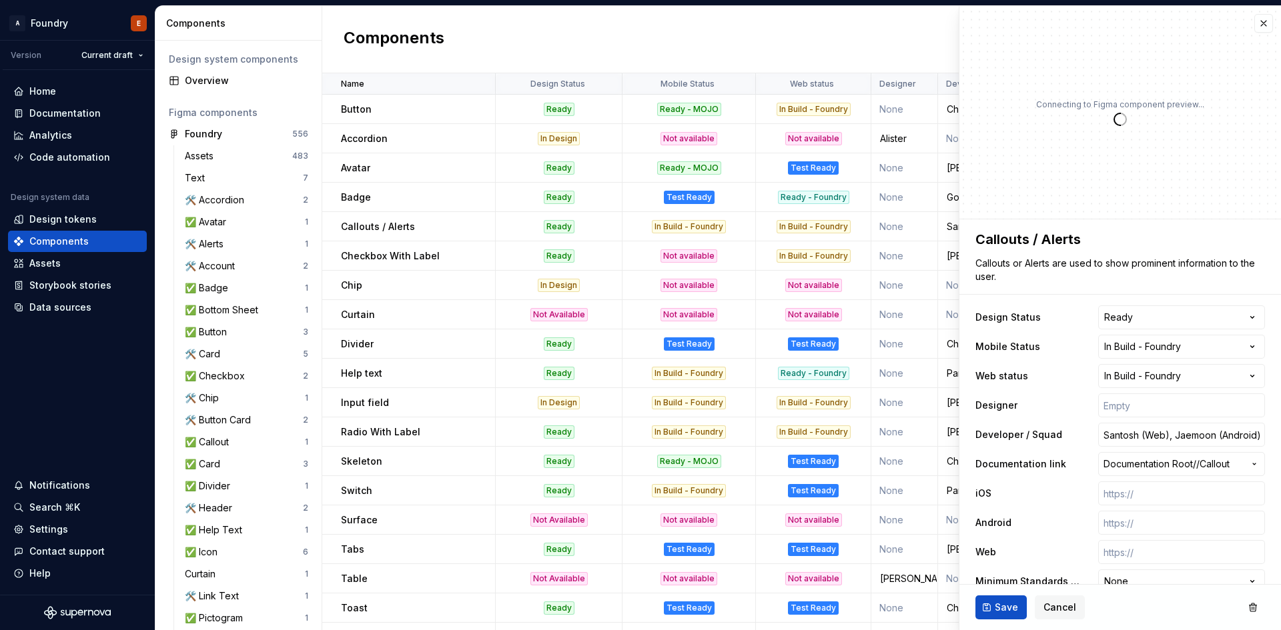
type textarea "*"
click at [1180, 374] on html "A Foundry E Version Current draft Home Documentation Analytics Code automation …" at bounding box center [640, 315] width 1281 height 630
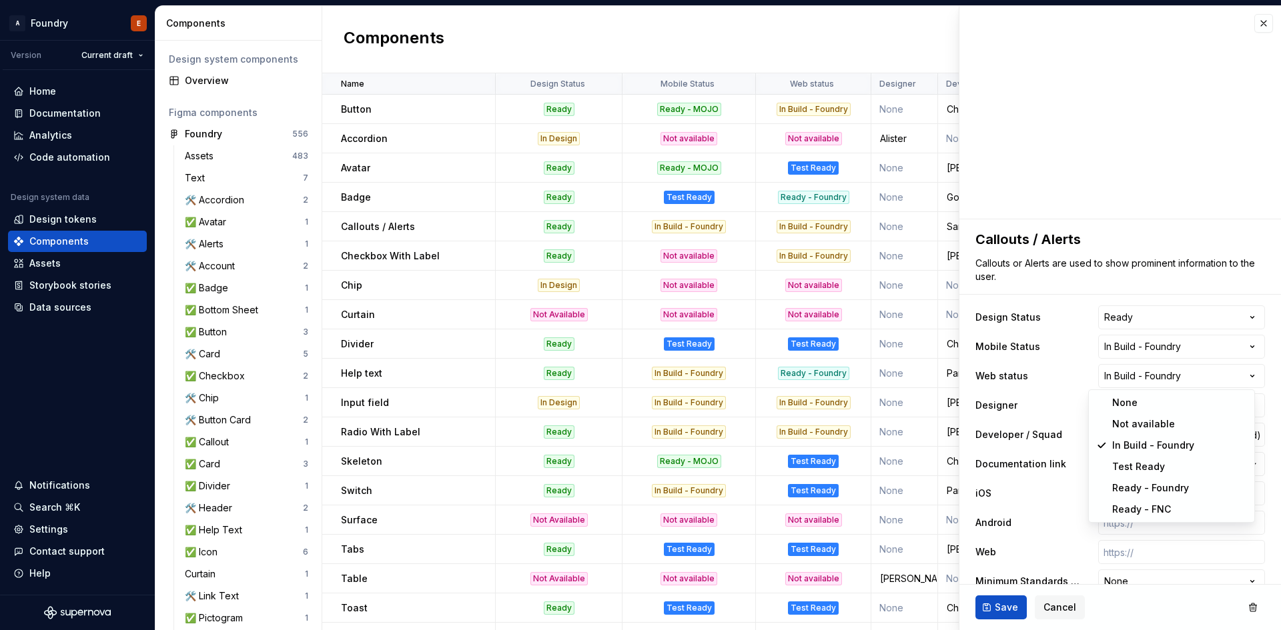
select select "**********"
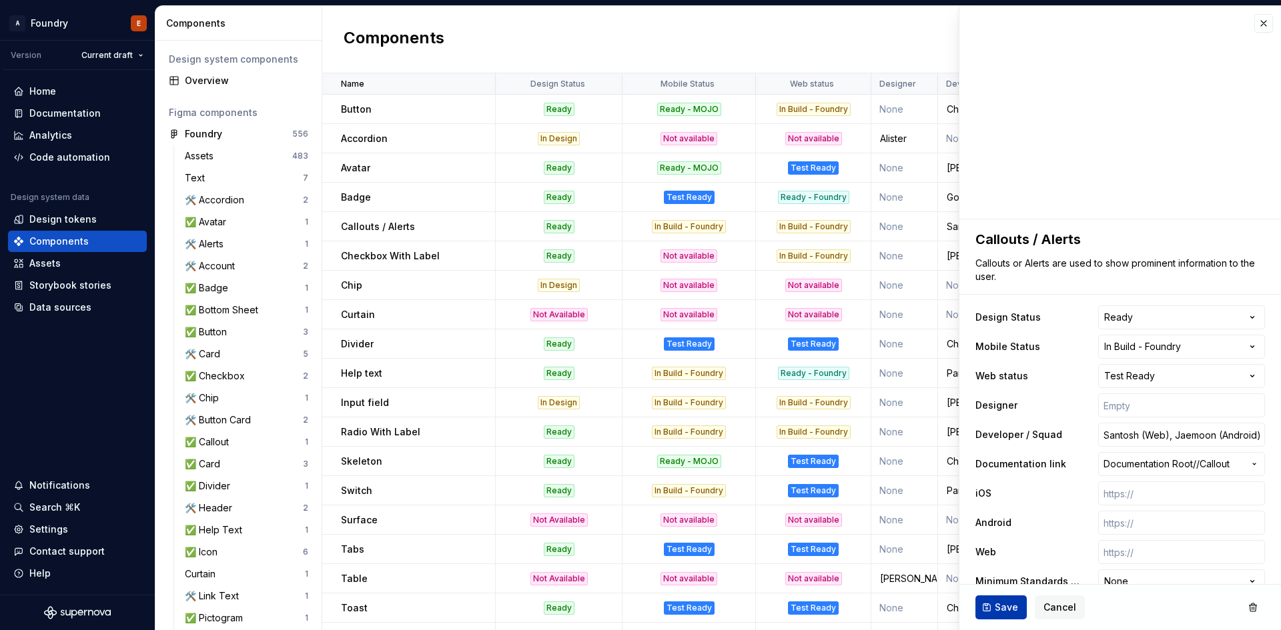
click at [1011, 606] on span "Save" at bounding box center [1006, 607] width 23 height 13
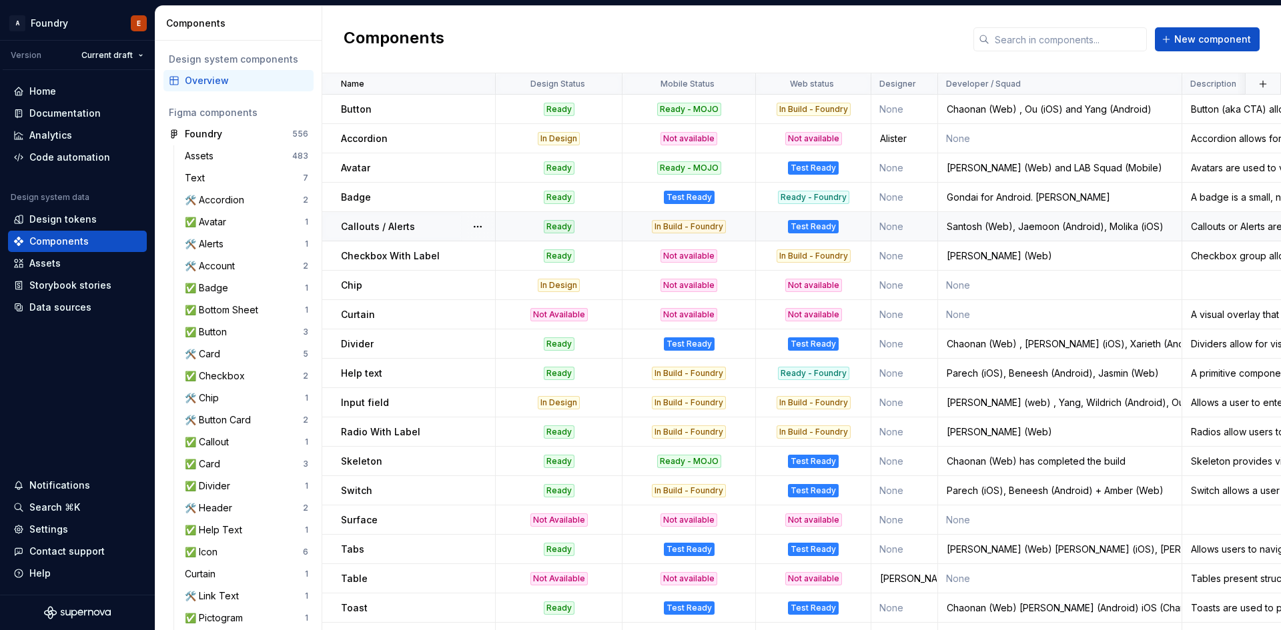
click at [831, 235] on td "Test Ready" at bounding box center [813, 226] width 115 height 29
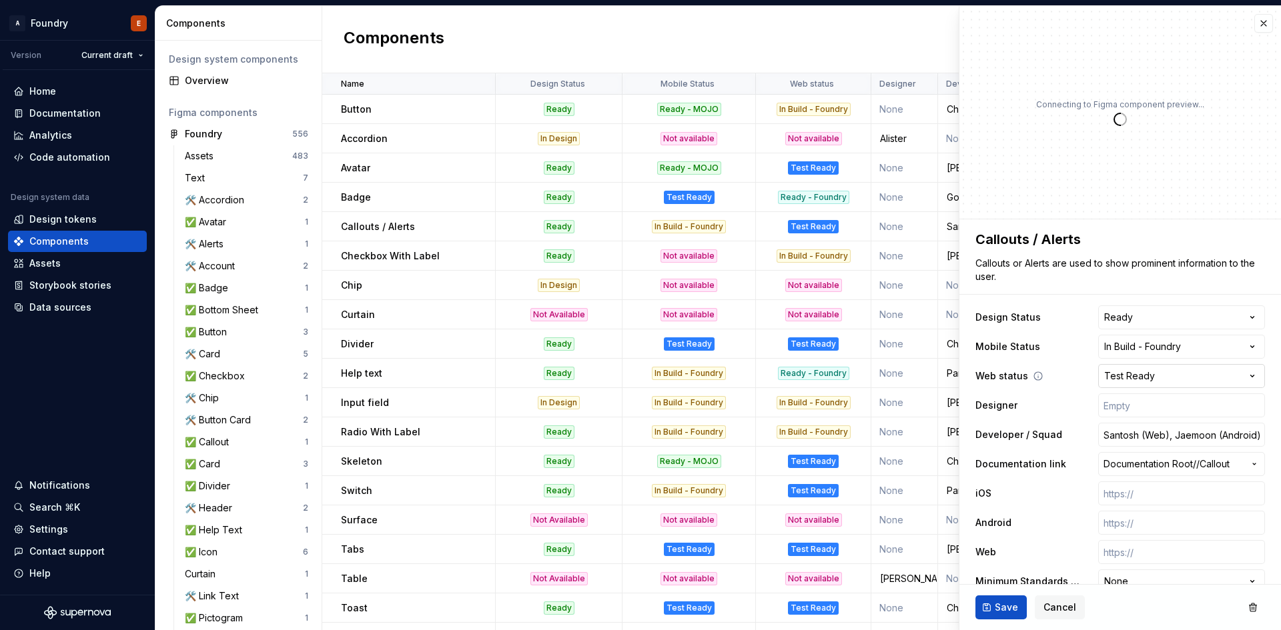
type textarea "*"
click at [1139, 380] on html "A Foundry E Version Current draft Home Documentation Analytics Code automation …" at bounding box center [640, 315] width 1281 height 630
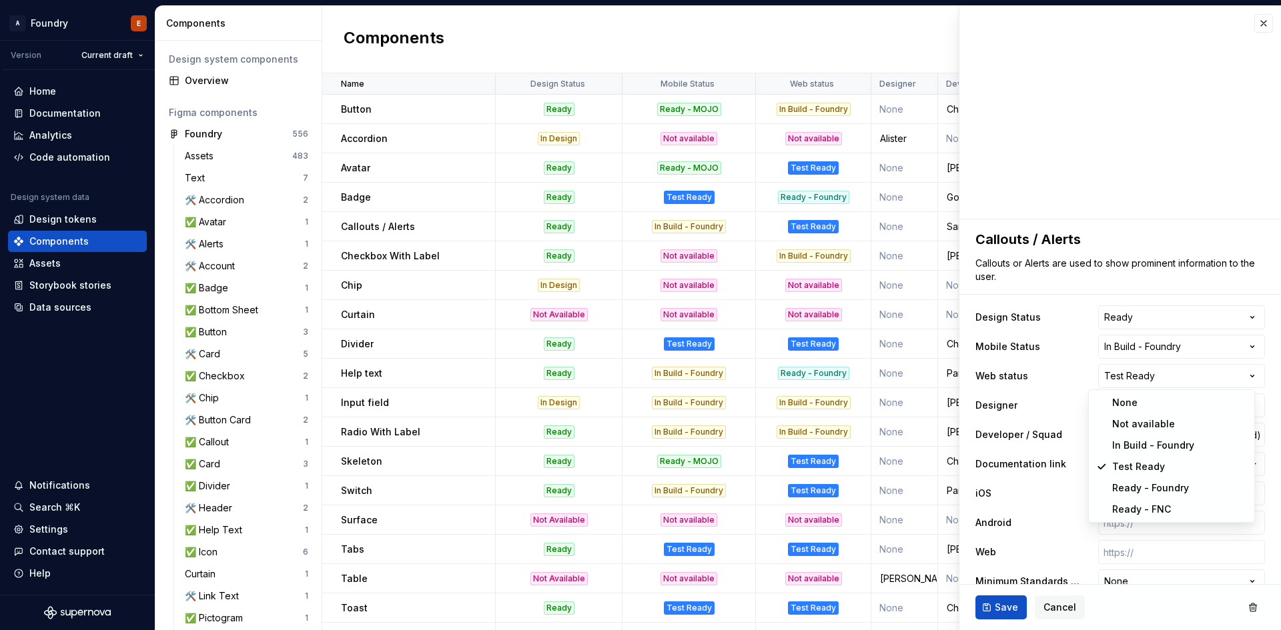
select select "**********"
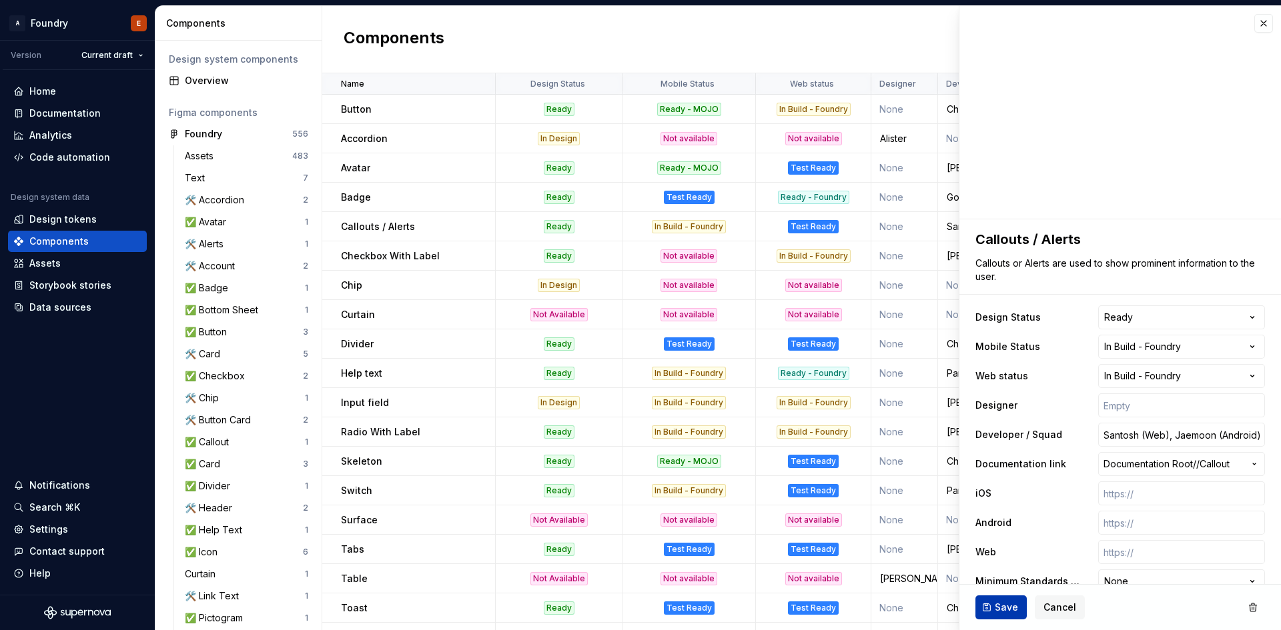
click at [995, 604] on span "Save" at bounding box center [1006, 607] width 23 height 13
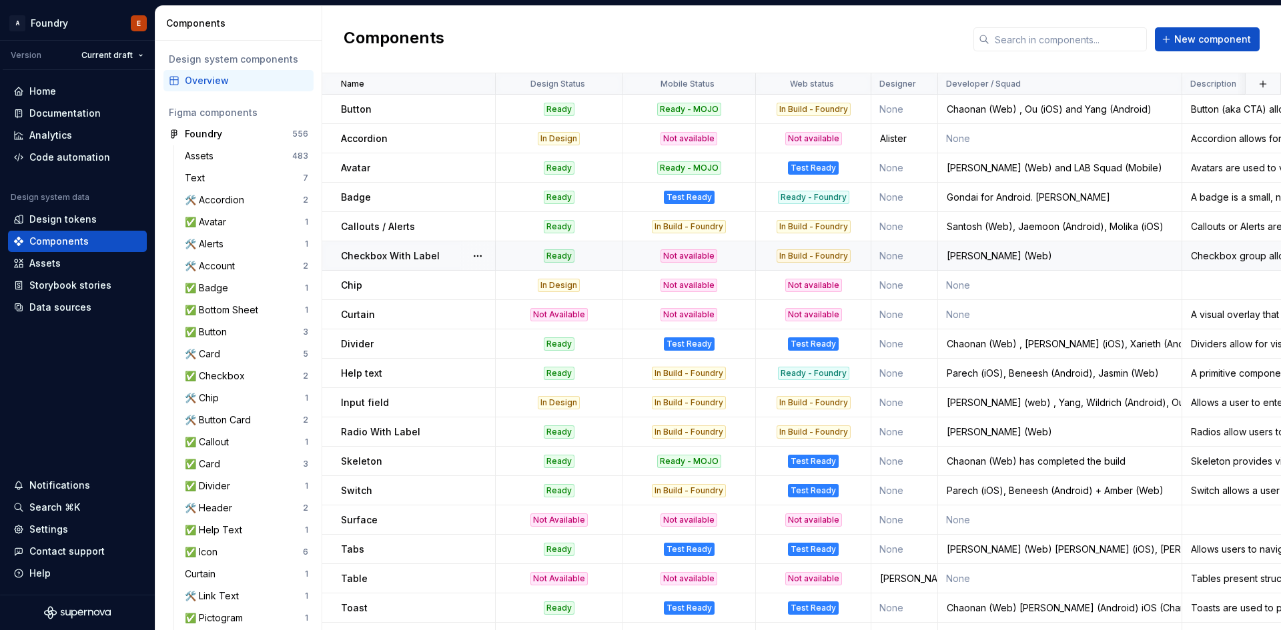
click at [837, 254] on div "In Build - Foundry" at bounding box center [813, 255] width 74 height 13
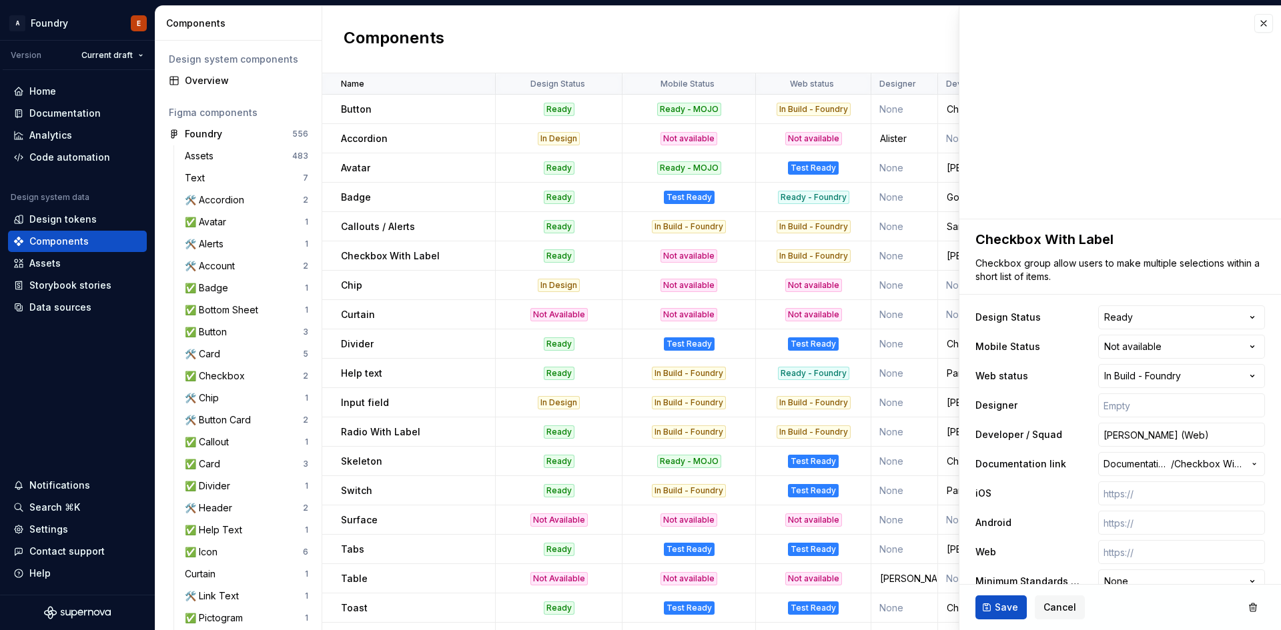
type textarea "*"
click at [1160, 372] on html "A Foundry E Version Current draft Home Documentation Analytics Code automation …" at bounding box center [640, 315] width 1281 height 630
select select "**********"
click at [1001, 604] on span "Save" at bounding box center [1006, 607] width 23 height 13
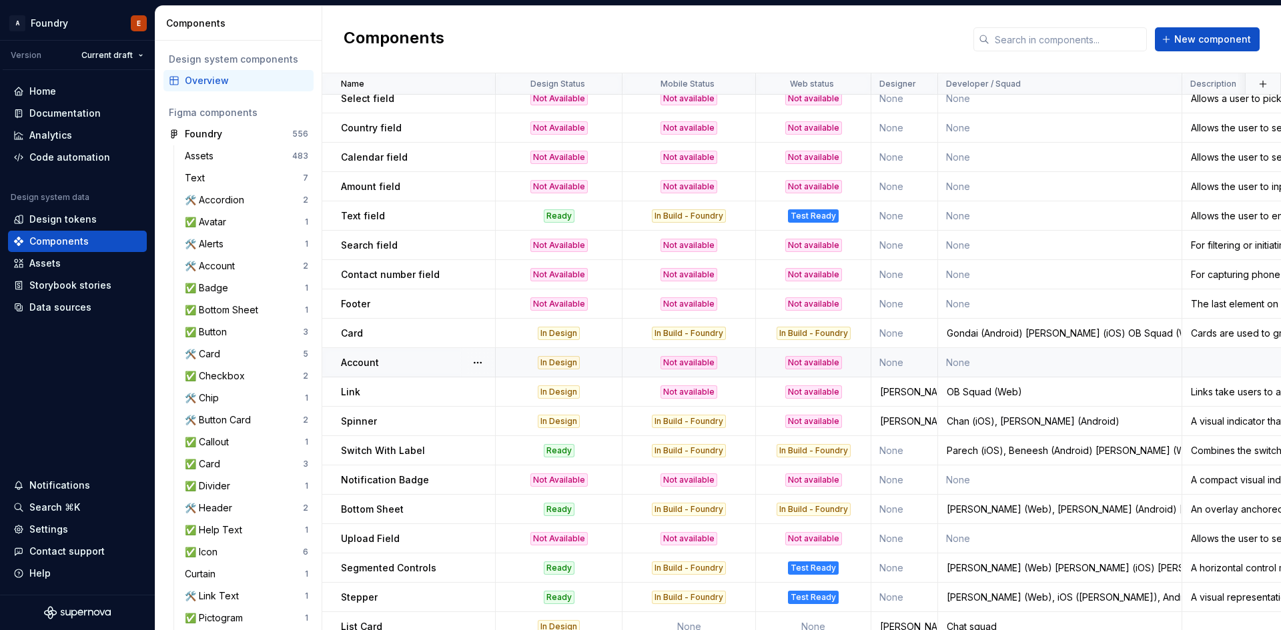
scroll to position [1115, 0]
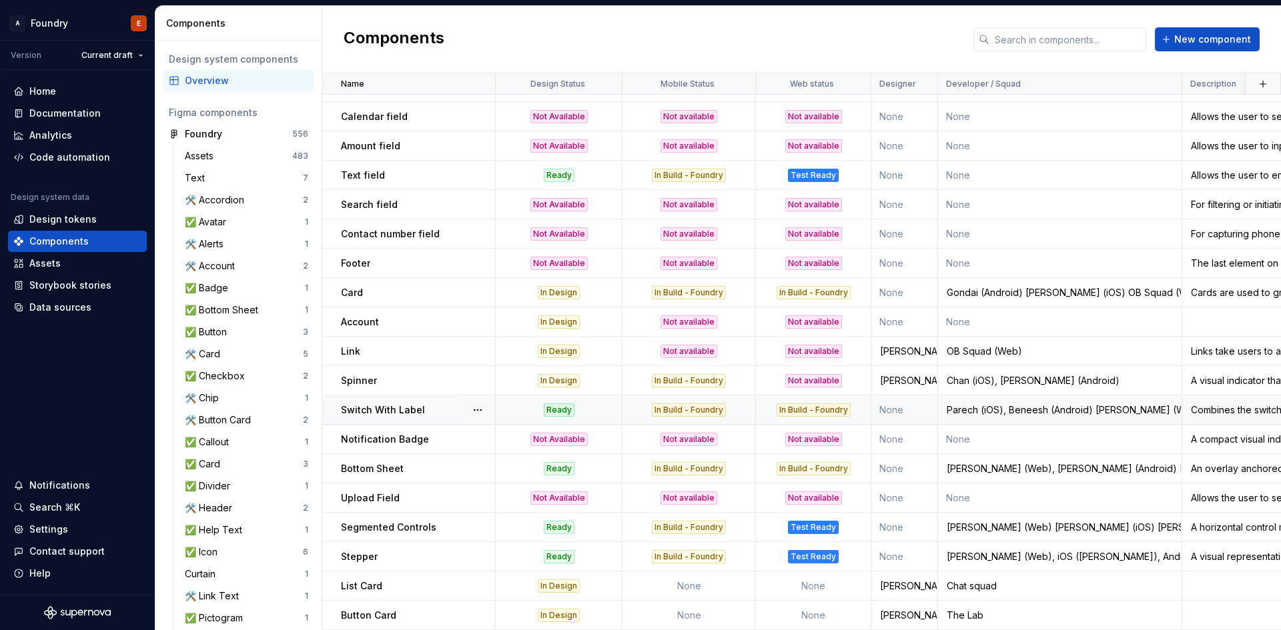
click at [818, 404] on div "In Build - Foundry" at bounding box center [813, 410] width 74 height 13
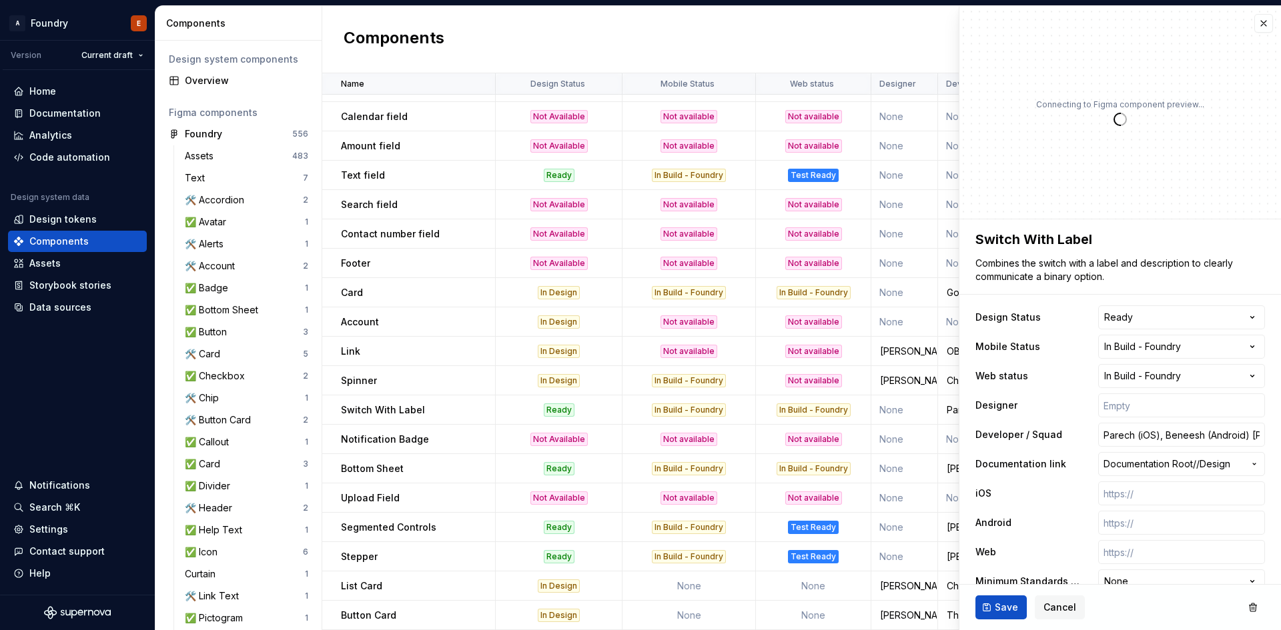
type textarea "*"
click at [1206, 375] on html "A Foundry E Version Current draft Home Documentation Analytics Code automation …" at bounding box center [640, 315] width 1281 height 630
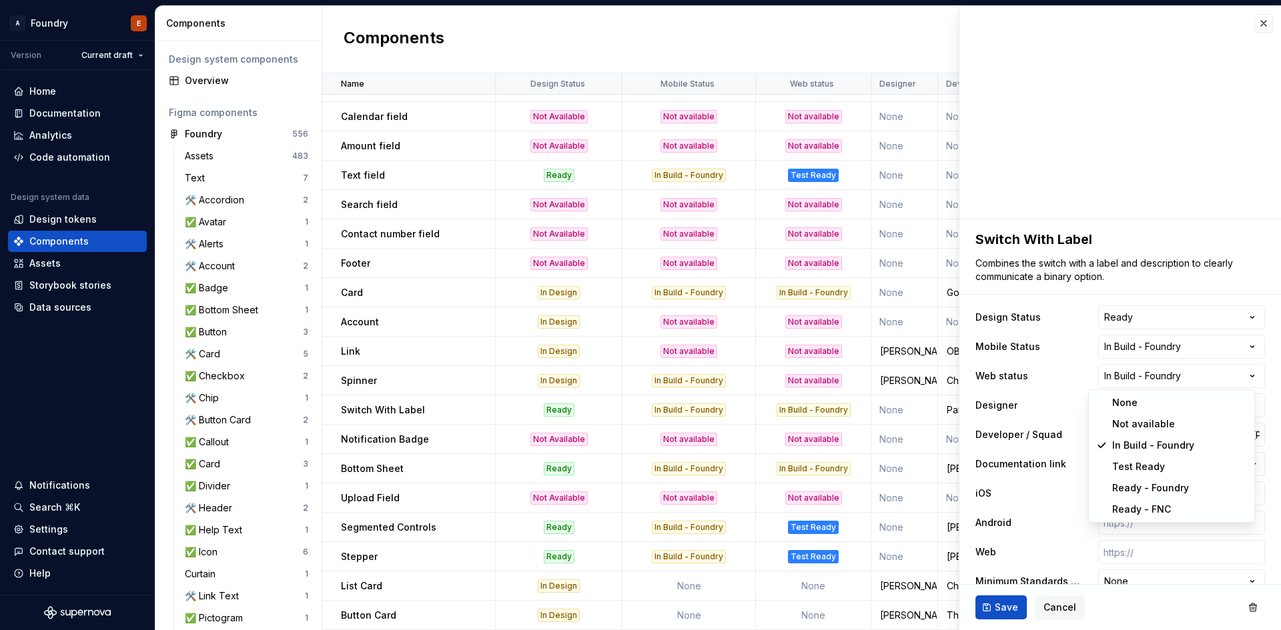
select select "**********"
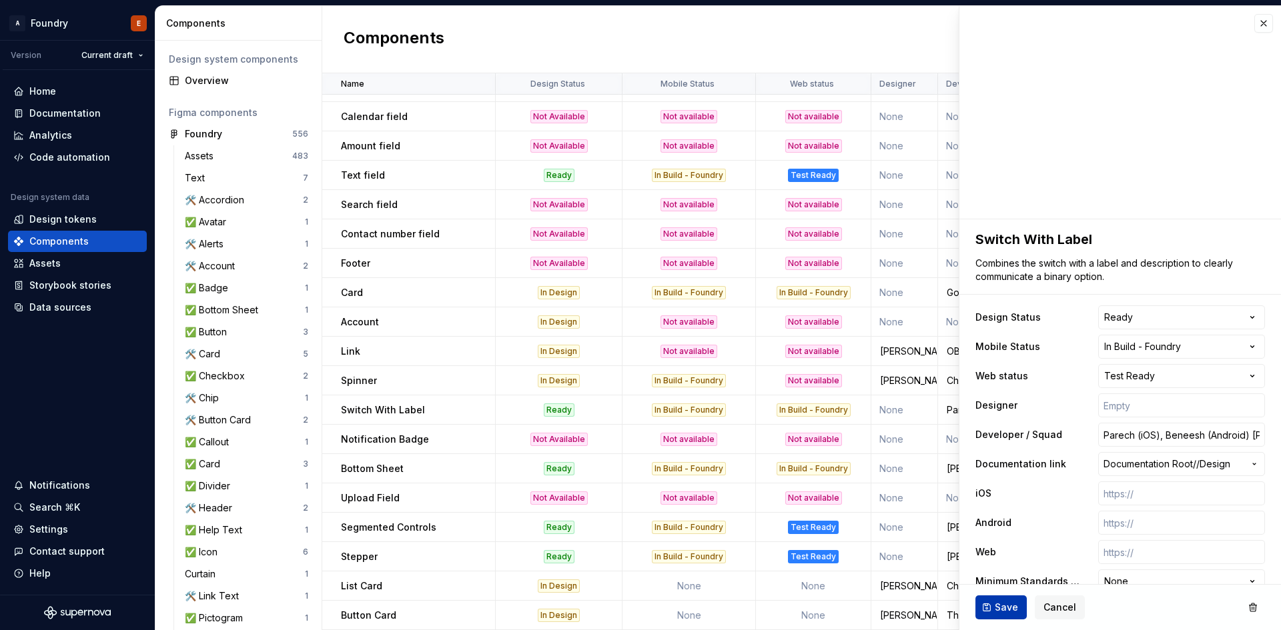
click at [1004, 601] on span "Save" at bounding box center [1006, 607] width 23 height 13
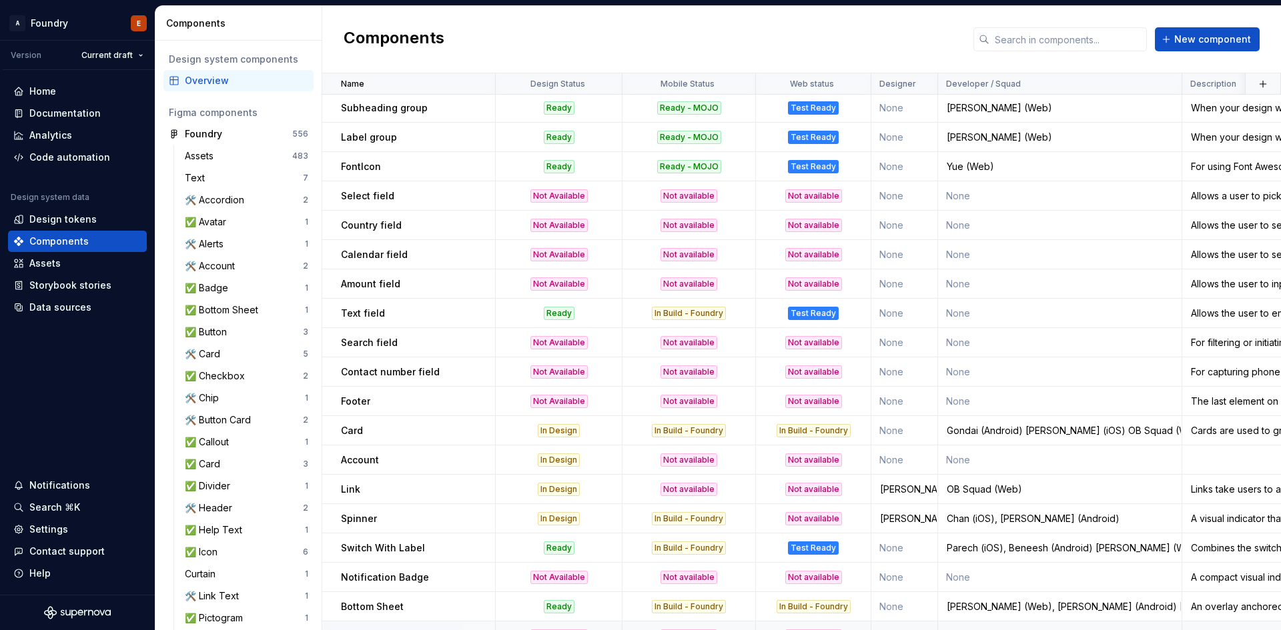
scroll to position [1115, 0]
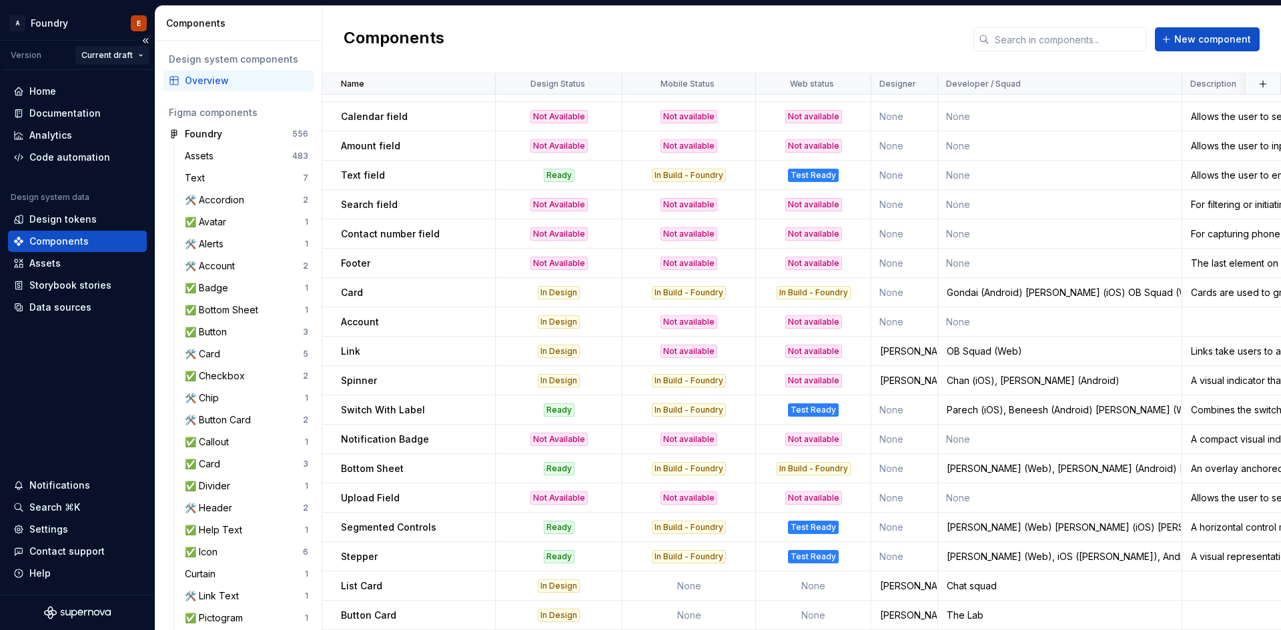
click at [117, 51] on html "A Foundry E Version Current draft Home Documentation Analytics Code automation …" at bounding box center [640, 315] width 1281 height 630
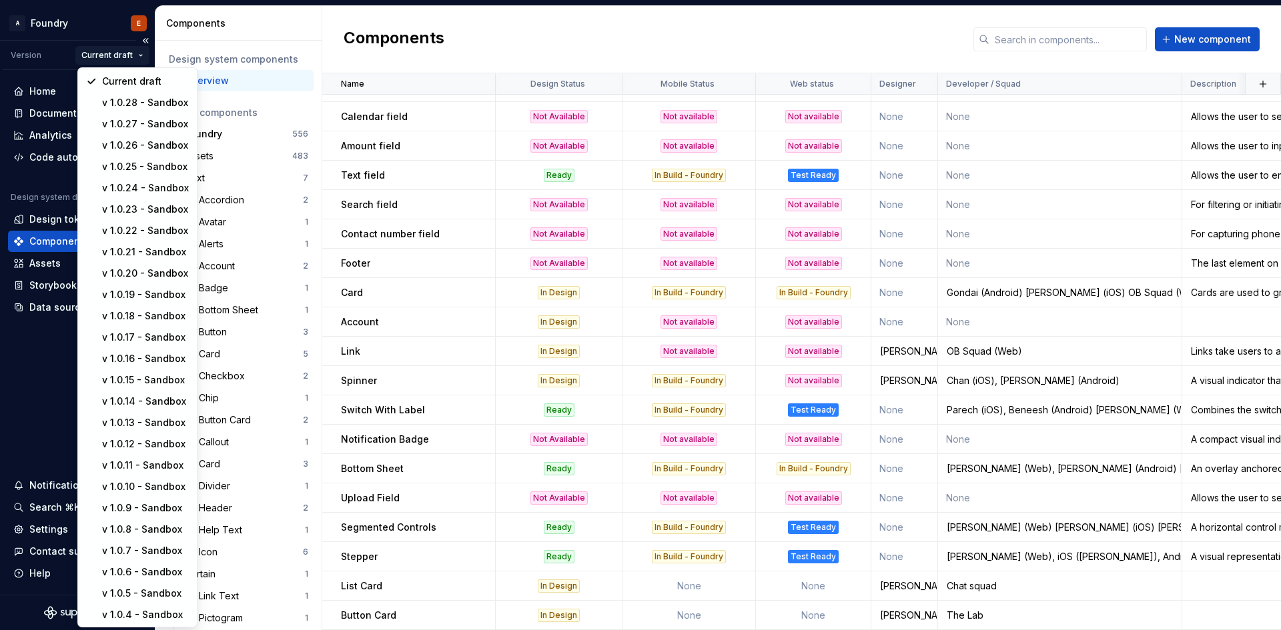
click at [117, 51] on html "A Foundry E Version Current draft Home Documentation Analytics Code automation …" at bounding box center [640, 315] width 1281 height 630
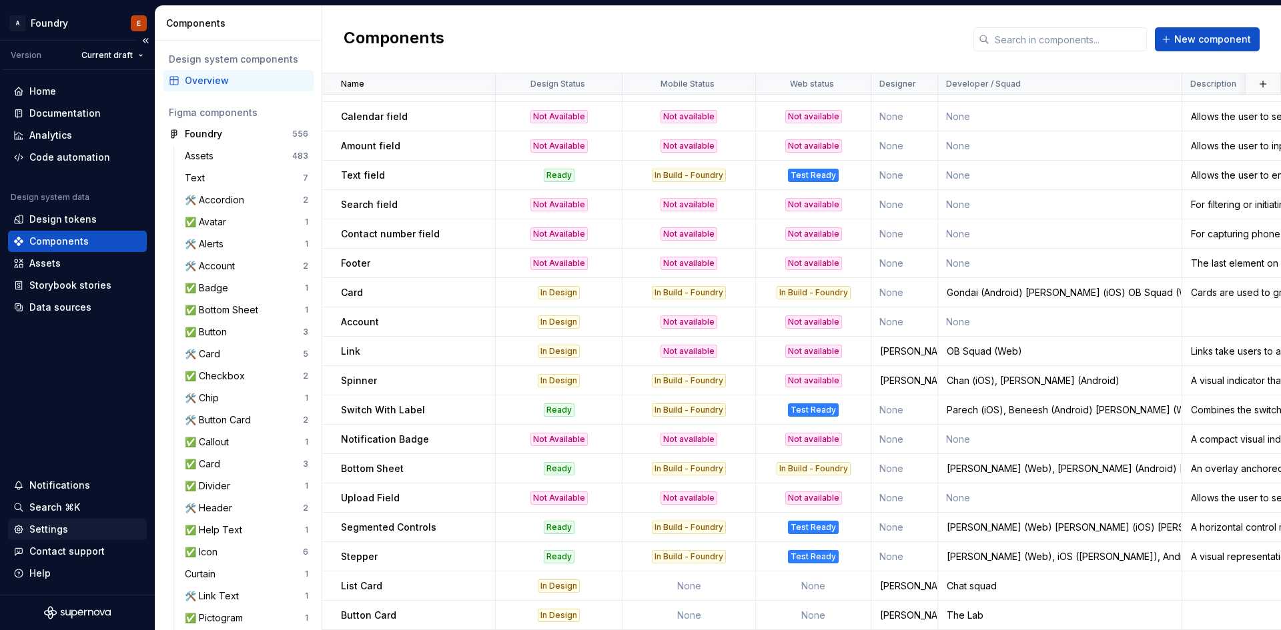
click at [61, 524] on div "Settings" at bounding box center [48, 529] width 39 height 13
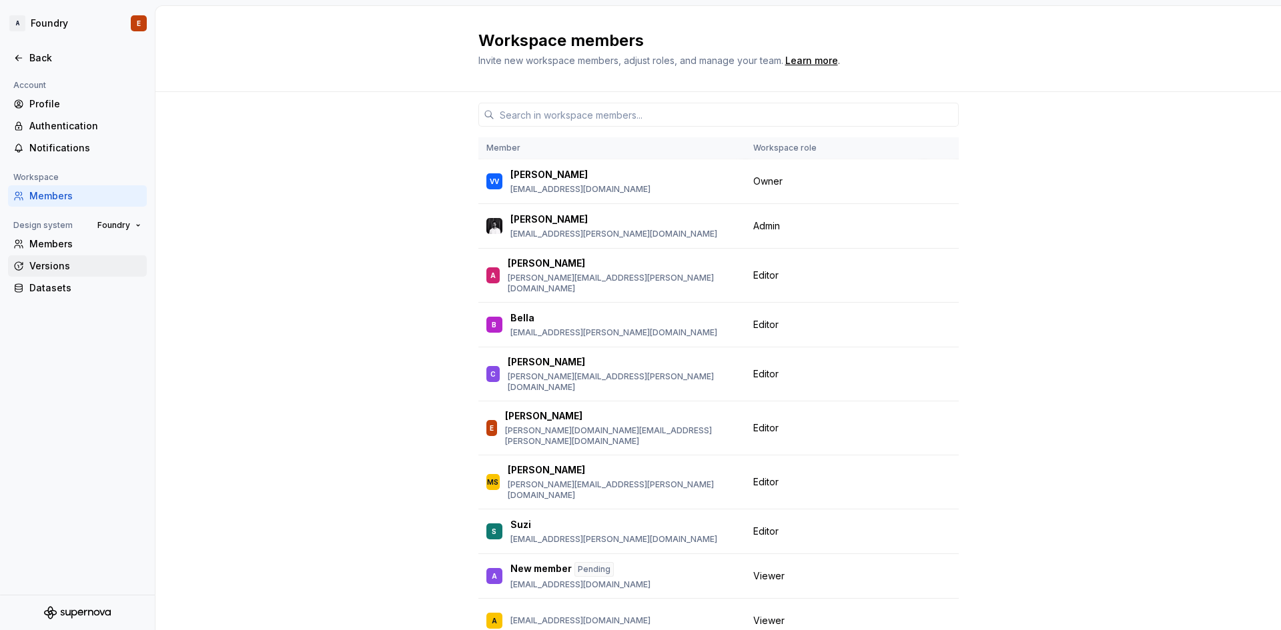
click at [73, 267] on div "Versions" at bounding box center [85, 265] width 112 height 13
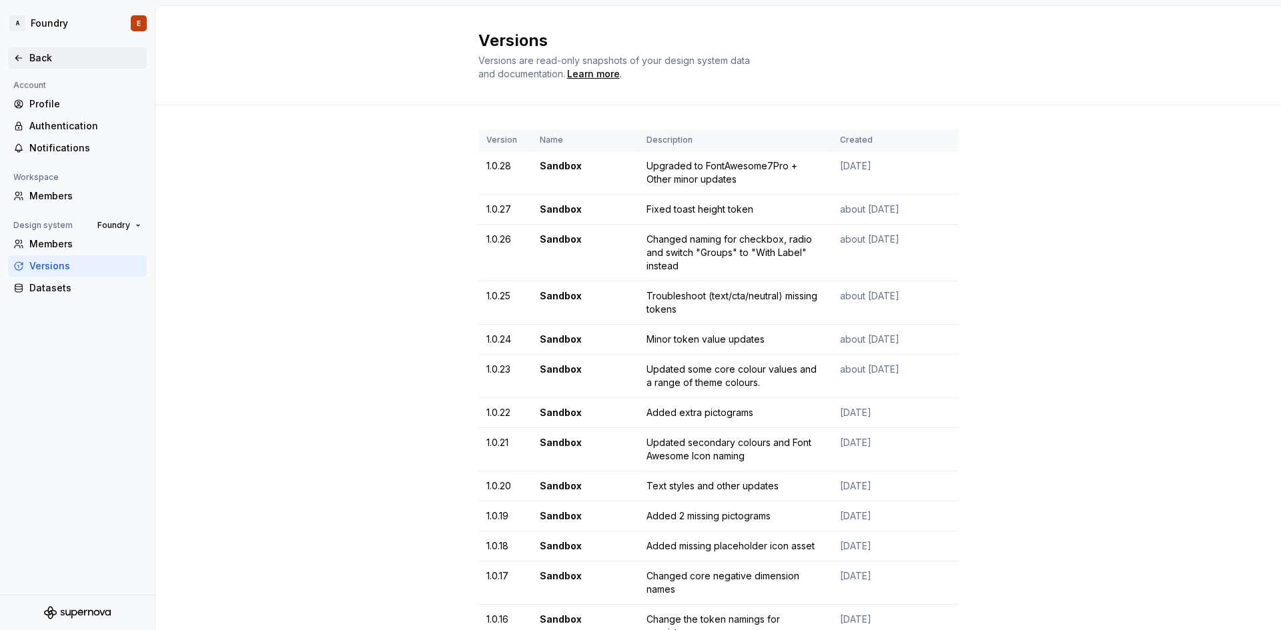
click at [21, 58] on icon at bounding box center [18, 57] width 6 height 5
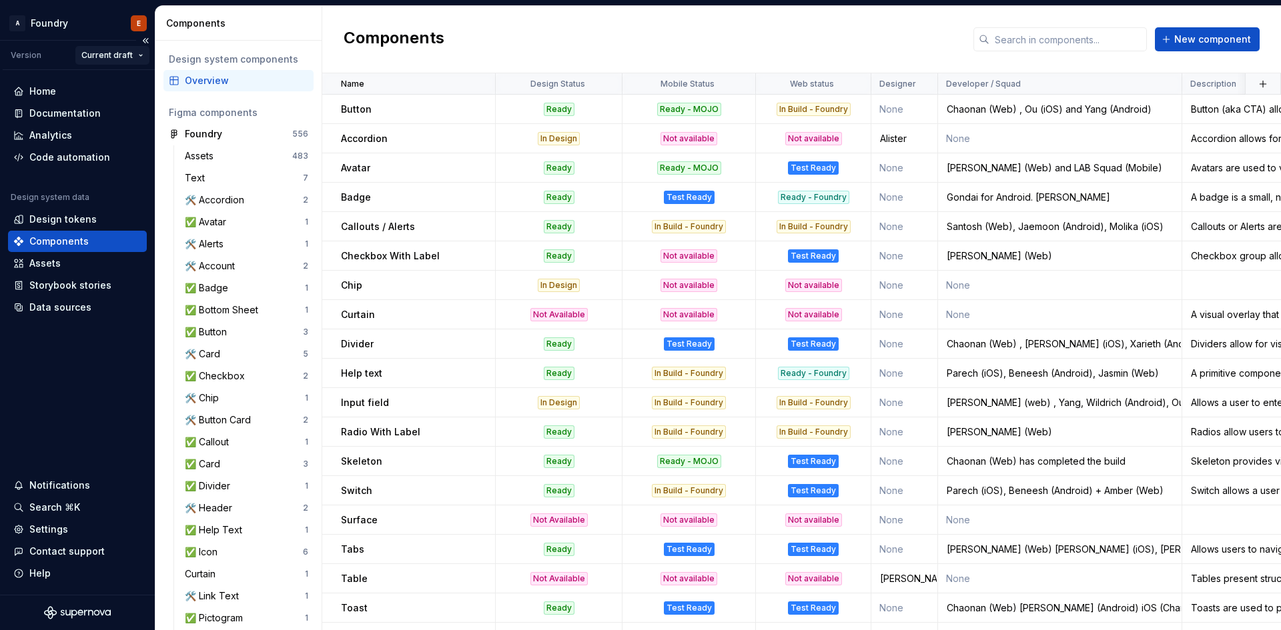
click at [137, 58] on html "A Foundry E Version Current draft Home Documentation Analytics Code automation …" at bounding box center [640, 315] width 1281 height 630
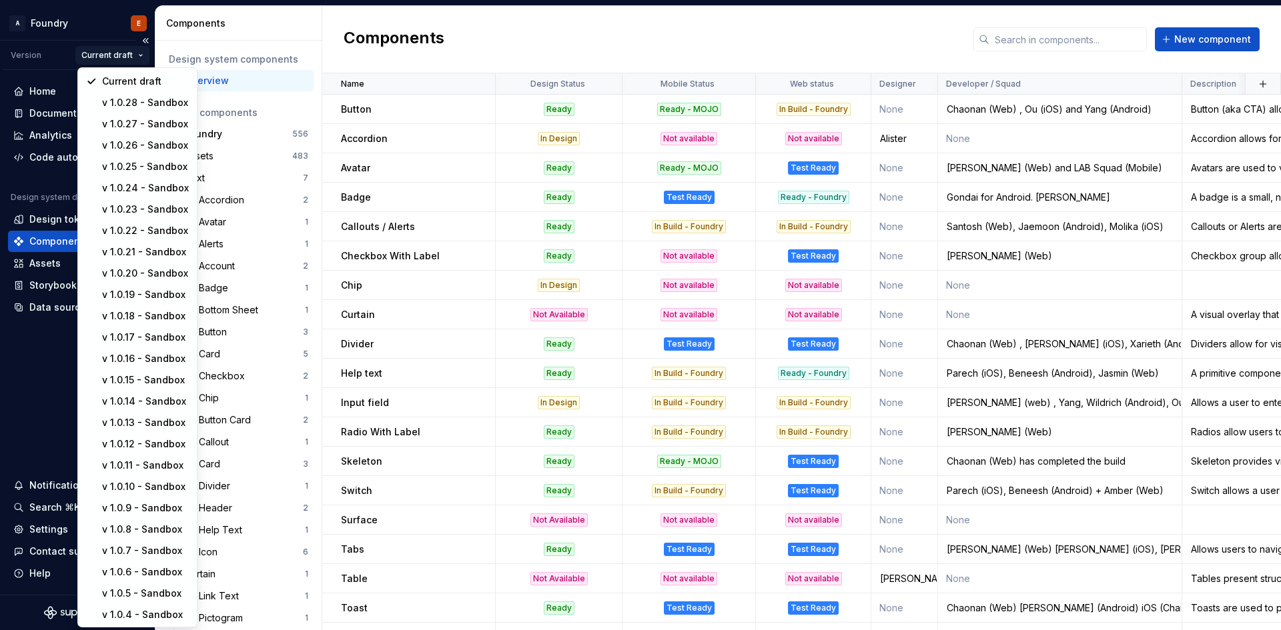
click at [137, 58] on html "A Foundry E Version Current draft Home Documentation Analytics Code automation …" at bounding box center [640, 315] width 1281 height 630
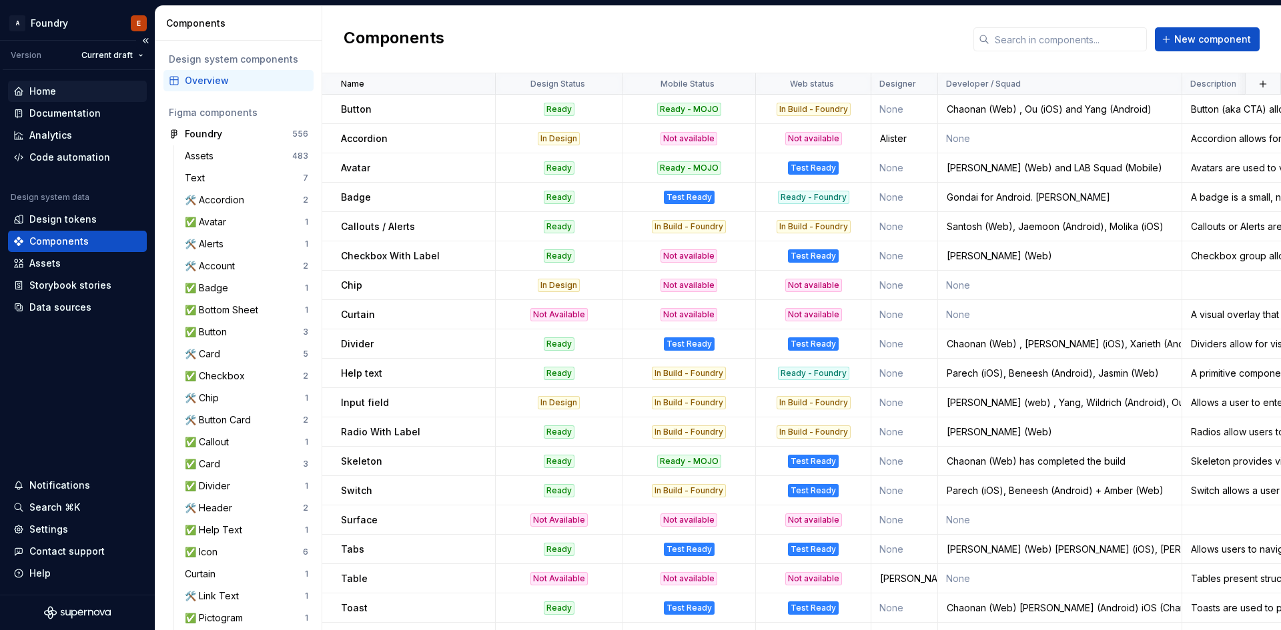
click at [41, 83] on div "Home" at bounding box center [77, 91] width 139 height 21
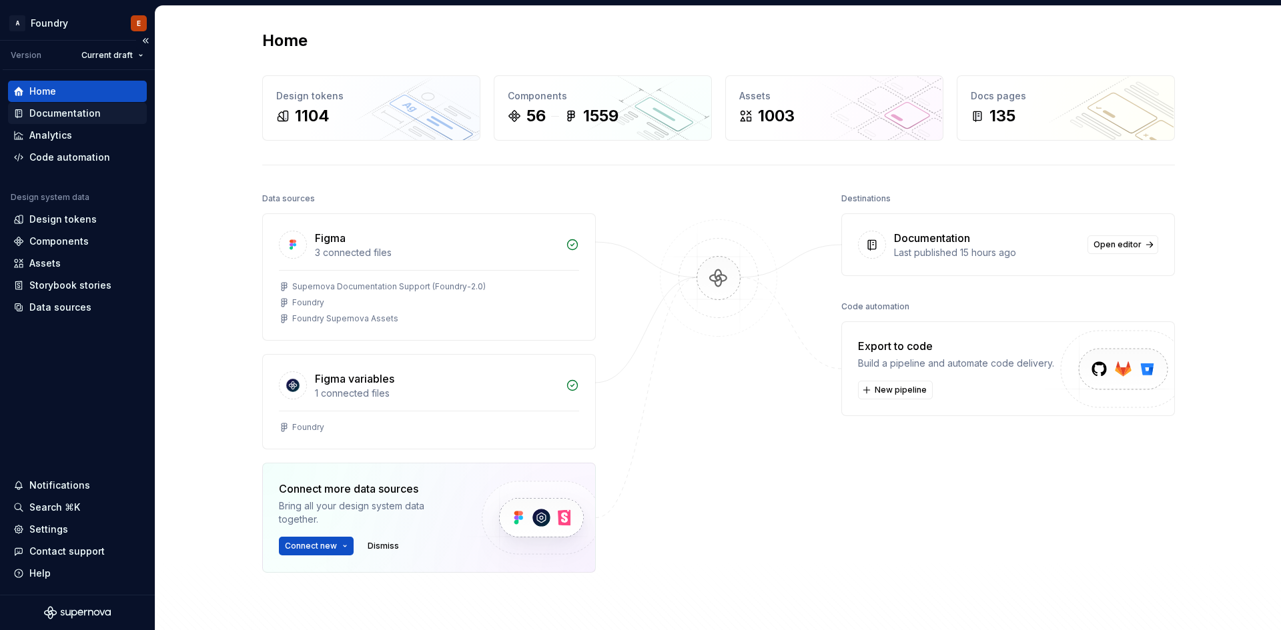
click at [92, 118] on div "Documentation" at bounding box center [64, 113] width 71 height 13
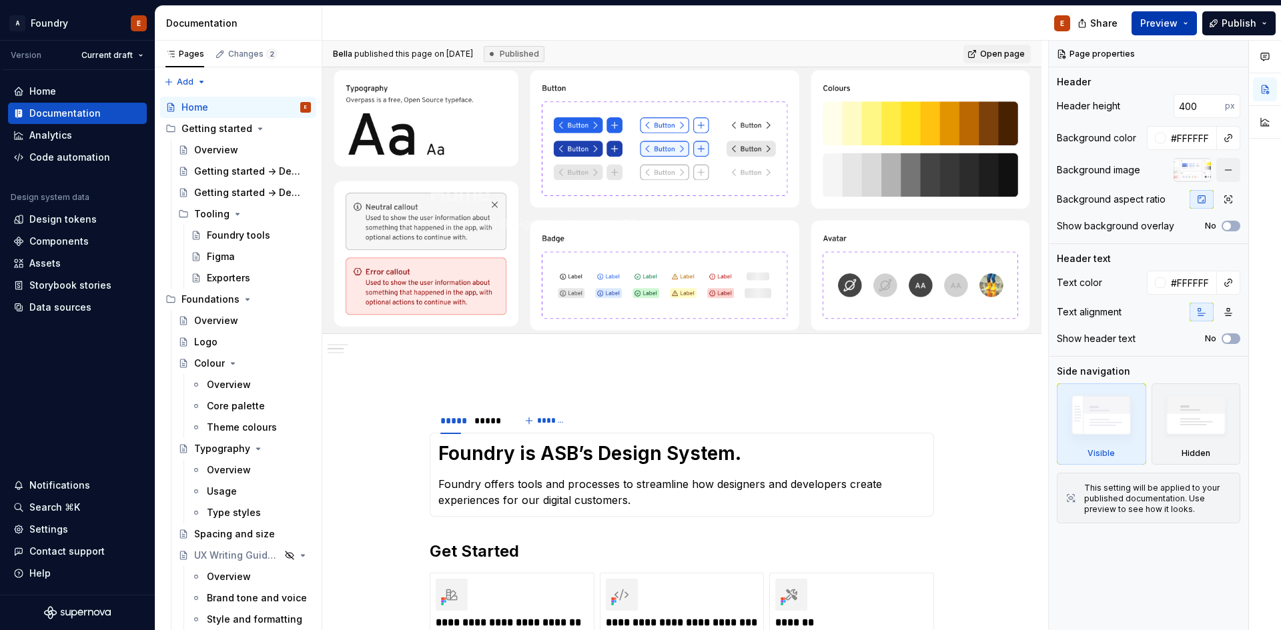
click at [1155, 22] on span "Preview" at bounding box center [1158, 23] width 37 height 13
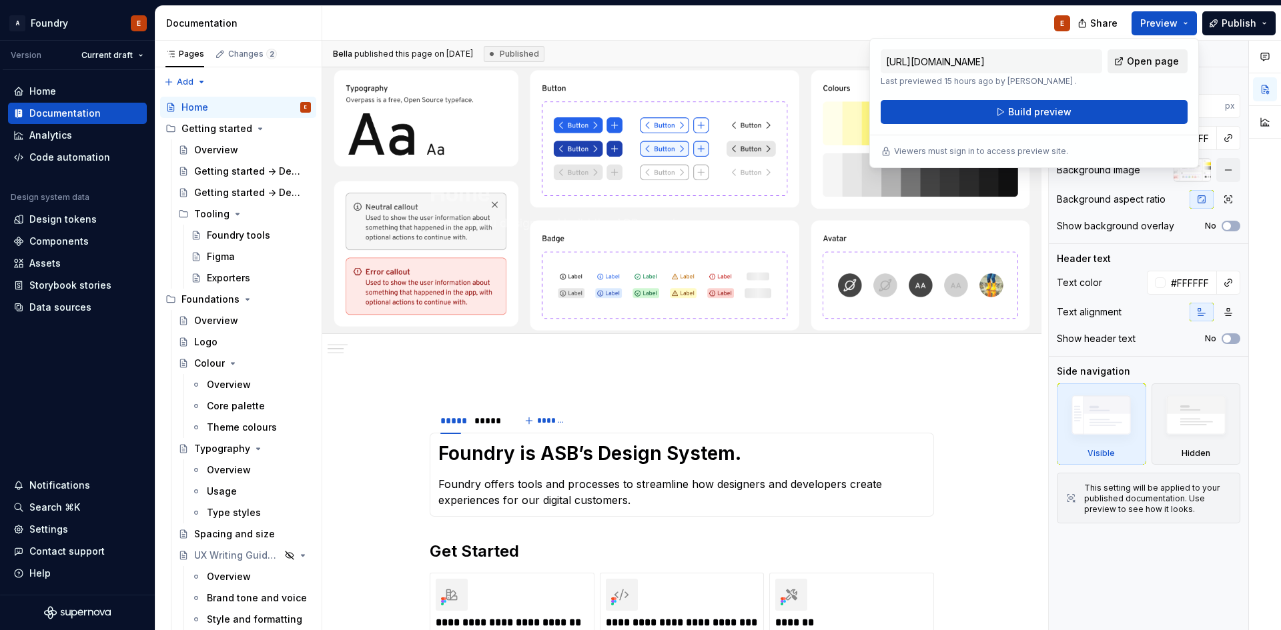
click at [1157, 61] on span "Open page" at bounding box center [1153, 61] width 52 height 13
click at [1053, 111] on span "Build preview" at bounding box center [1039, 111] width 63 height 13
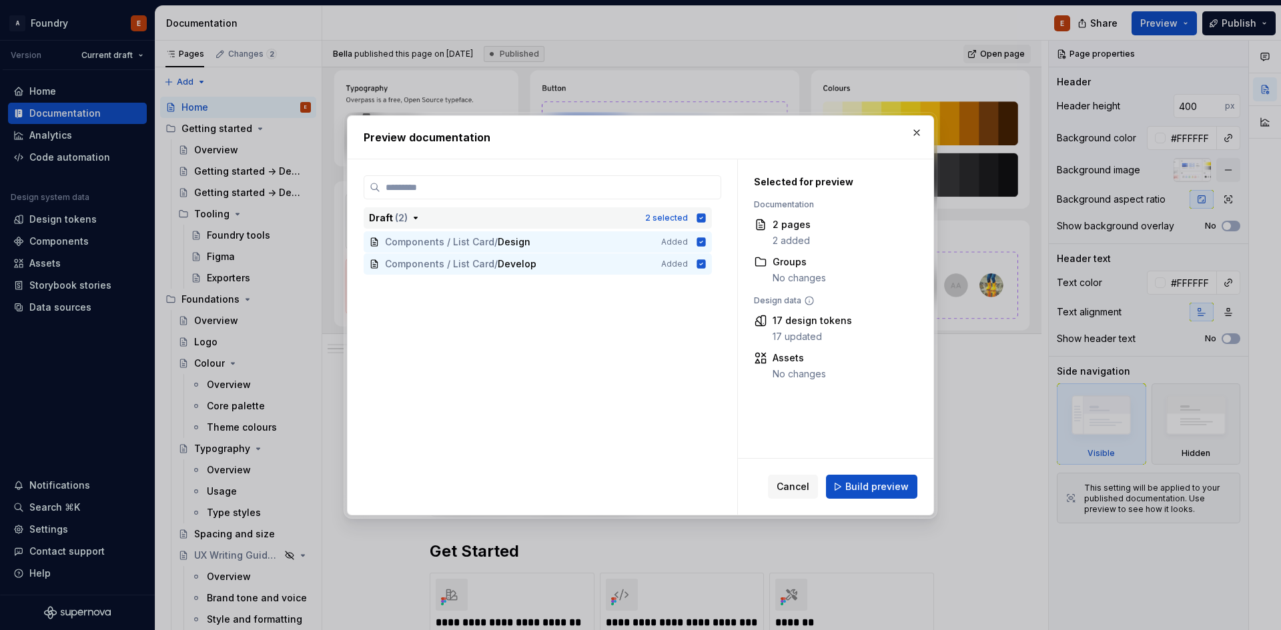
click at [415, 217] on icon "button" at bounding box center [415, 217] width 3 height 1
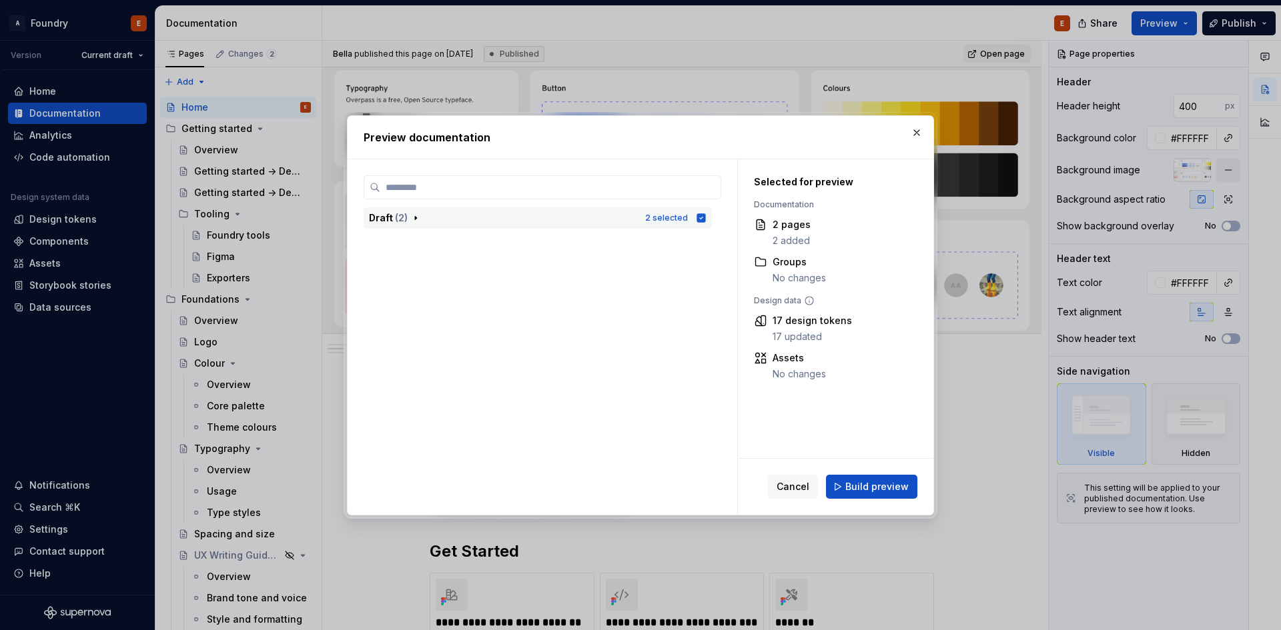
click at [415, 217] on icon "button" at bounding box center [415, 217] width 1 height 3
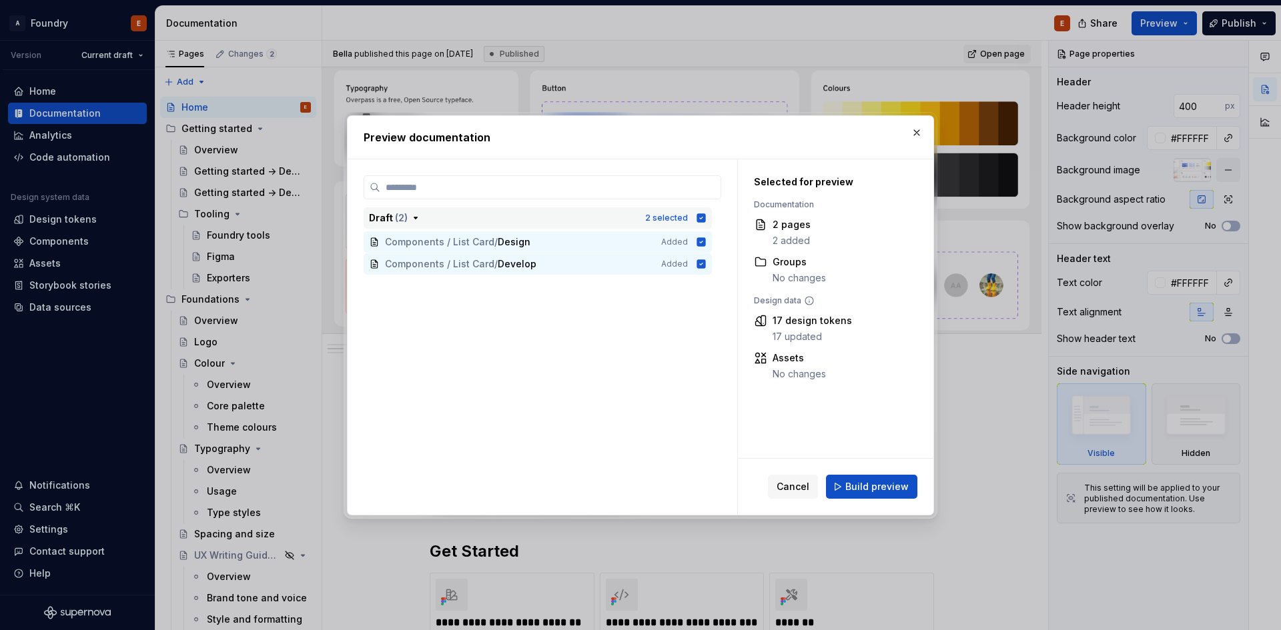
click at [415, 217] on icon "button" at bounding box center [415, 217] width 3 height 1
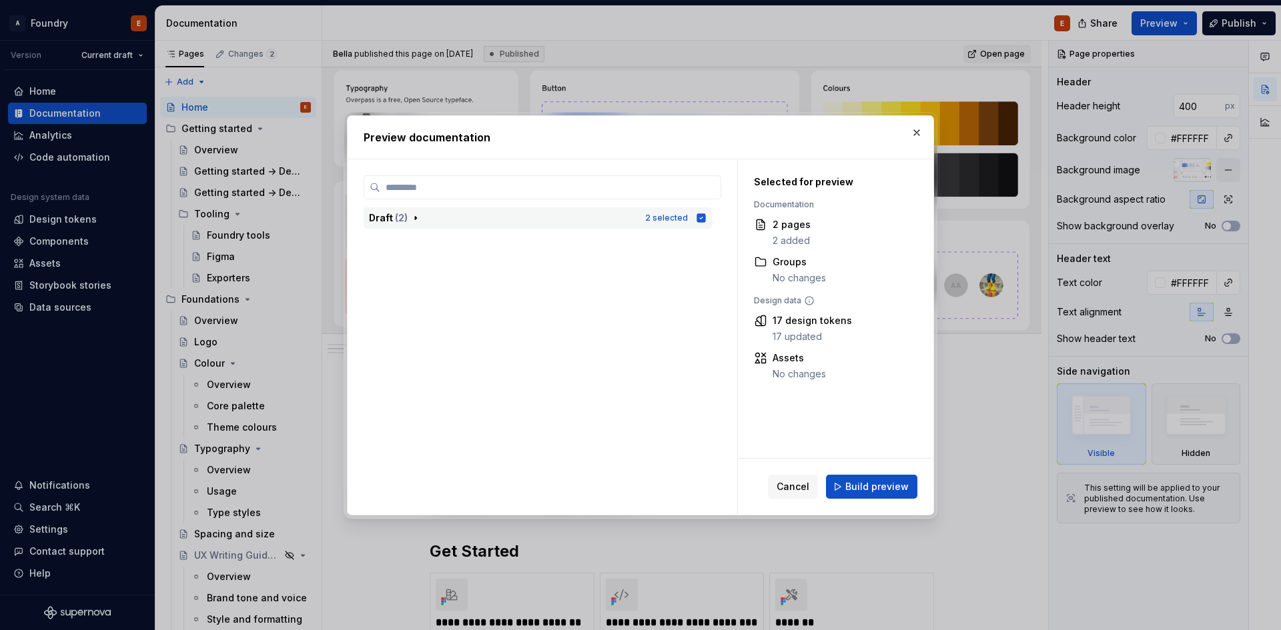
click at [415, 217] on icon "button" at bounding box center [415, 217] width 1 height 3
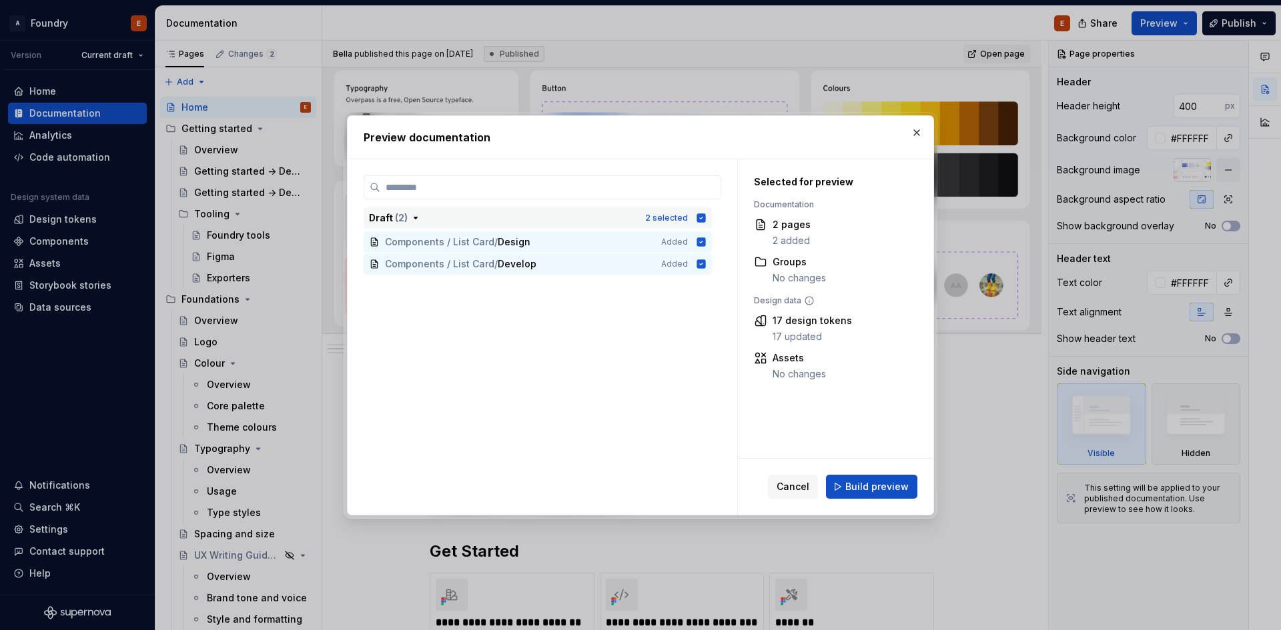
click at [415, 217] on icon "button" at bounding box center [415, 217] width 3 height 1
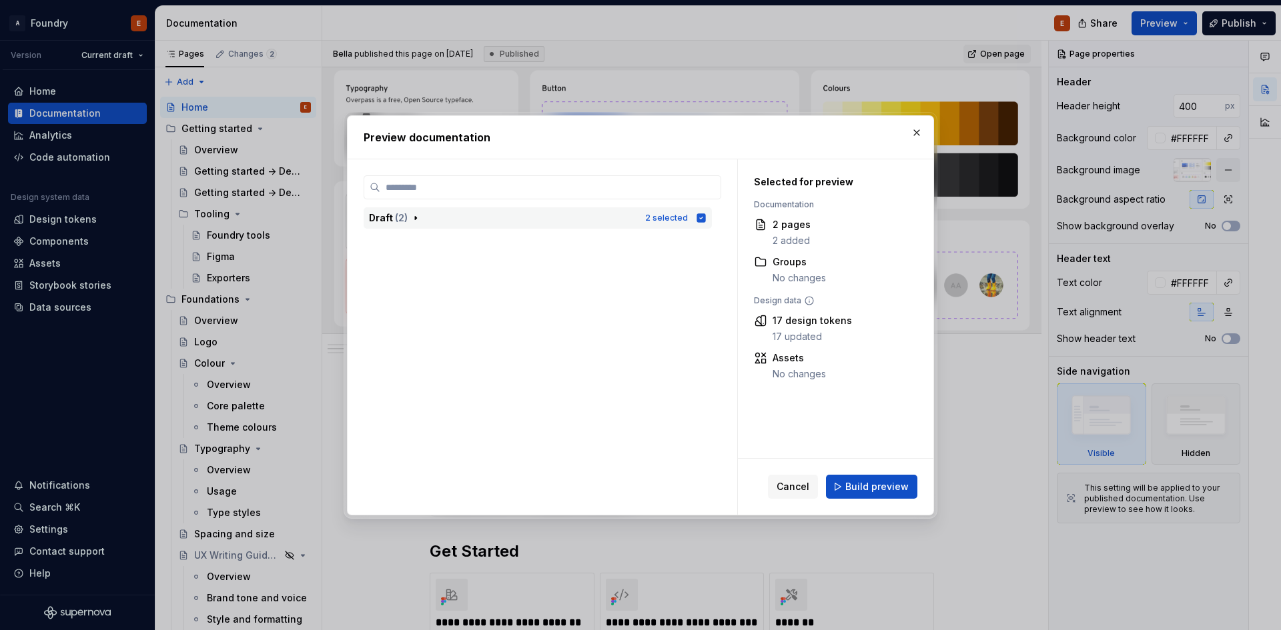
click at [415, 217] on icon "button" at bounding box center [415, 217] width 1 height 3
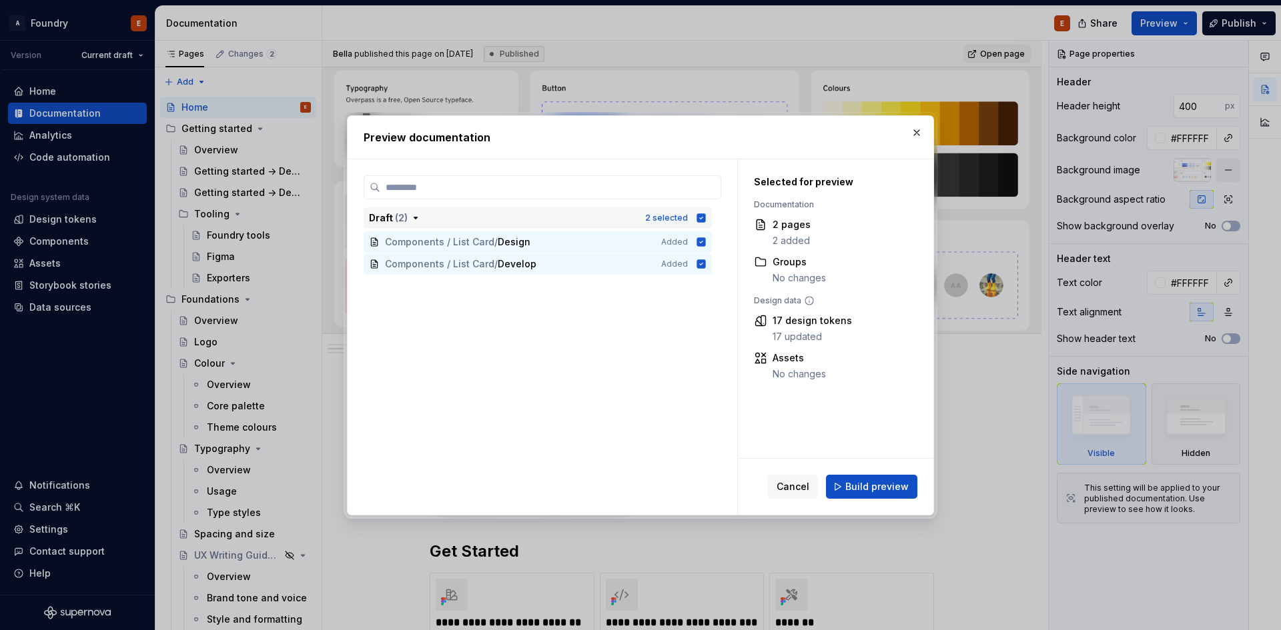
click at [415, 217] on icon "button" at bounding box center [415, 217] width 3 height 1
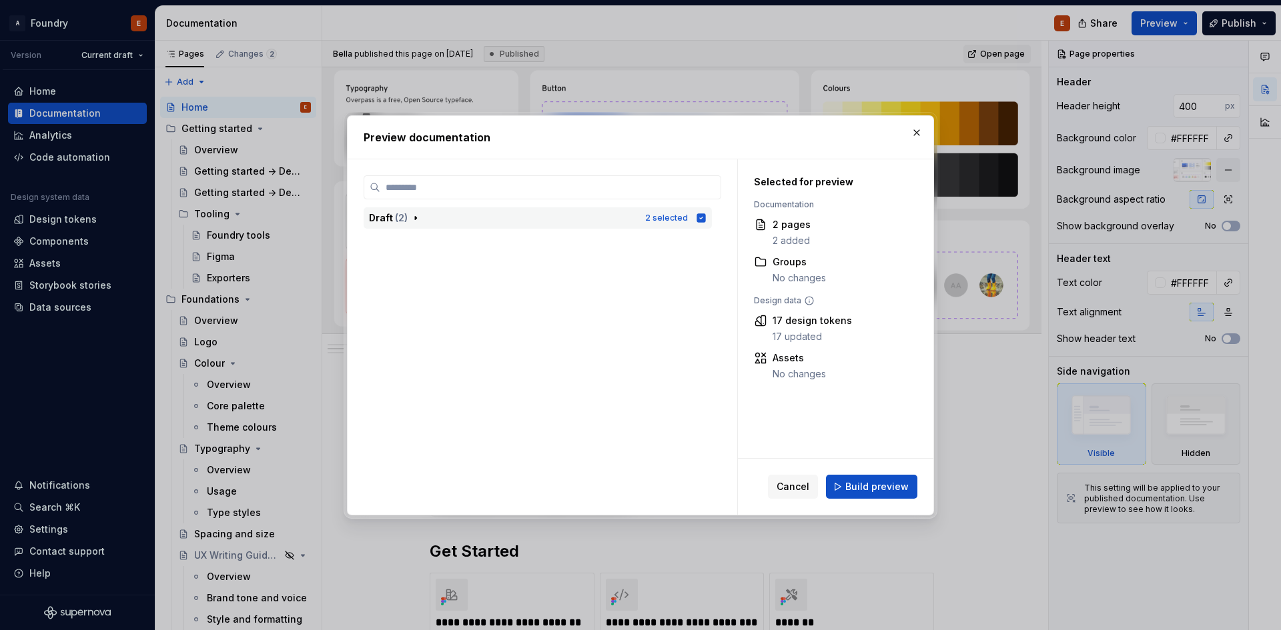
click at [415, 217] on icon "button" at bounding box center [415, 217] width 1 height 3
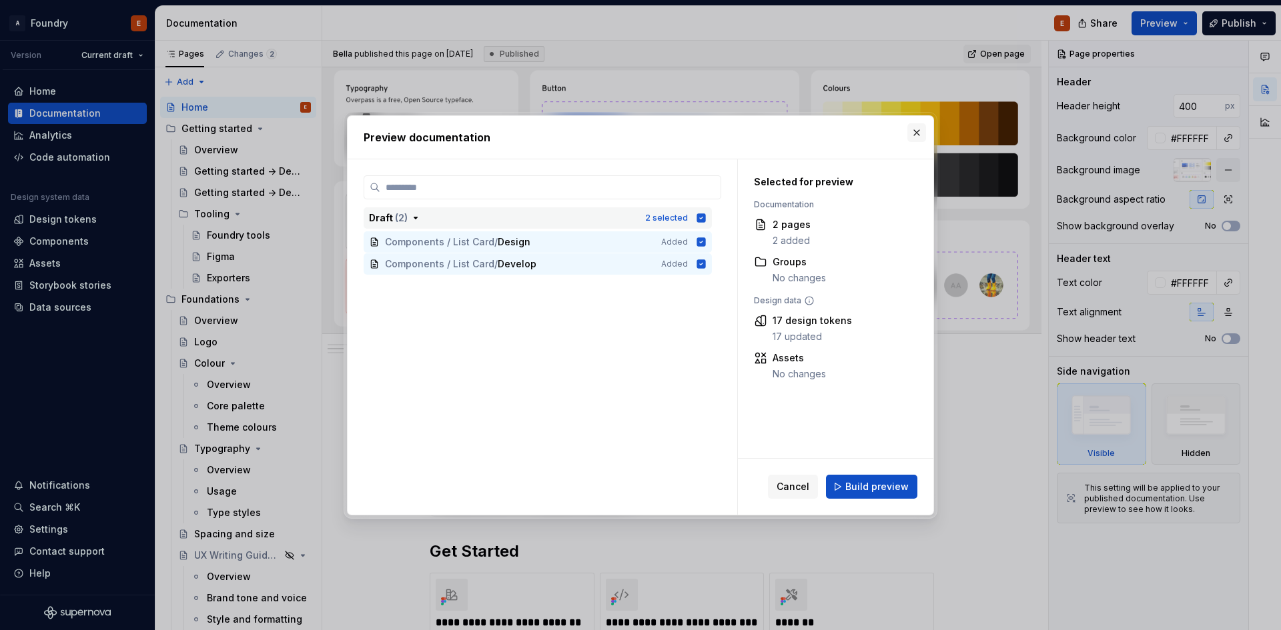
click at [917, 135] on button "button" at bounding box center [916, 132] width 19 height 19
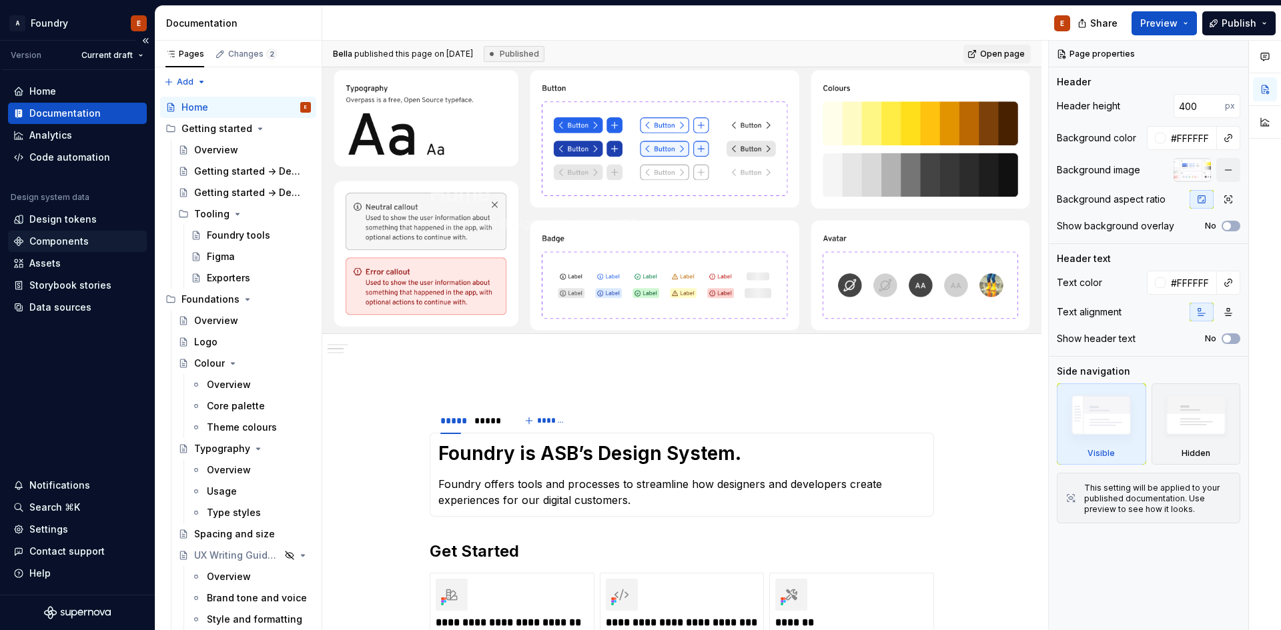
click at [77, 245] on div "Components" at bounding box center [58, 241] width 59 height 13
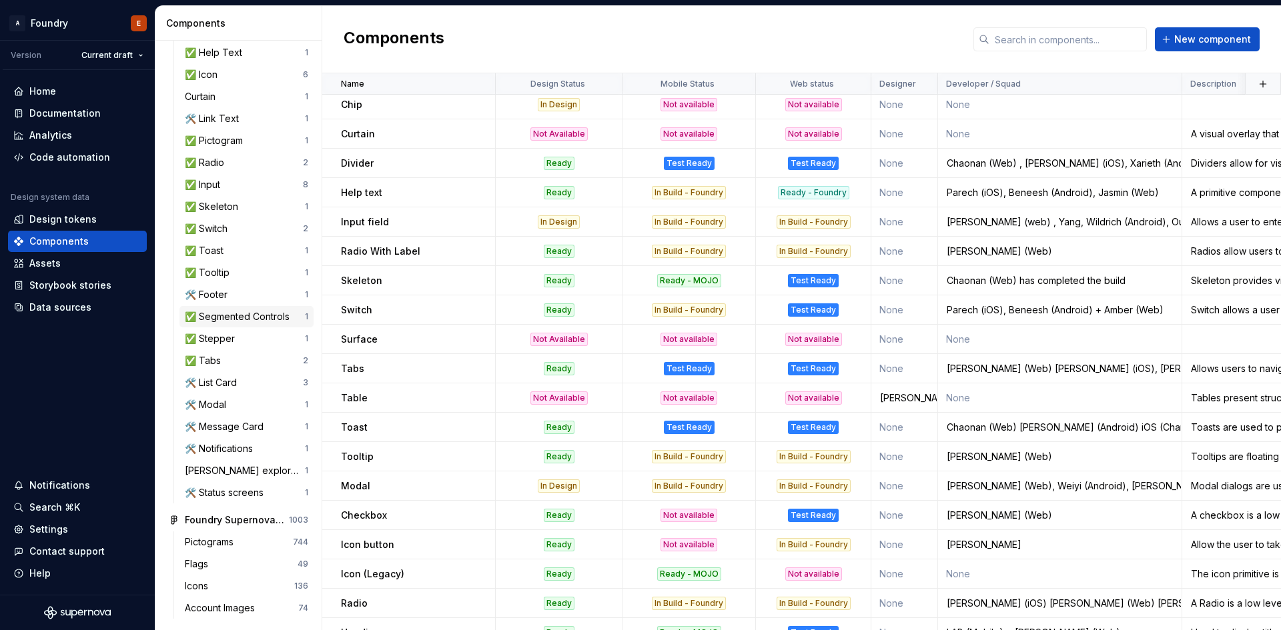
scroll to position [480, 0]
click at [57, 111] on div "Documentation" at bounding box center [64, 113] width 71 height 13
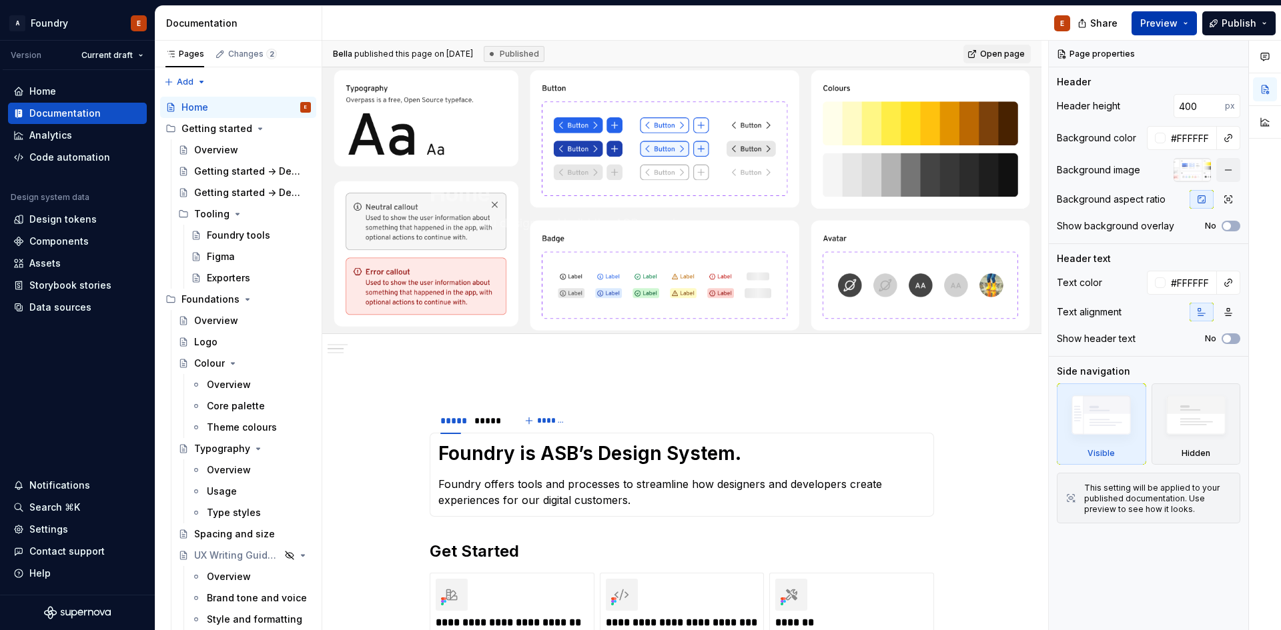
click at [1174, 21] on span "Preview" at bounding box center [1158, 23] width 37 height 13
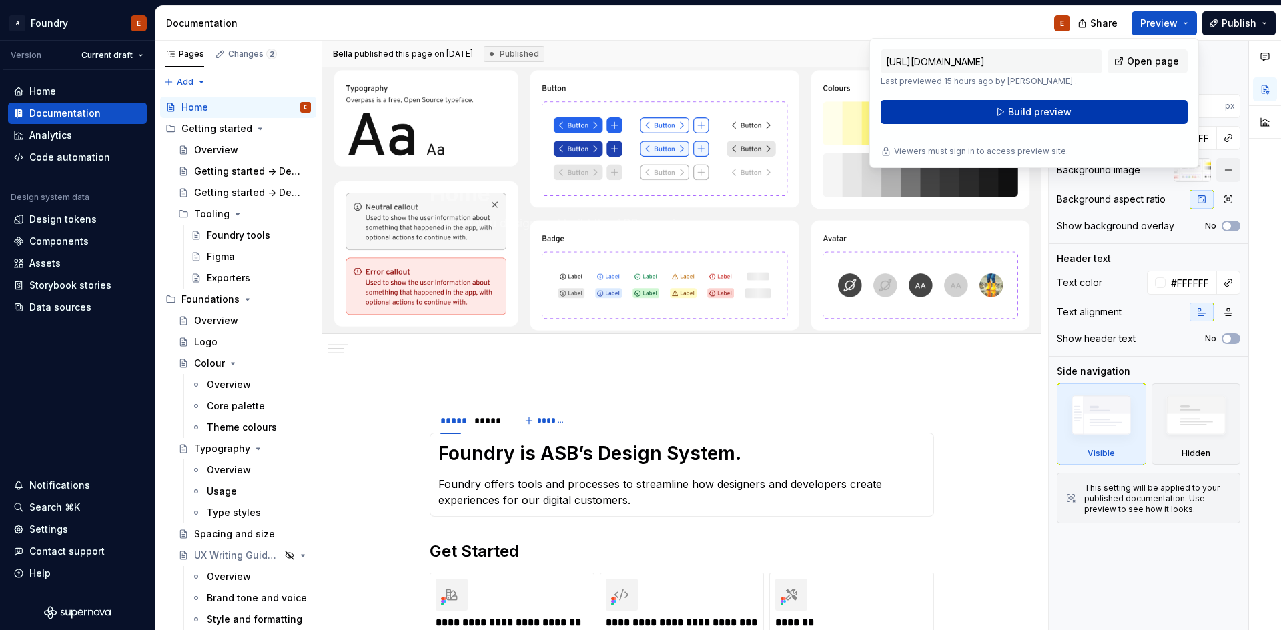
click at [1031, 110] on span "Build preview" at bounding box center [1039, 111] width 63 height 13
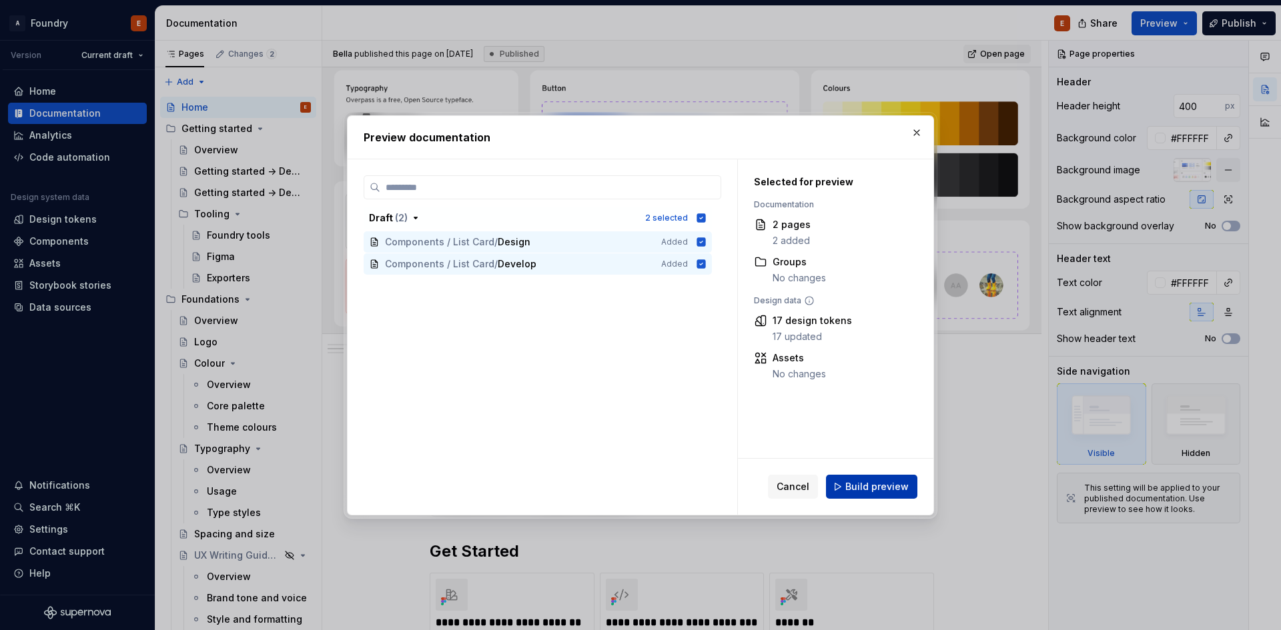
click at [873, 486] on span "Build preview" at bounding box center [876, 486] width 63 height 13
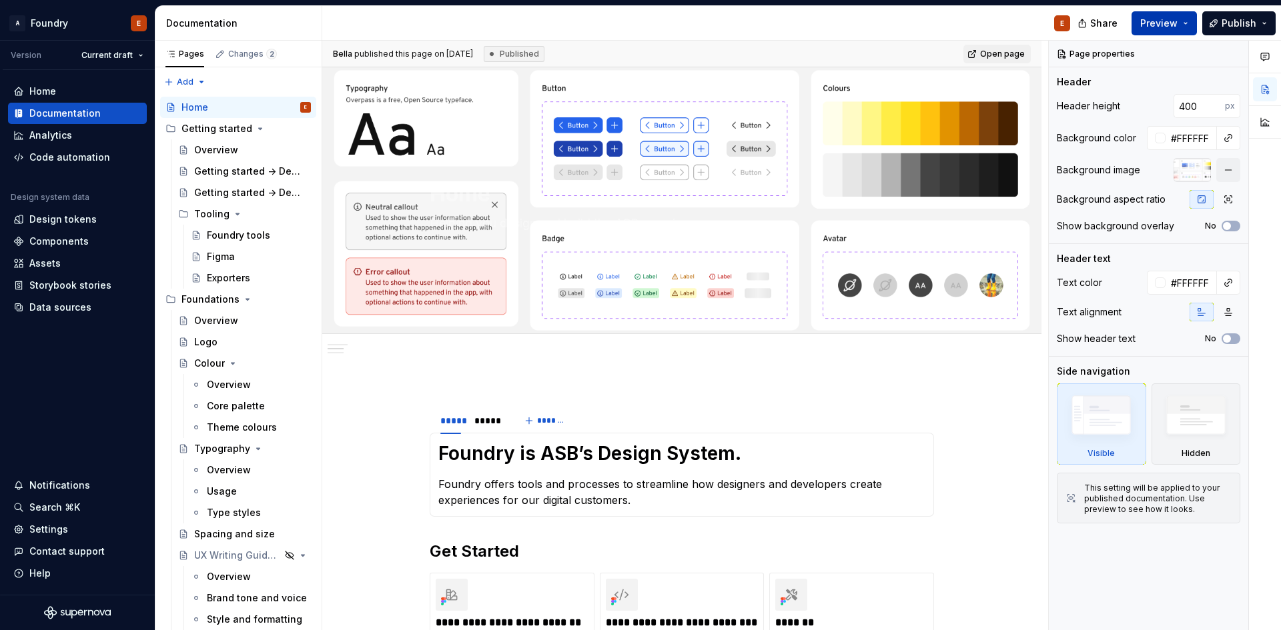
click at [1152, 23] on span "Preview" at bounding box center [1158, 23] width 37 height 13
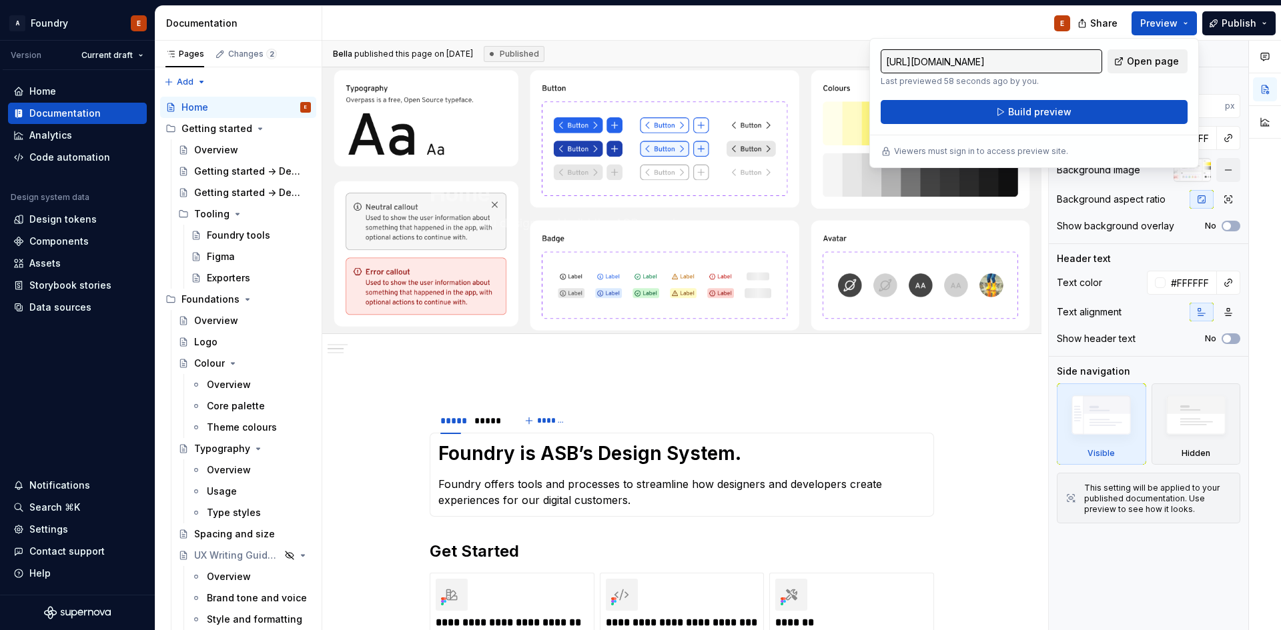
click at [1143, 63] on span "Open page" at bounding box center [1153, 61] width 52 height 13
click at [1161, 22] on span "Preview" at bounding box center [1158, 23] width 37 height 13
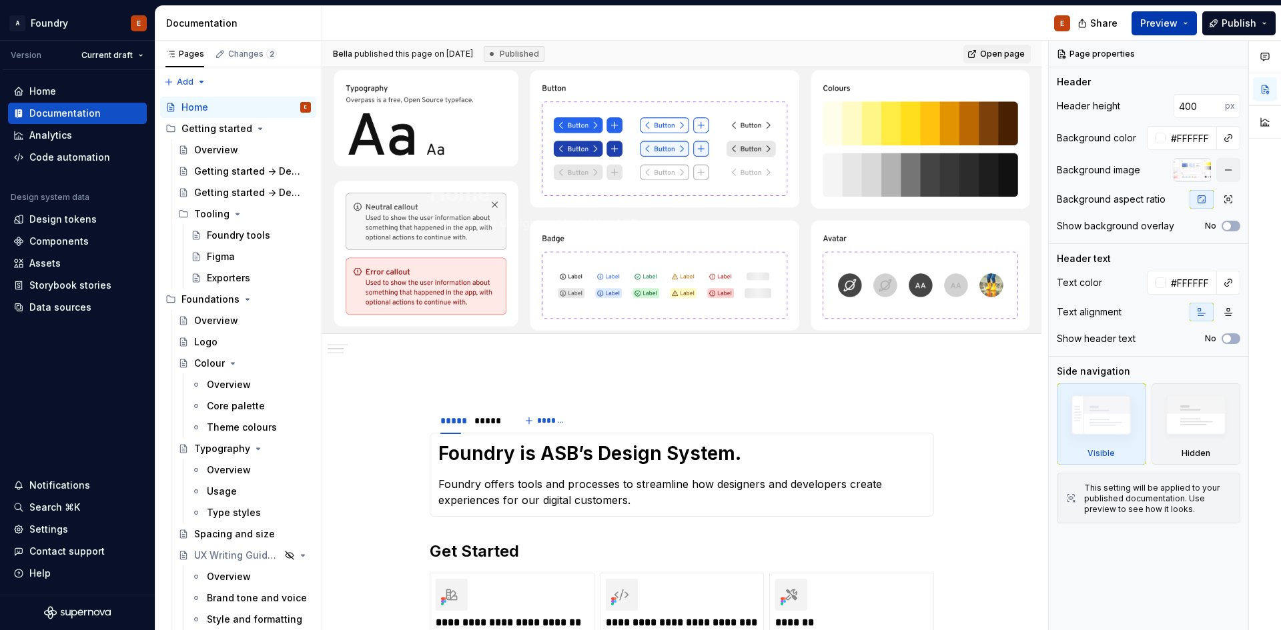
click at [1161, 22] on span "Preview" at bounding box center [1158, 23] width 37 height 13
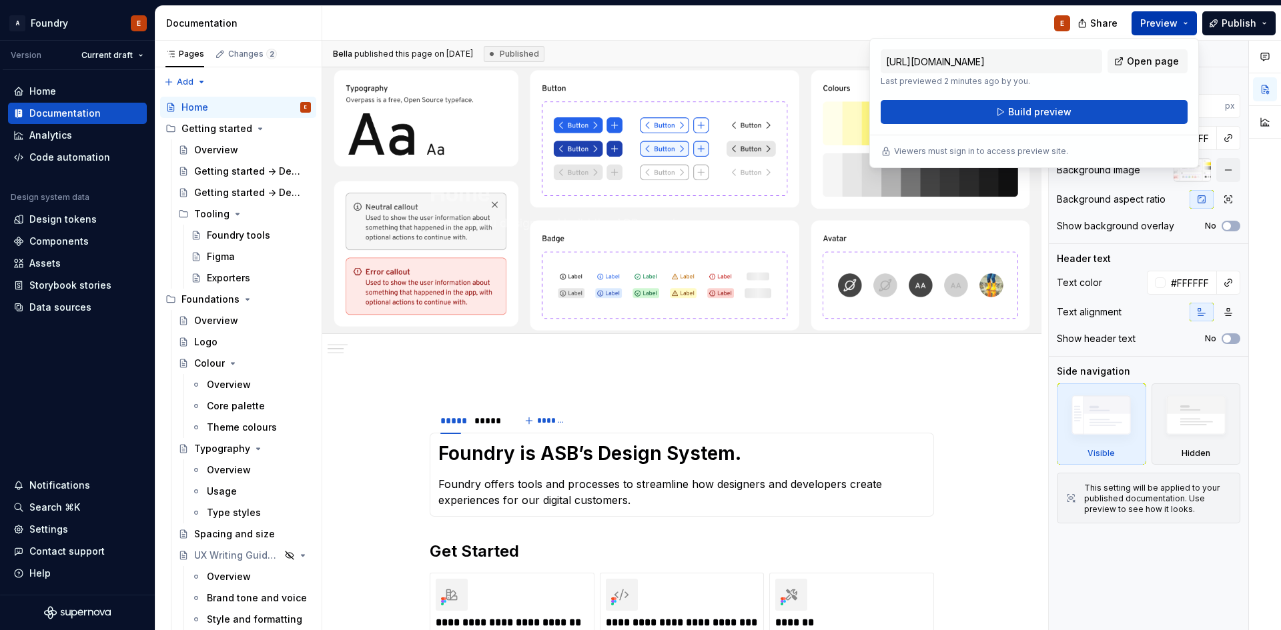
click at [1161, 22] on span "Preview" at bounding box center [1158, 23] width 37 height 13
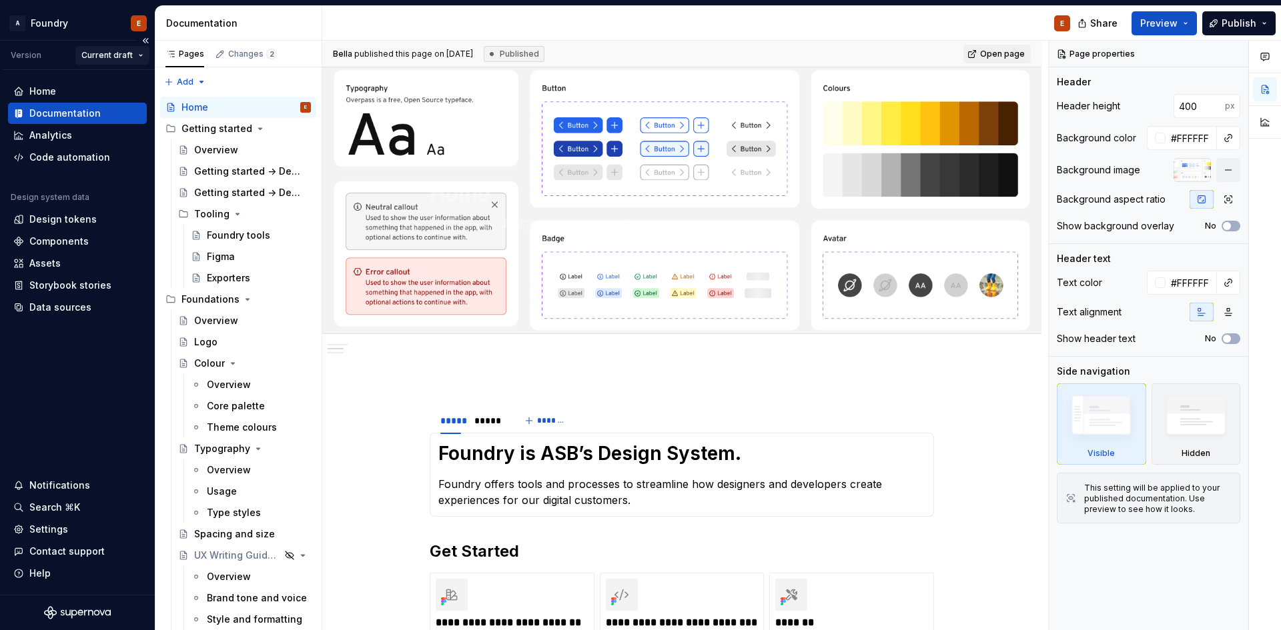
click at [96, 57] on html "A Foundry E Version Current draft Home Documentation Analytics Code automation …" at bounding box center [640, 315] width 1281 height 630
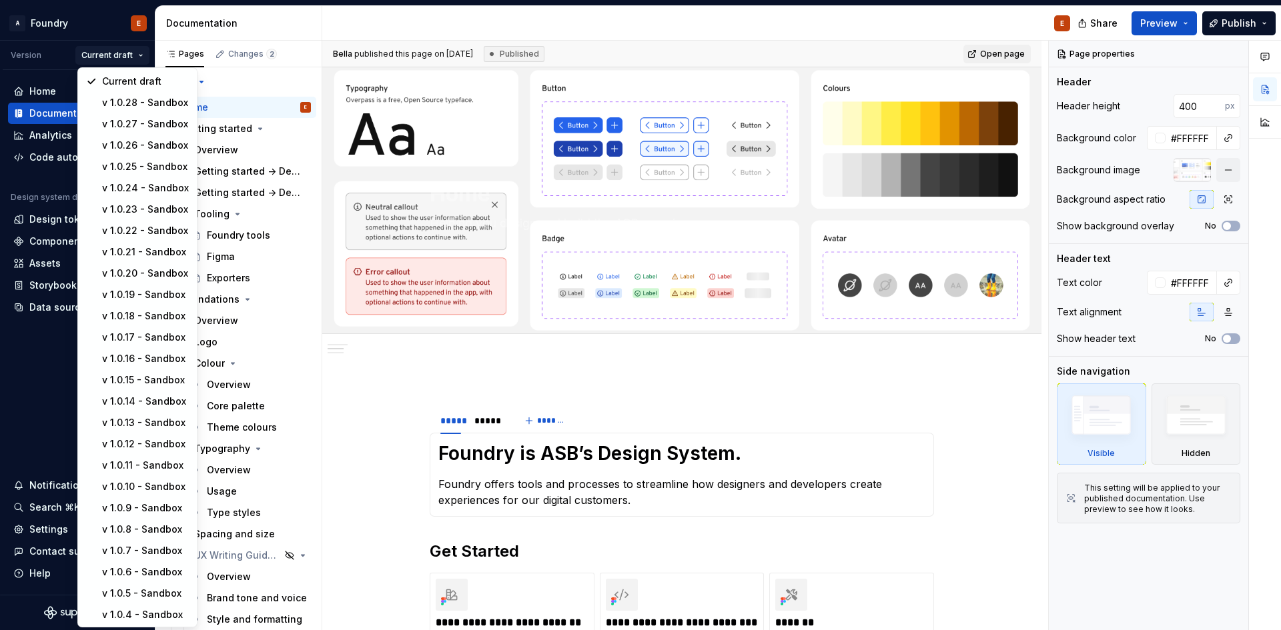
click at [867, 31] on html "A Foundry E Version Current draft Home Documentation Analytics Code automation …" at bounding box center [640, 315] width 1281 height 630
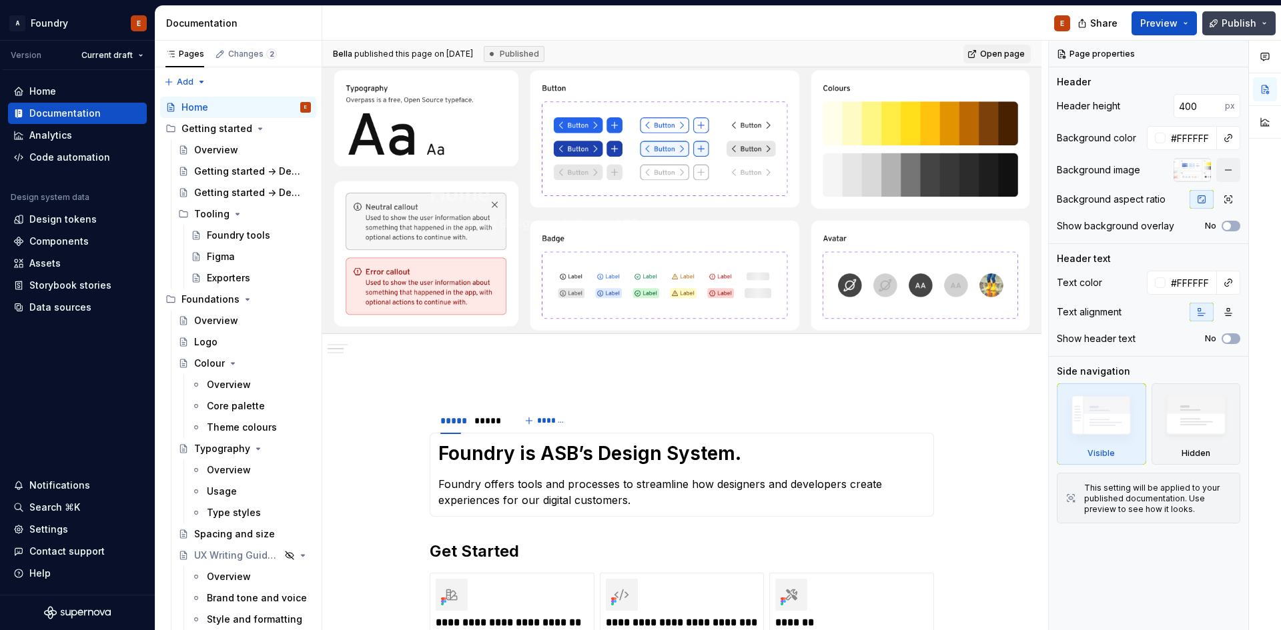
click at [1263, 27] on button "Publish" at bounding box center [1238, 23] width 73 height 24
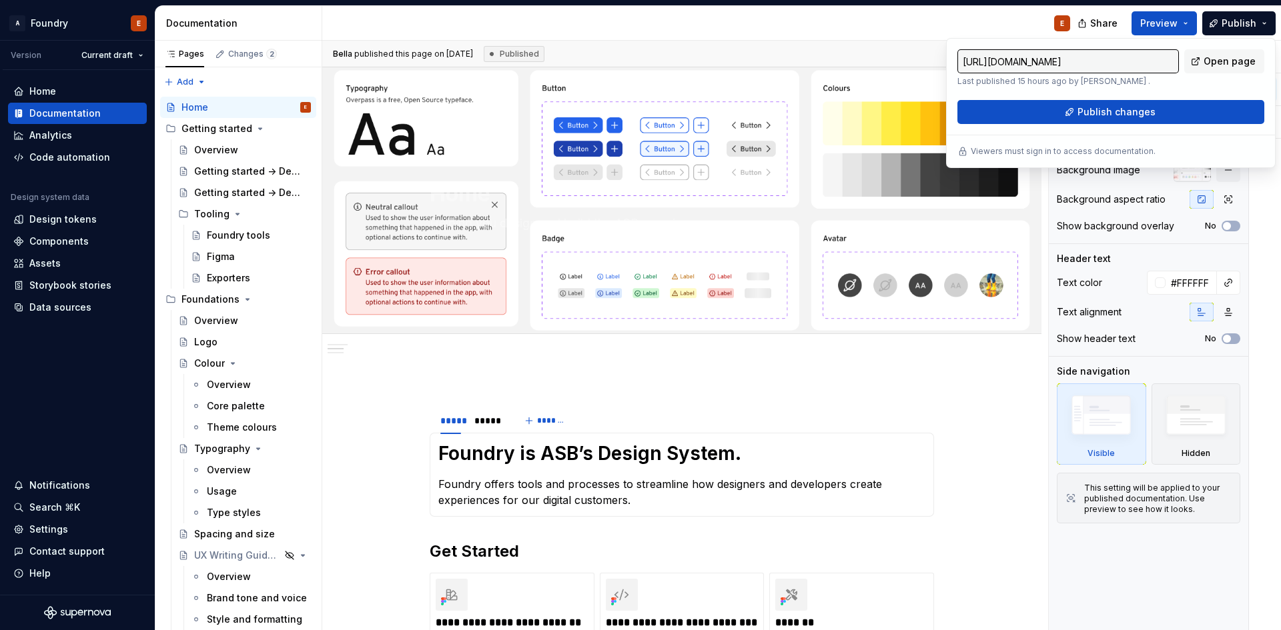
click at [1111, 63] on input "https://asb-foundry.supernova-docs.io/latest/home-86eZPv1Z" at bounding box center [1067, 61] width 221 height 24
drag, startPoint x: 1094, startPoint y: 63, endPoint x: 1220, endPoint y: 65, distance: 126.1
click at [1220, 65] on div "https://asb-foundry.supernova-docs.io/latest/home-86eZPv1Z Last published 15 ho…" at bounding box center [1110, 67] width 307 height 37
click at [1137, 65] on input "https://asb-foundry.supernova-docs.io/latest/home-86eZPv1Z" at bounding box center [1067, 61] width 221 height 24
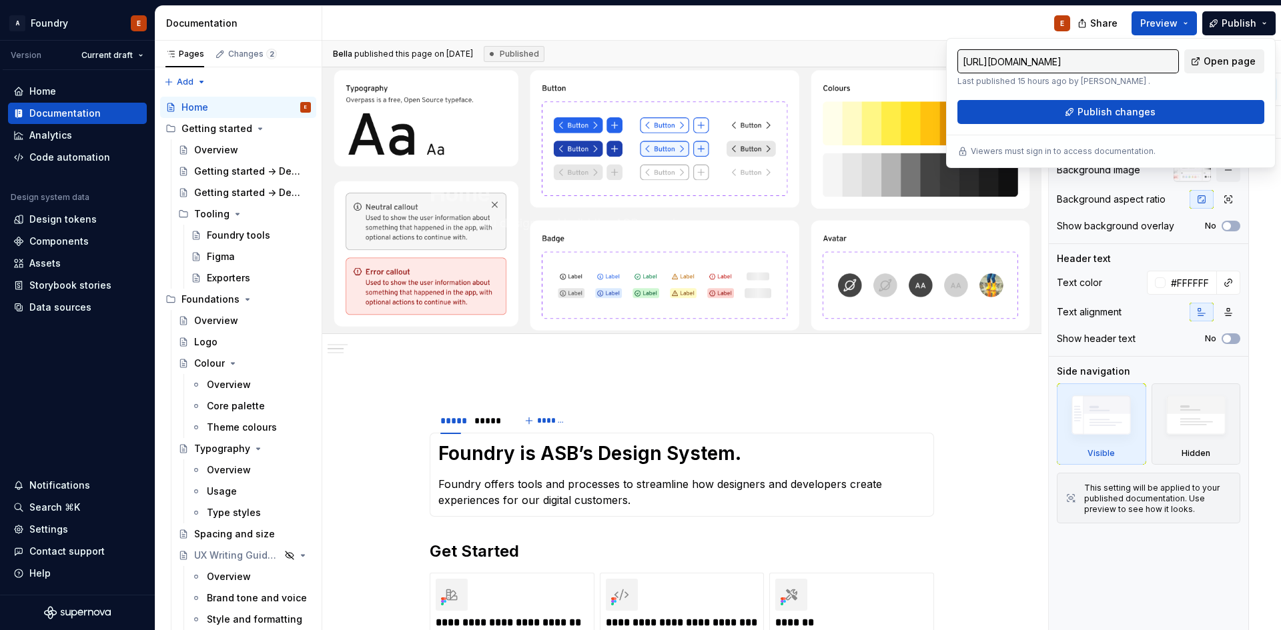
scroll to position [0, 0]
click at [1227, 65] on span "Open page" at bounding box center [1229, 61] width 52 height 13
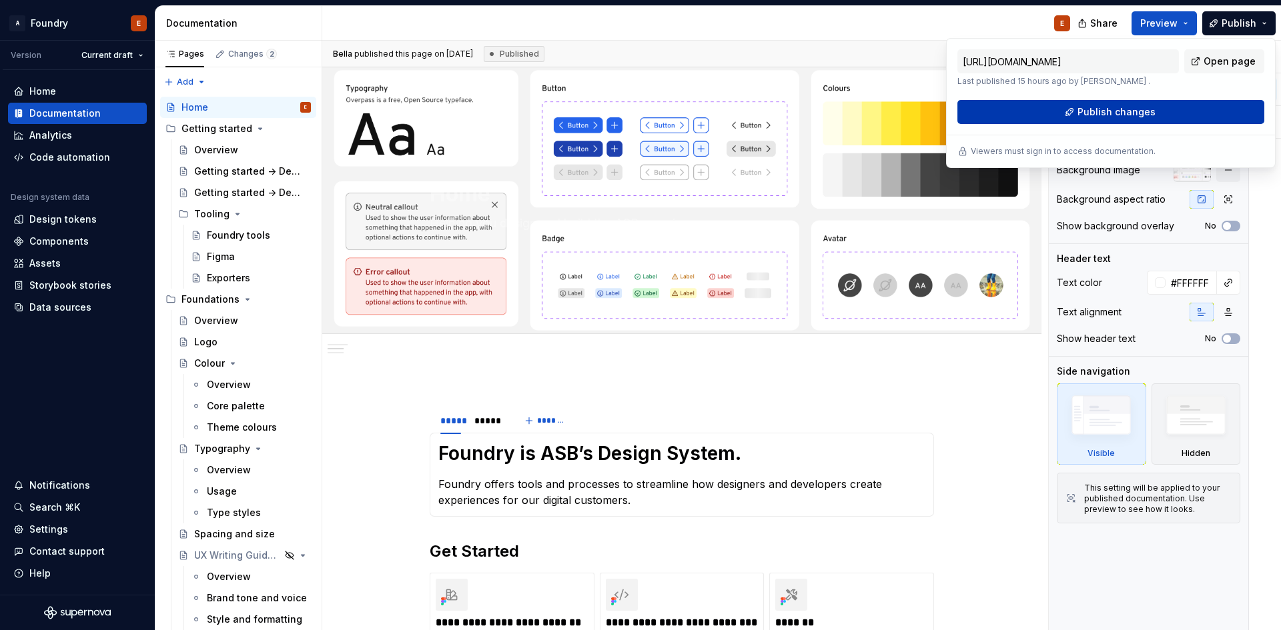
click at [1075, 112] on button "Publish changes" at bounding box center [1110, 112] width 307 height 24
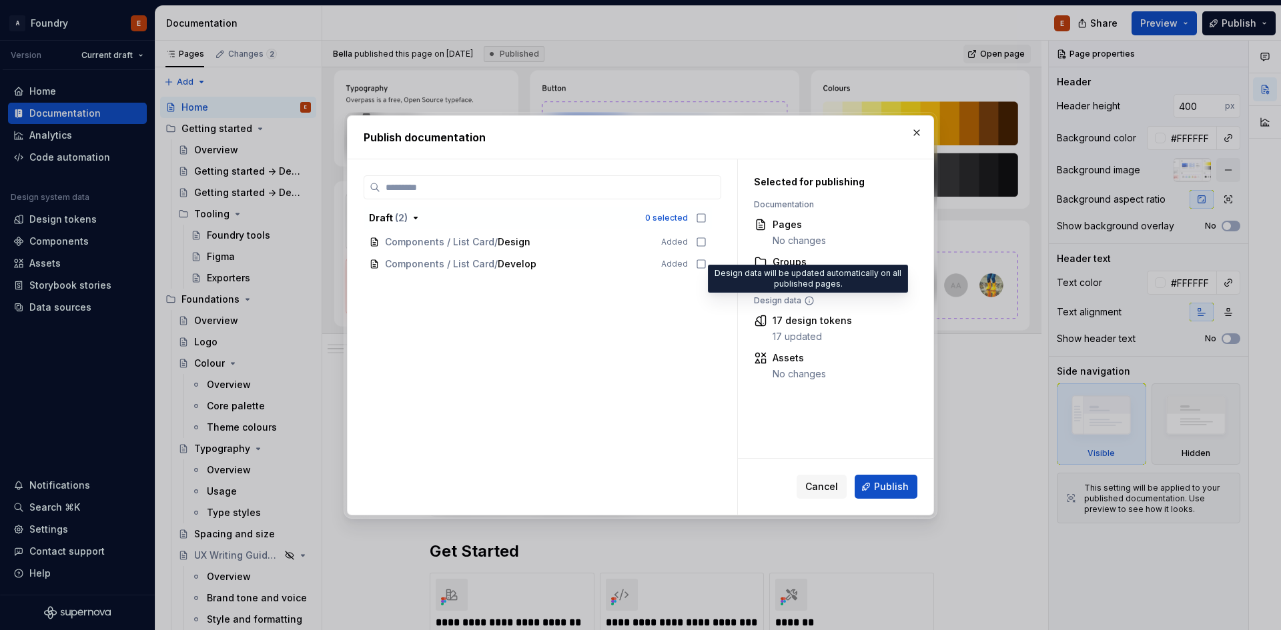
click at [806, 302] on icon at bounding box center [809, 301] width 11 height 11
click at [810, 302] on icon at bounding box center [809, 301] width 11 height 11
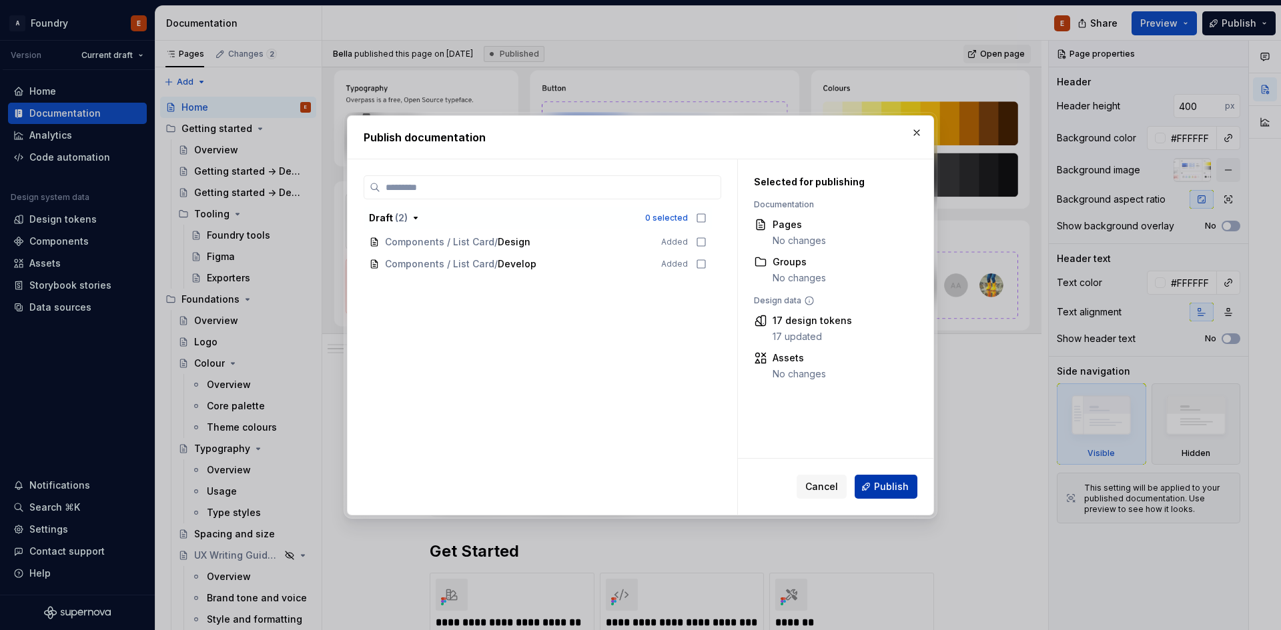
click at [887, 485] on span "Publish" at bounding box center [891, 486] width 35 height 13
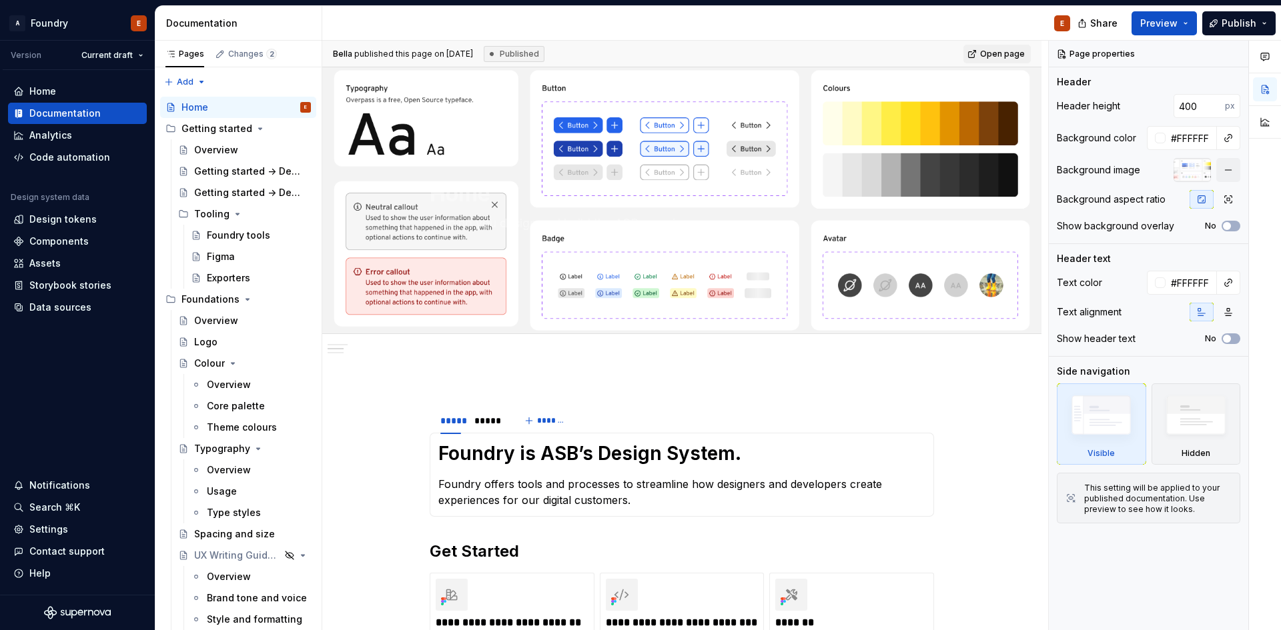
type textarea "*"
